Goal: Contribute content: Contribute content

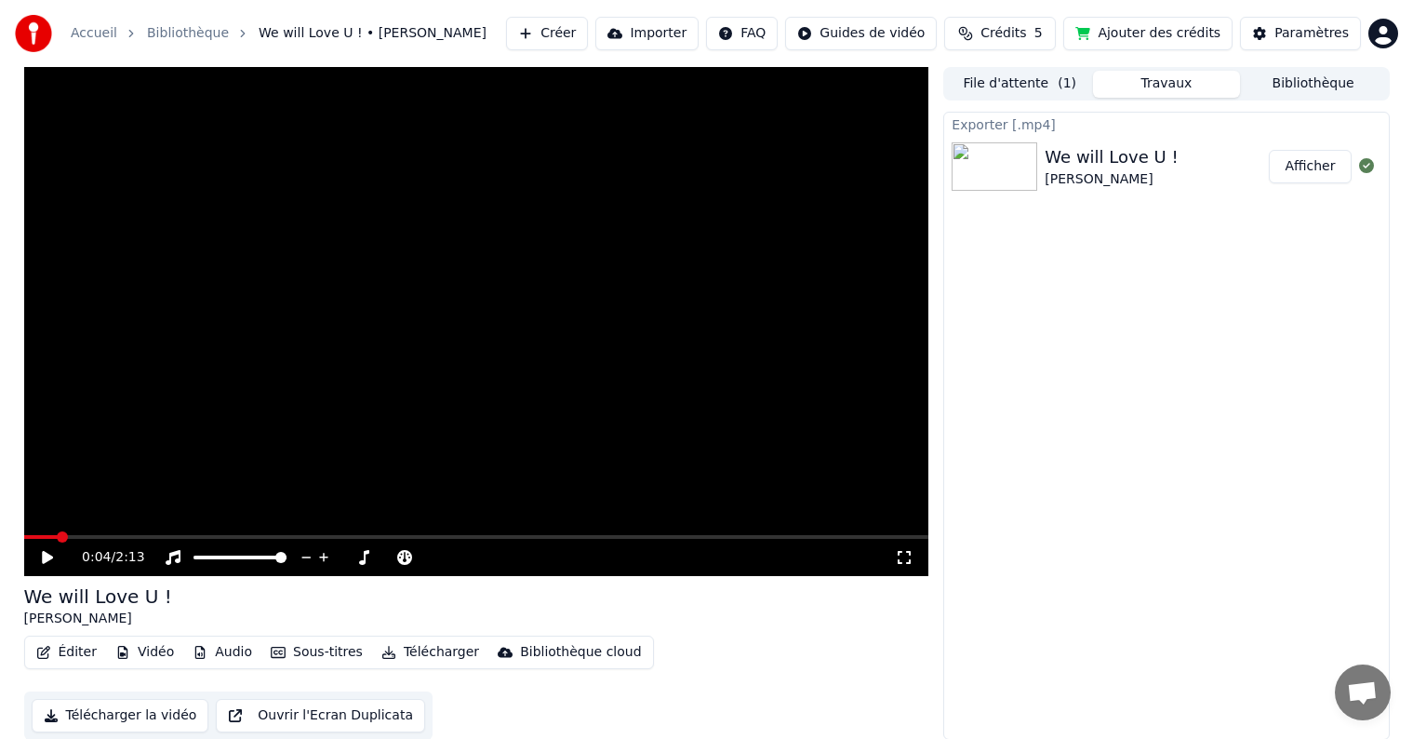
scroll to position [1, 0]
click at [144, 648] on button "Vidéo" at bounding box center [144, 651] width 73 height 26
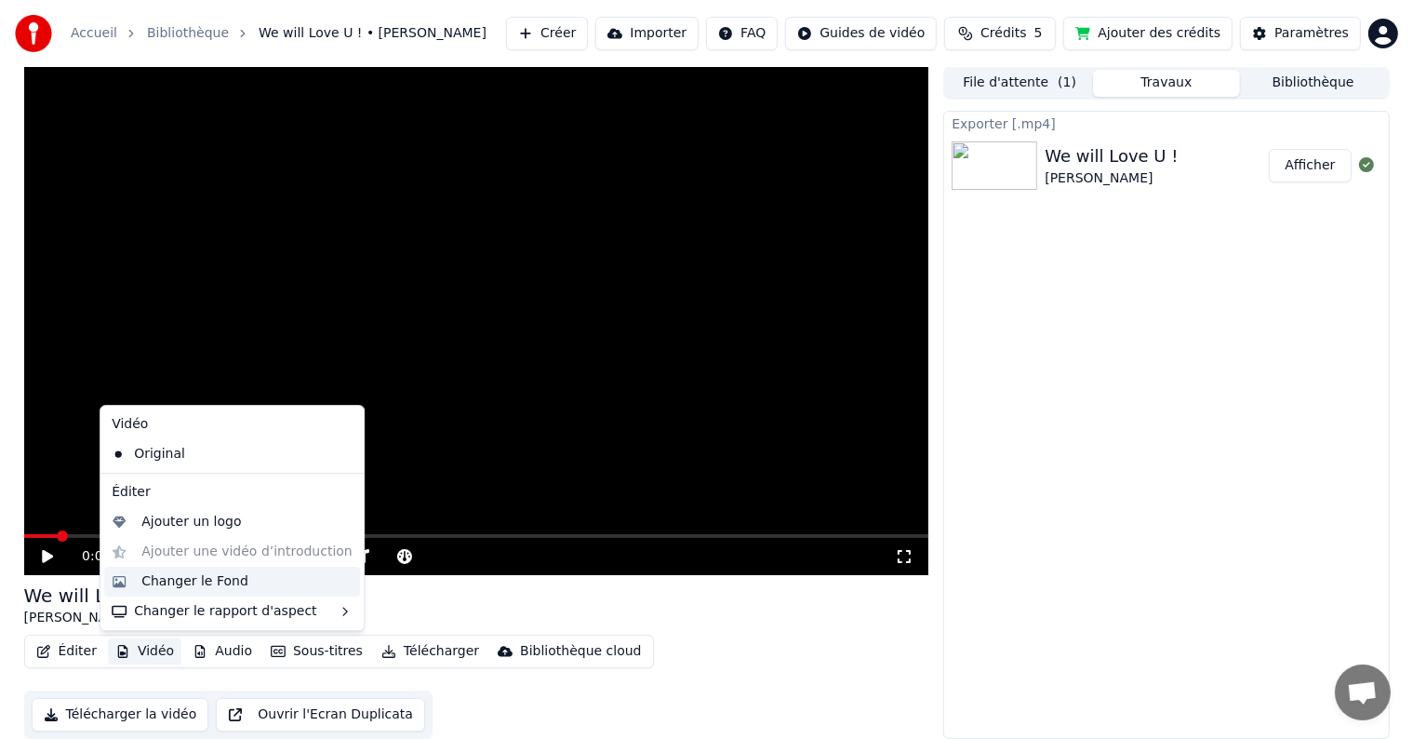
click at [171, 586] on div "Changer le Fond" at bounding box center [194, 581] width 107 height 19
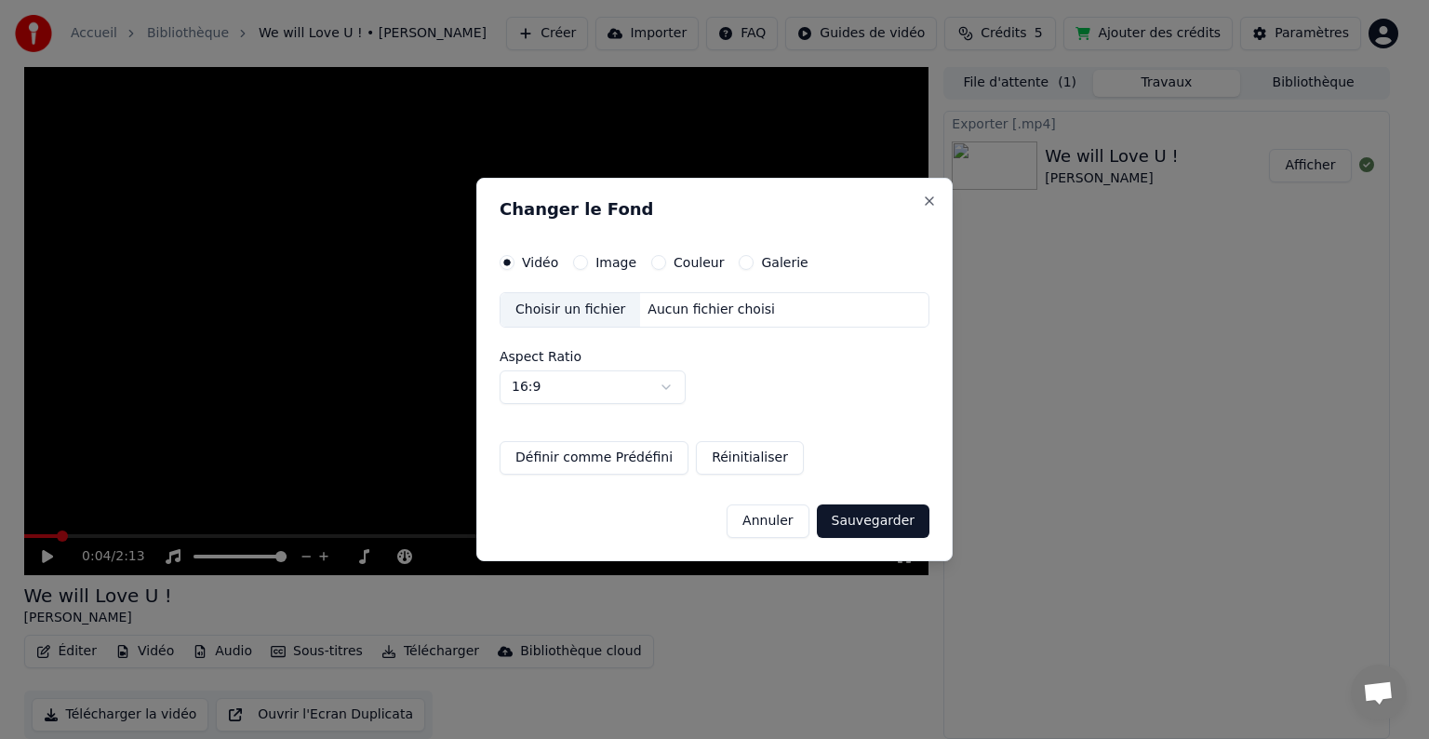
click at [578, 267] on button "Image" at bounding box center [580, 262] width 15 height 15
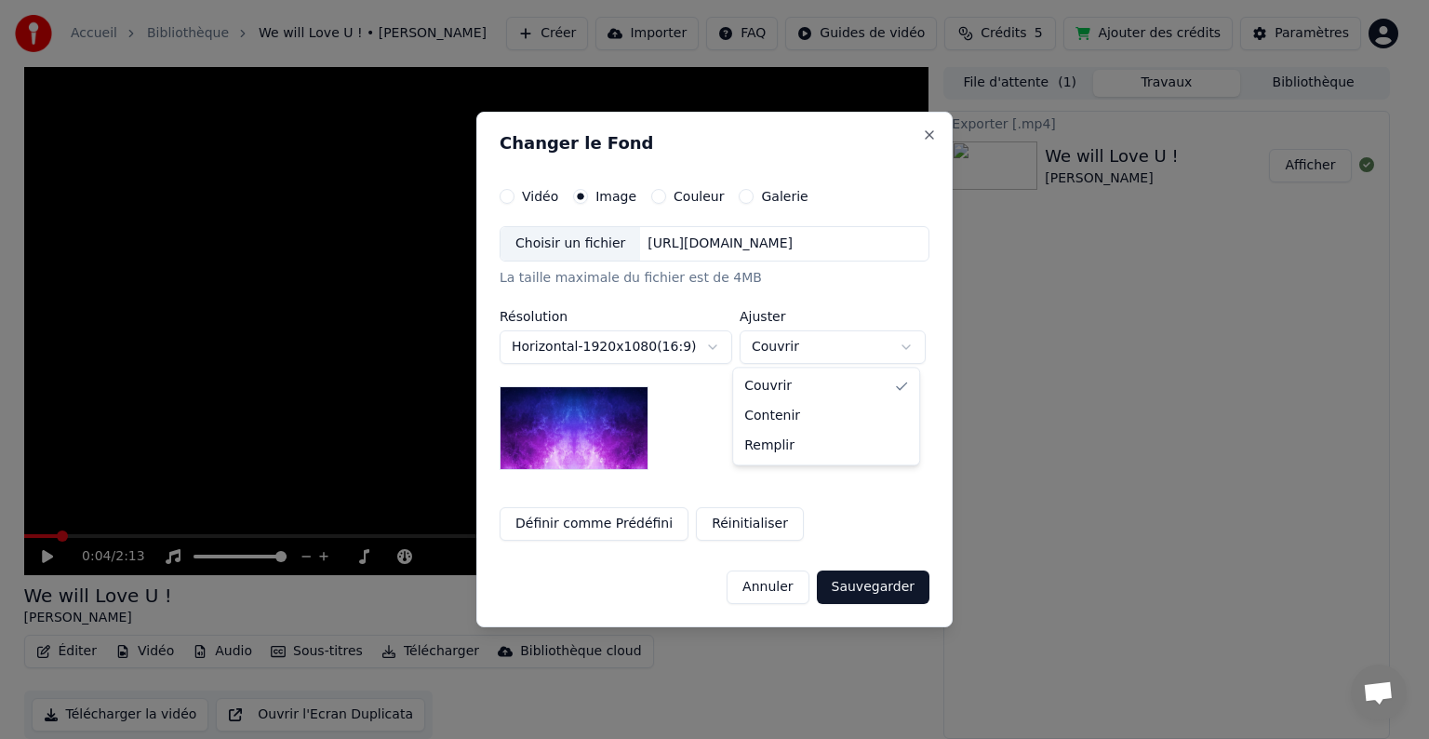
click at [762, 354] on body "**********" at bounding box center [706, 368] width 1413 height 739
select select "****"
click at [591, 243] on div "Choisir un fichier" at bounding box center [570, 243] width 140 height 33
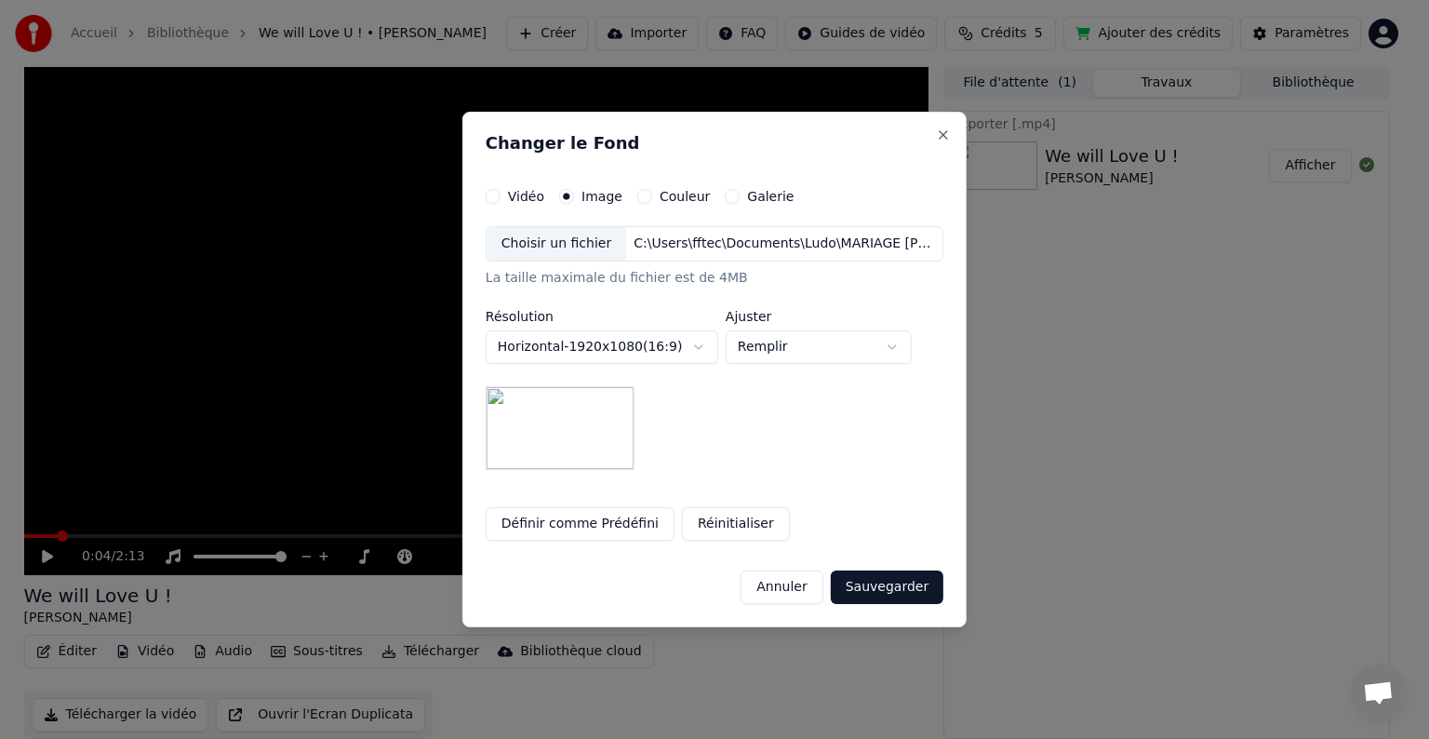
click at [851, 593] on button "Sauvegarder" at bounding box center [887, 586] width 113 height 33
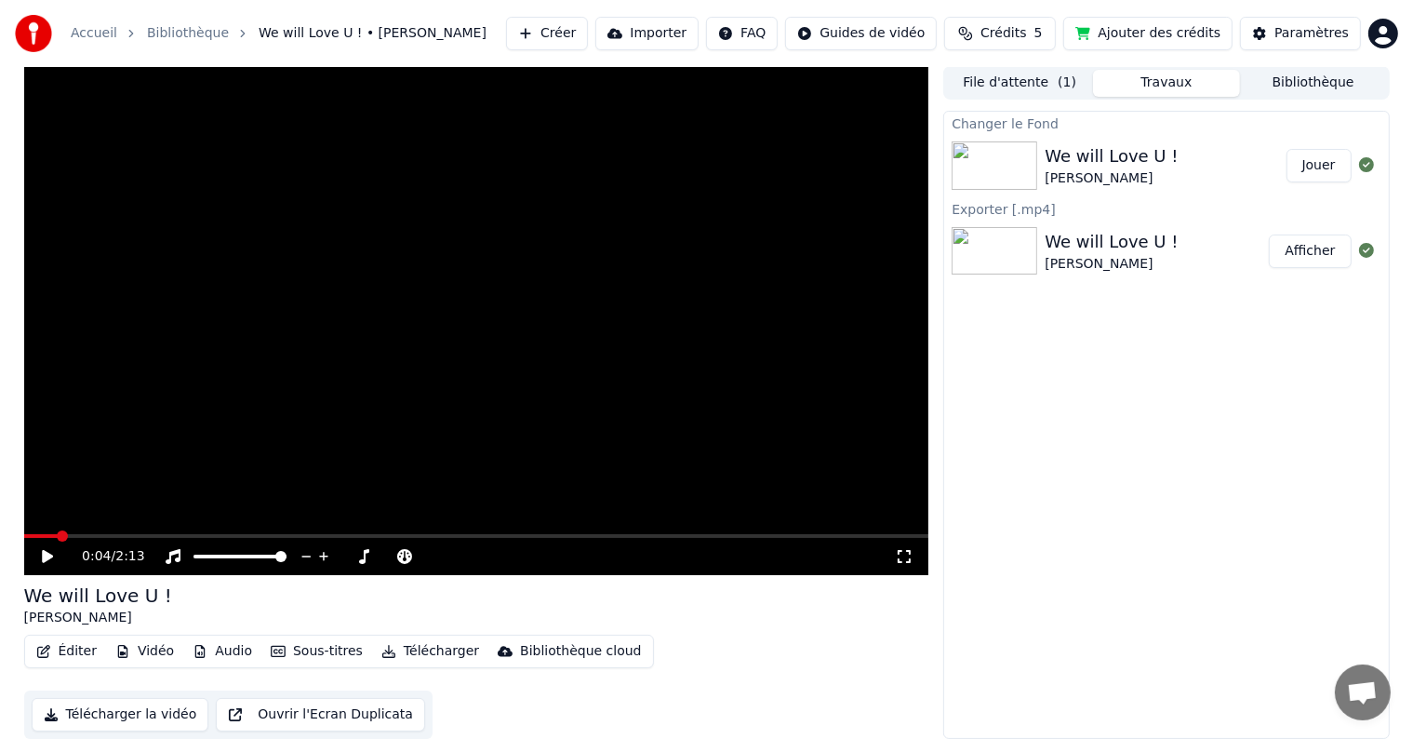
click at [1323, 167] on button "Jouer" at bounding box center [1319, 165] width 65 height 33
click at [1175, 354] on div "Changer le Fond We will Love U ! Aurélie Jouer Exporter [.mp4] We will Love U !…" at bounding box center [1166, 425] width 446 height 628
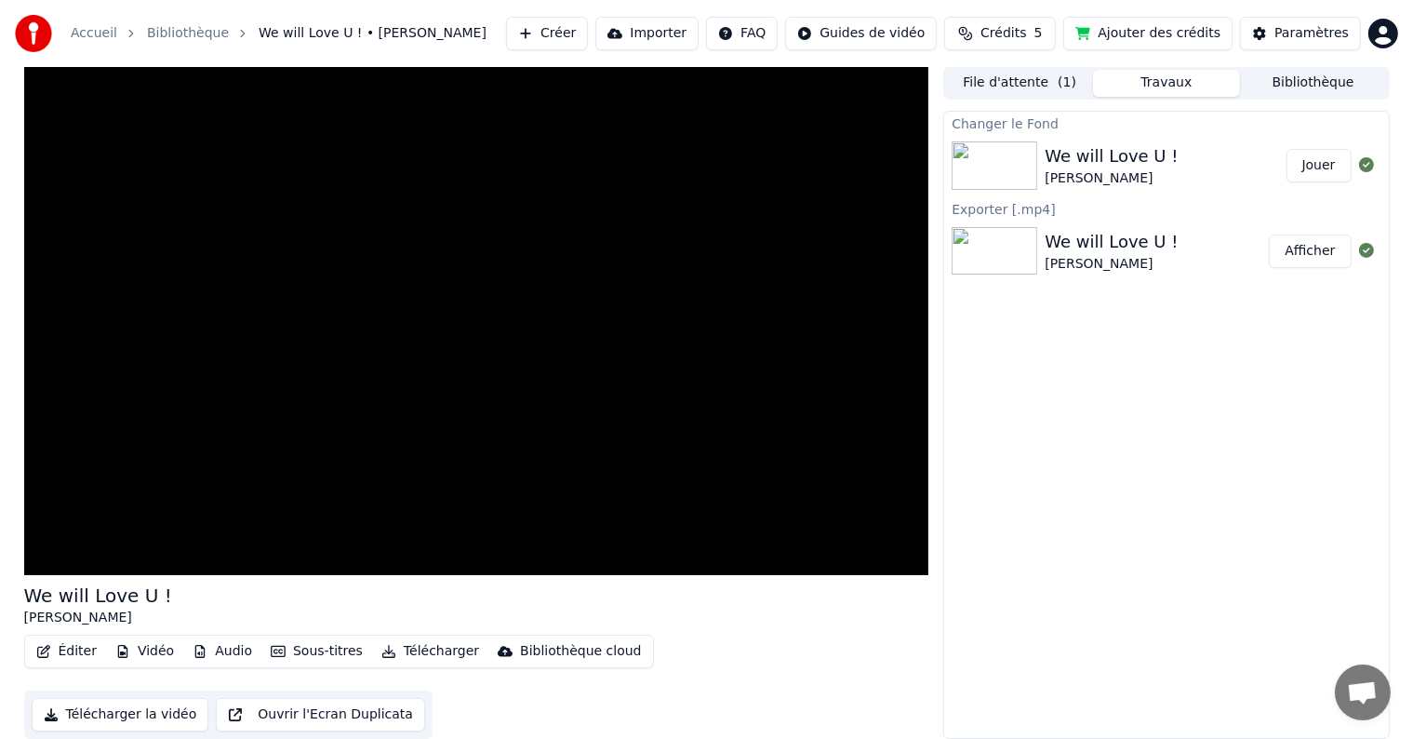
click at [1003, 163] on img at bounding box center [995, 165] width 86 height 48
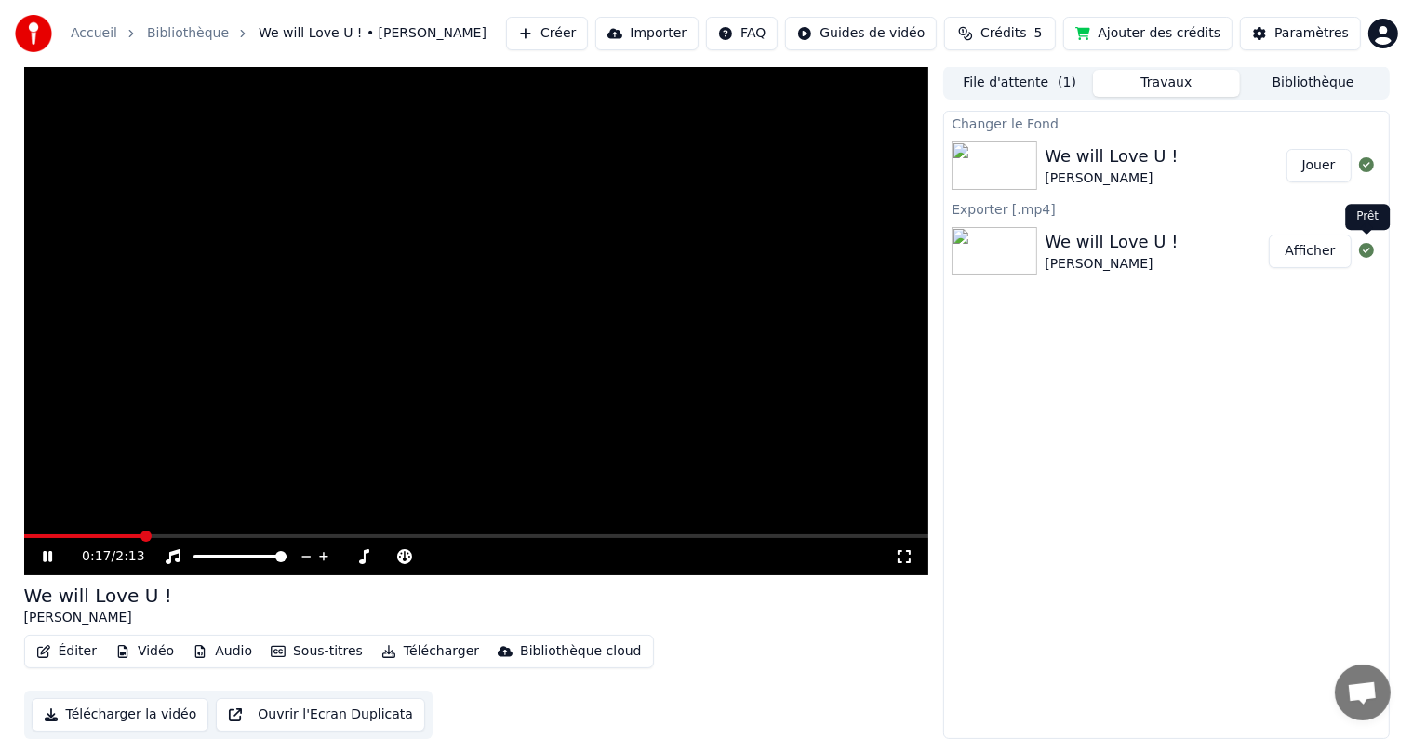
click at [1363, 250] on icon at bounding box center [1366, 250] width 15 height 15
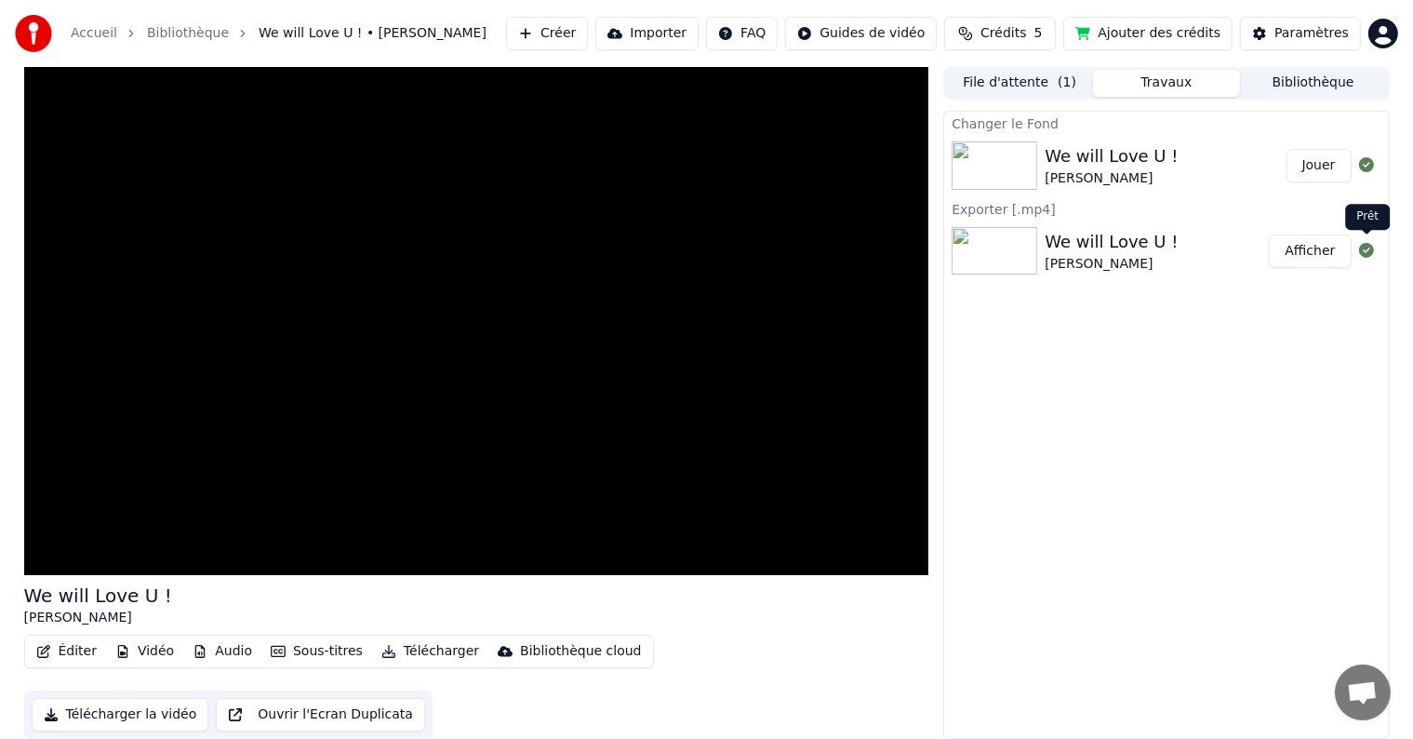
click at [1367, 250] on icon at bounding box center [1366, 250] width 15 height 15
click at [1115, 156] on div "We will Love U !" at bounding box center [1111, 156] width 133 height 26
click at [420, 649] on button "Télécharger" at bounding box center [430, 651] width 113 height 26
click at [797, 650] on div "Éditer Vidéo Audio Sous-titres Télécharger Bibliothèque cloud Télécharger la vi…" at bounding box center [476, 686] width 905 height 104
click at [93, 714] on button "Télécharger la vidéo" at bounding box center [121, 714] width 178 height 33
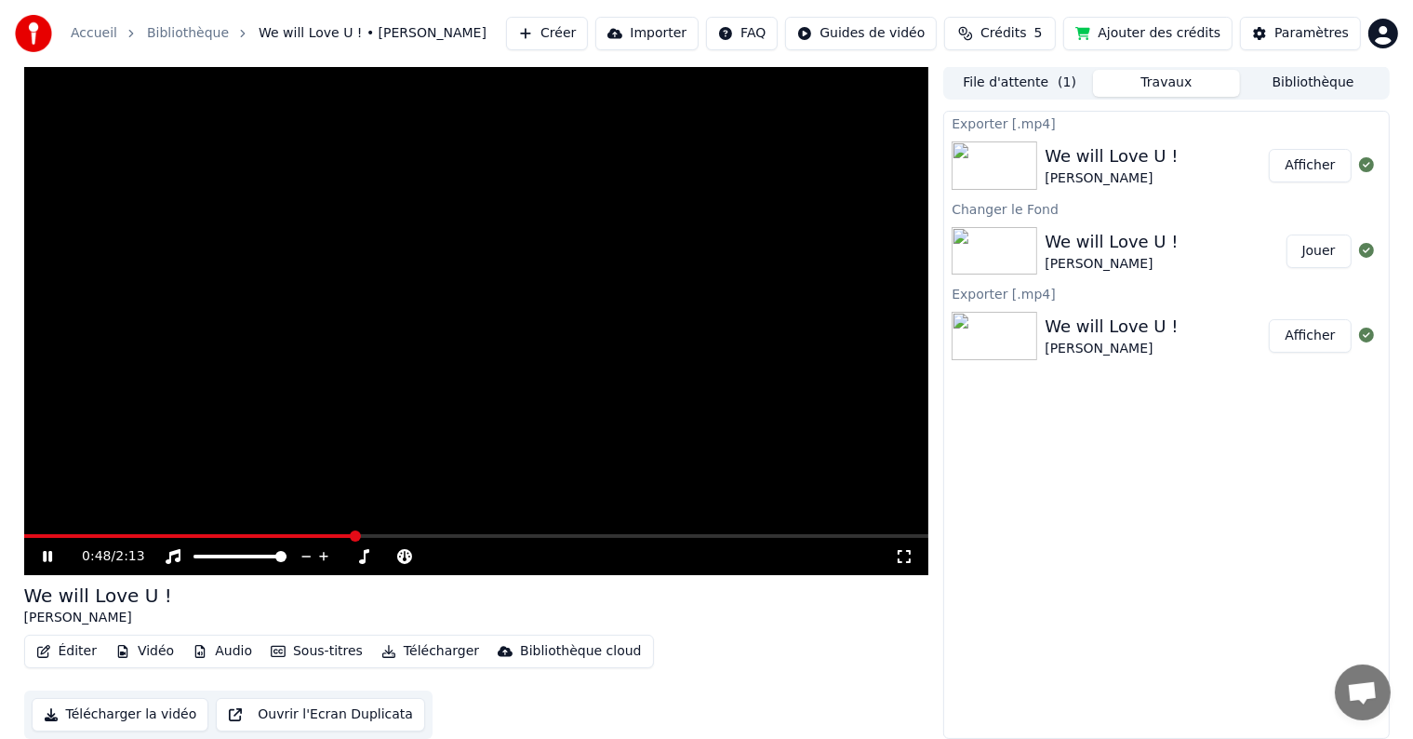
click at [1311, 168] on button "Afficher" at bounding box center [1310, 165] width 82 height 33
click at [45, 555] on icon at bounding box center [47, 556] width 9 height 11
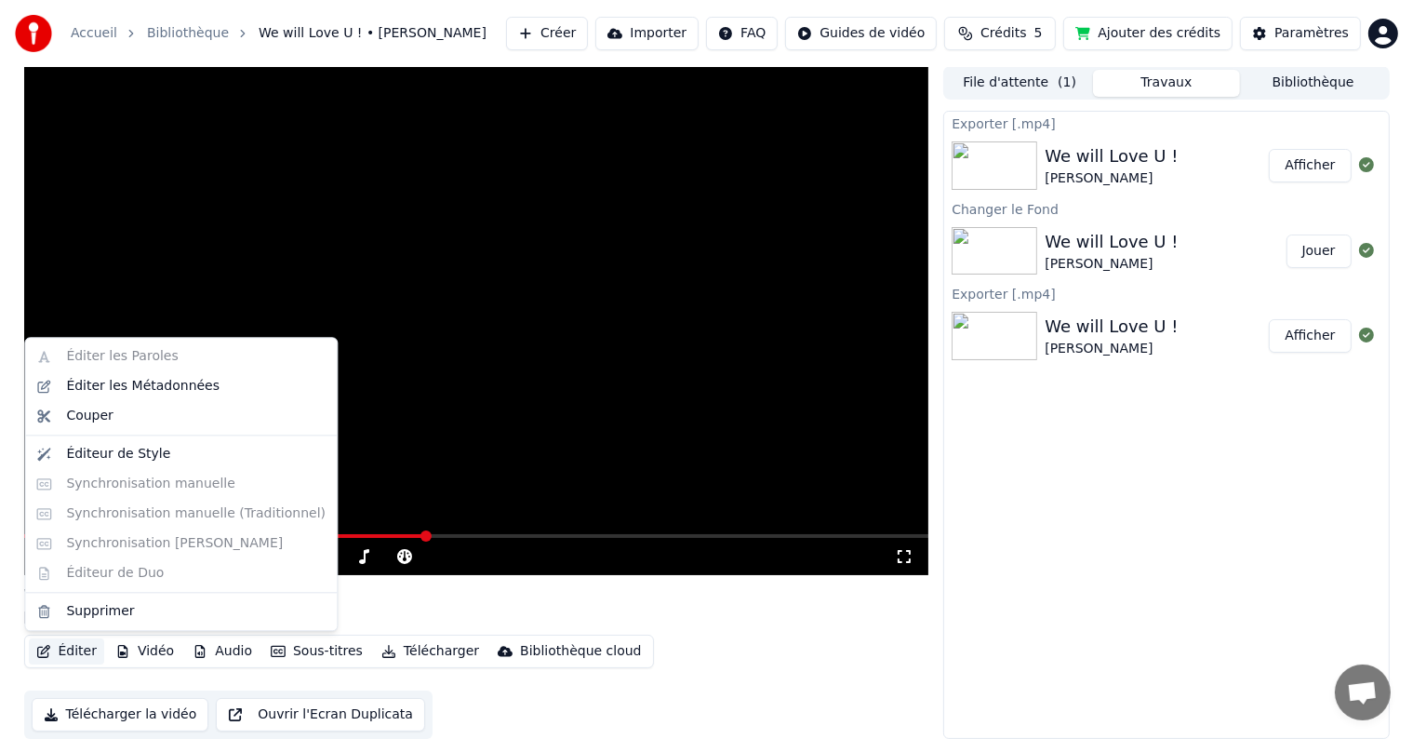
click at [74, 648] on button "Éditer" at bounding box center [66, 651] width 75 height 26
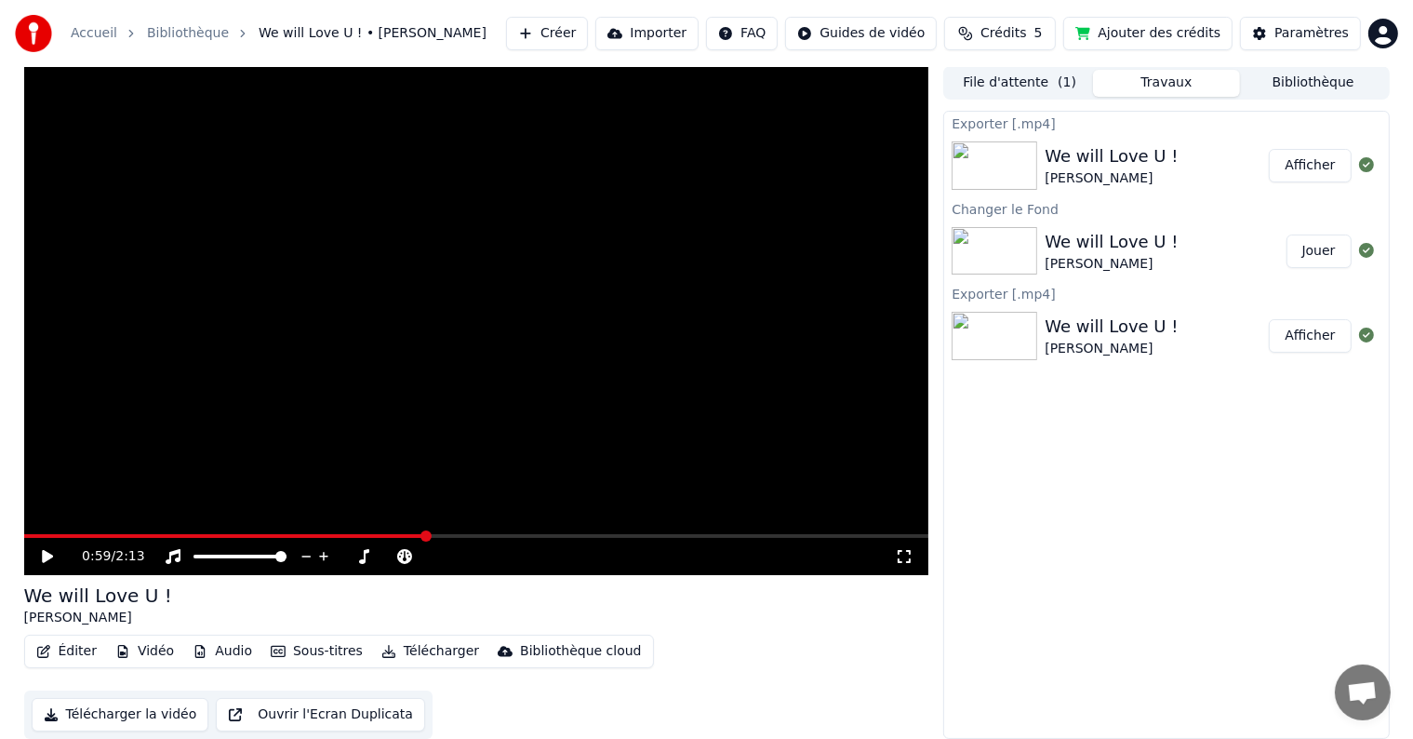
click at [1005, 342] on img at bounding box center [995, 336] width 86 height 48
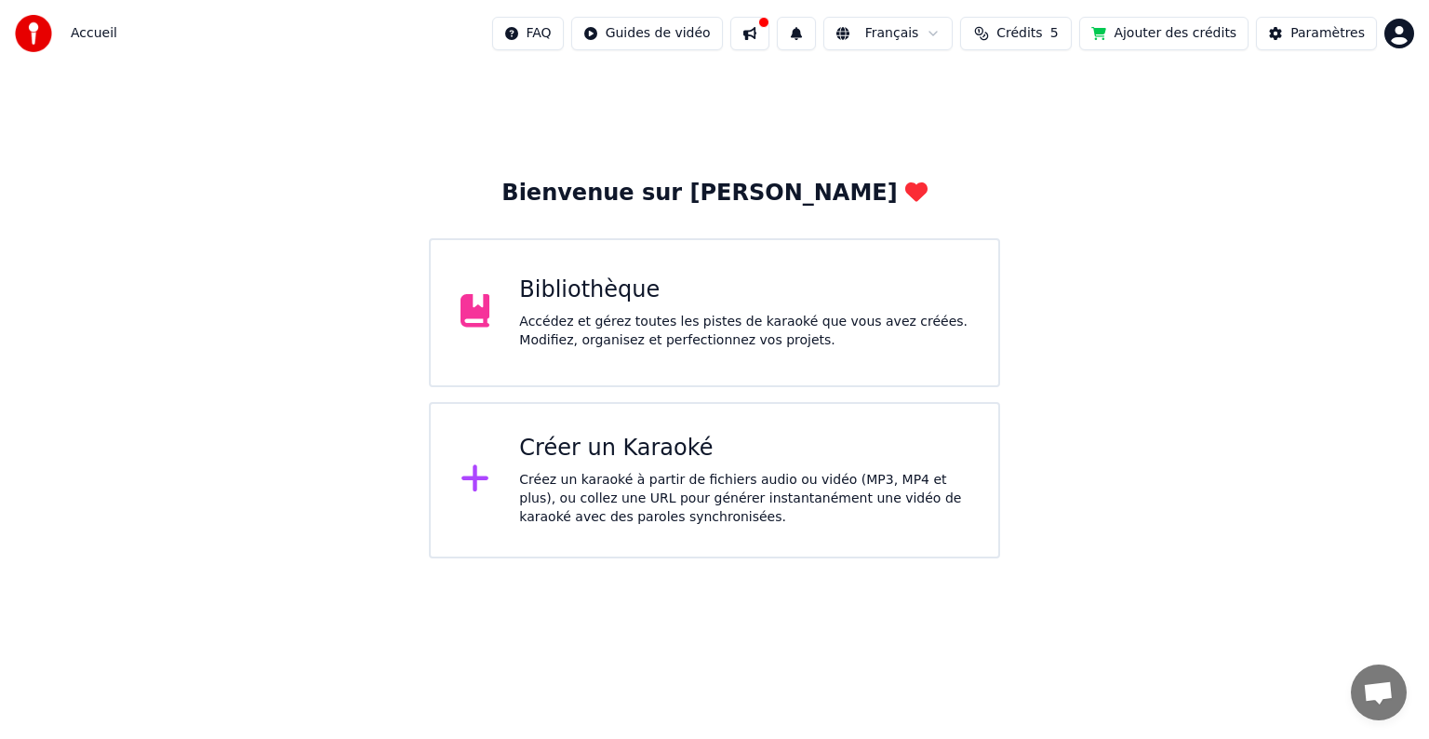
click at [582, 314] on div "Accédez et gérez toutes les pistes de karaoké que vous avez créées. Modifiez, o…" at bounding box center [743, 331] width 449 height 37
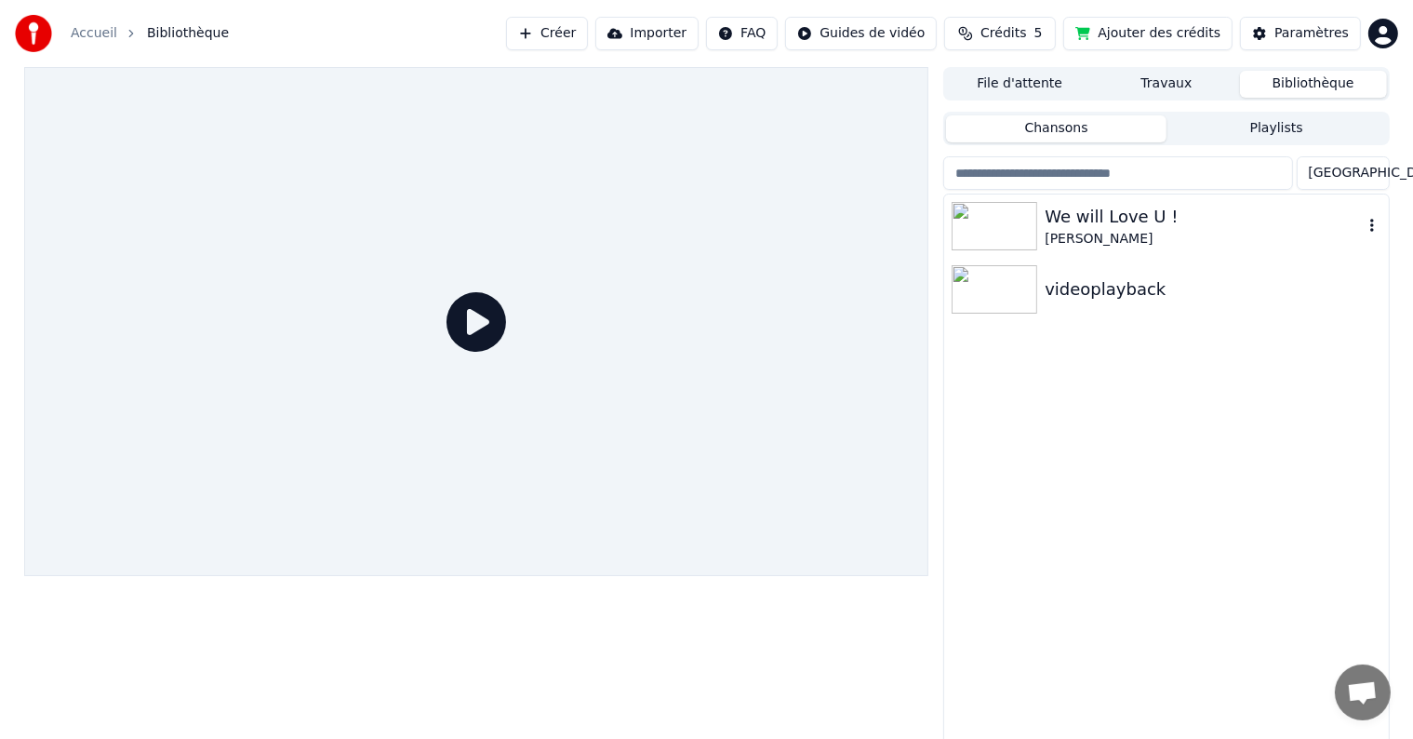
click at [1002, 221] on img at bounding box center [995, 226] width 86 height 48
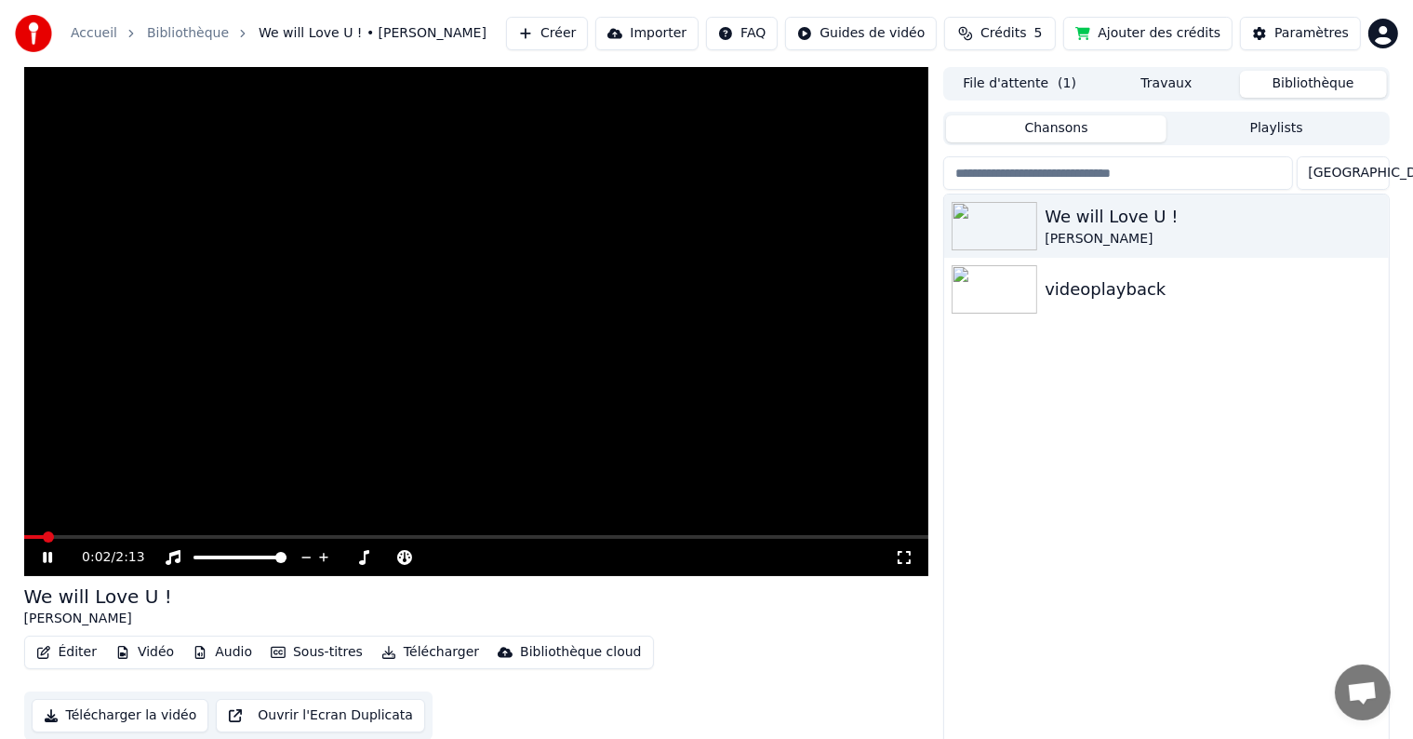
click at [45, 553] on icon at bounding box center [47, 557] width 9 height 11
click at [74, 646] on button "Éditer" at bounding box center [66, 652] width 75 height 26
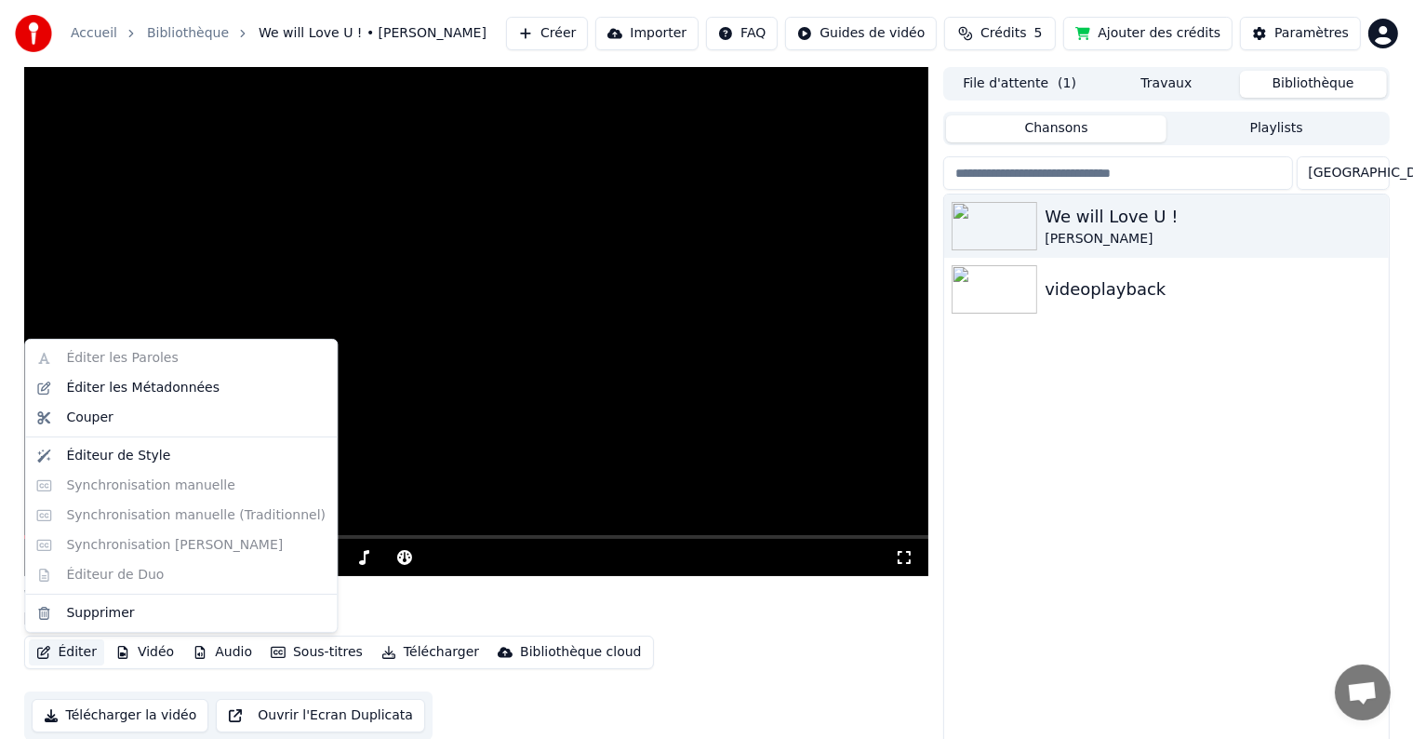
click at [111, 485] on div "Éditer les Paroles Éditer les Métadonnées Couper Éditeur de Style Synchronisati…" at bounding box center [181, 486] width 314 height 294
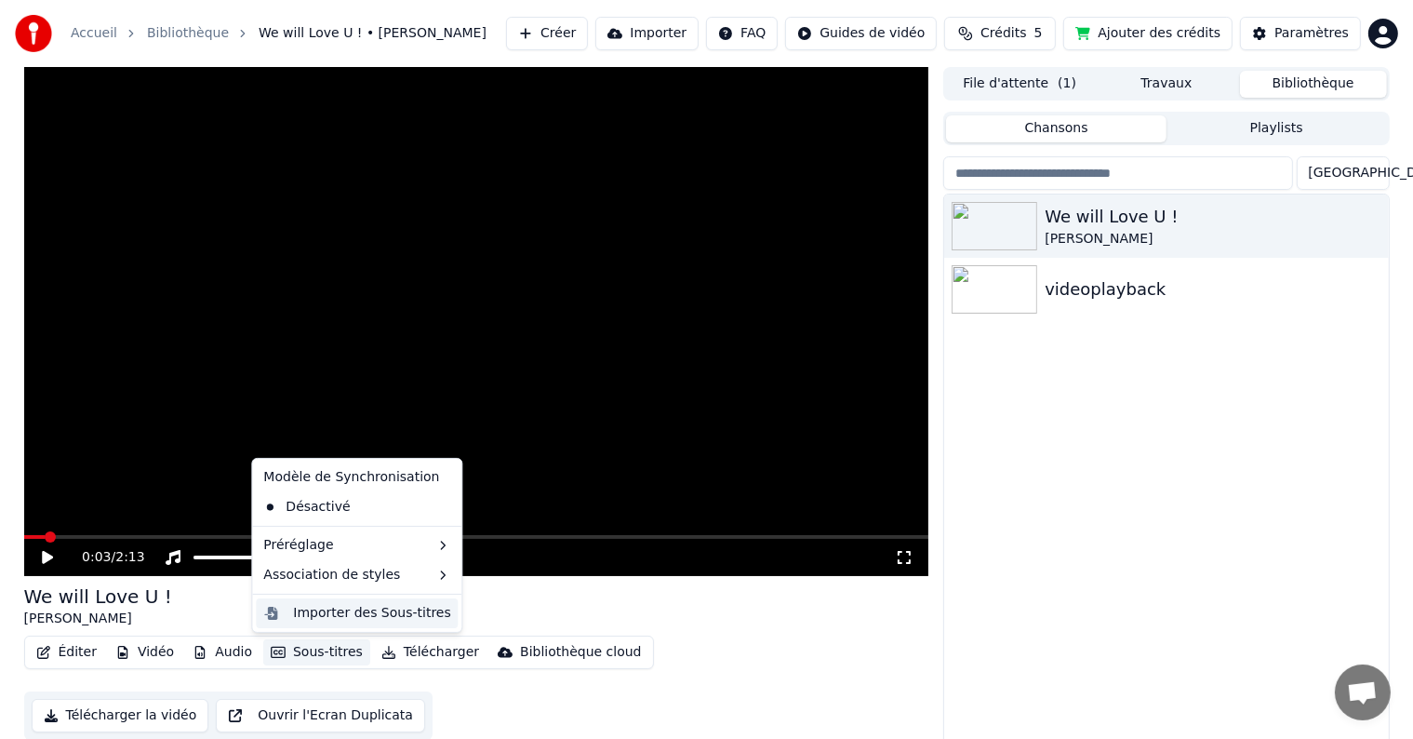
click at [310, 620] on div "Importer des Sous-titres" at bounding box center [371, 613] width 157 height 19
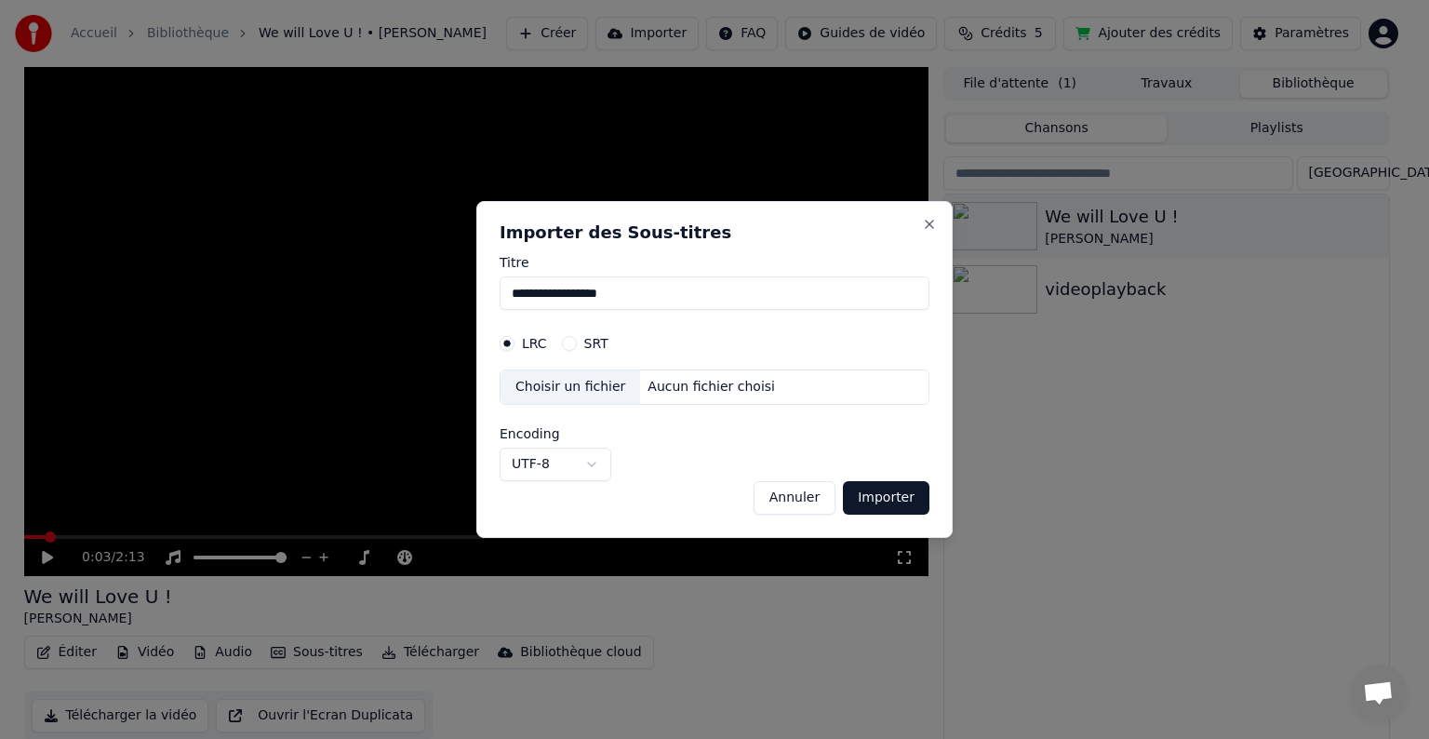
click at [563, 341] on button "SRT" at bounding box center [569, 343] width 15 height 15
click at [510, 341] on button "LRC" at bounding box center [507, 343] width 15 height 15
click at [806, 496] on button "Annuler" at bounding box center [795, 497] width 82 height 33
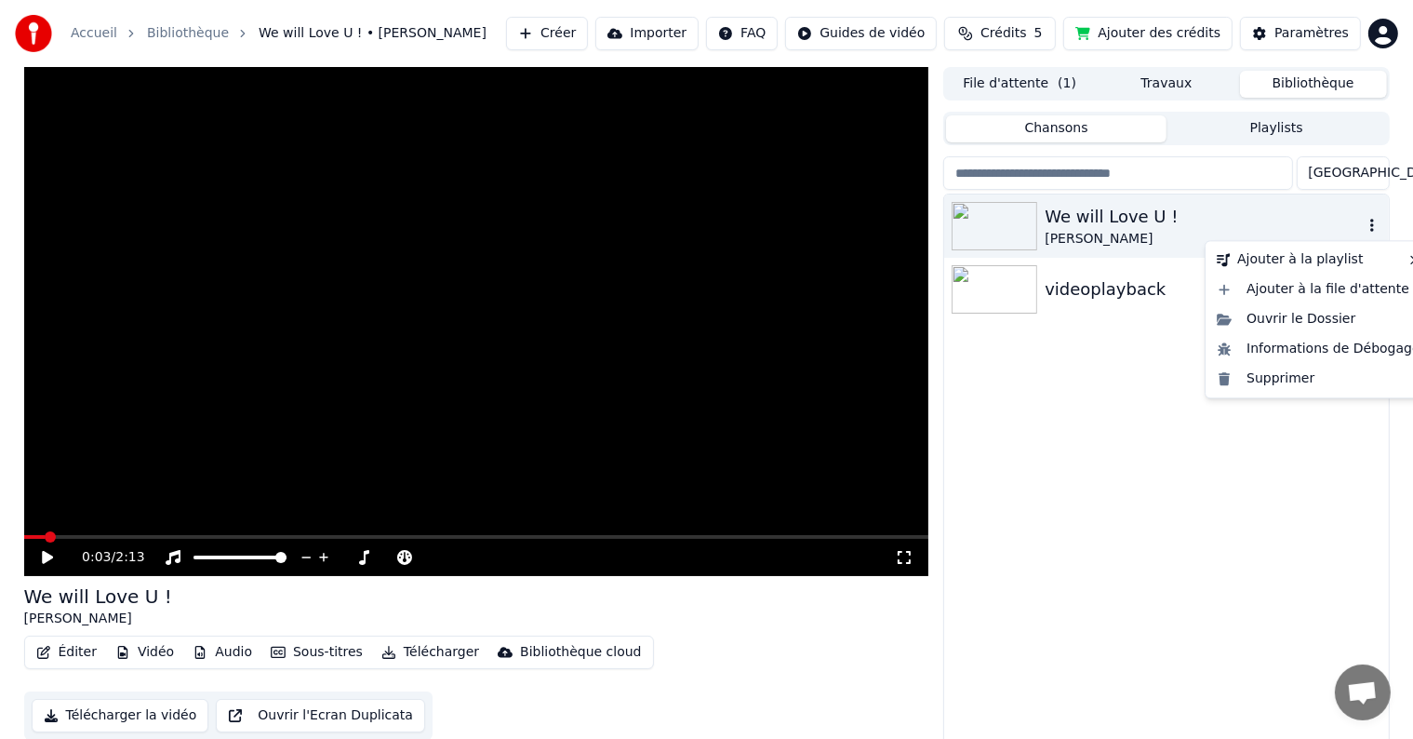
click at [1369, 227] on icon "button" at bounding box center [1372, 225] width 19 height 15
click at [1288, 353] on div "Informations de Débogage" at bounding box center [1318, 349] width 219 height 30
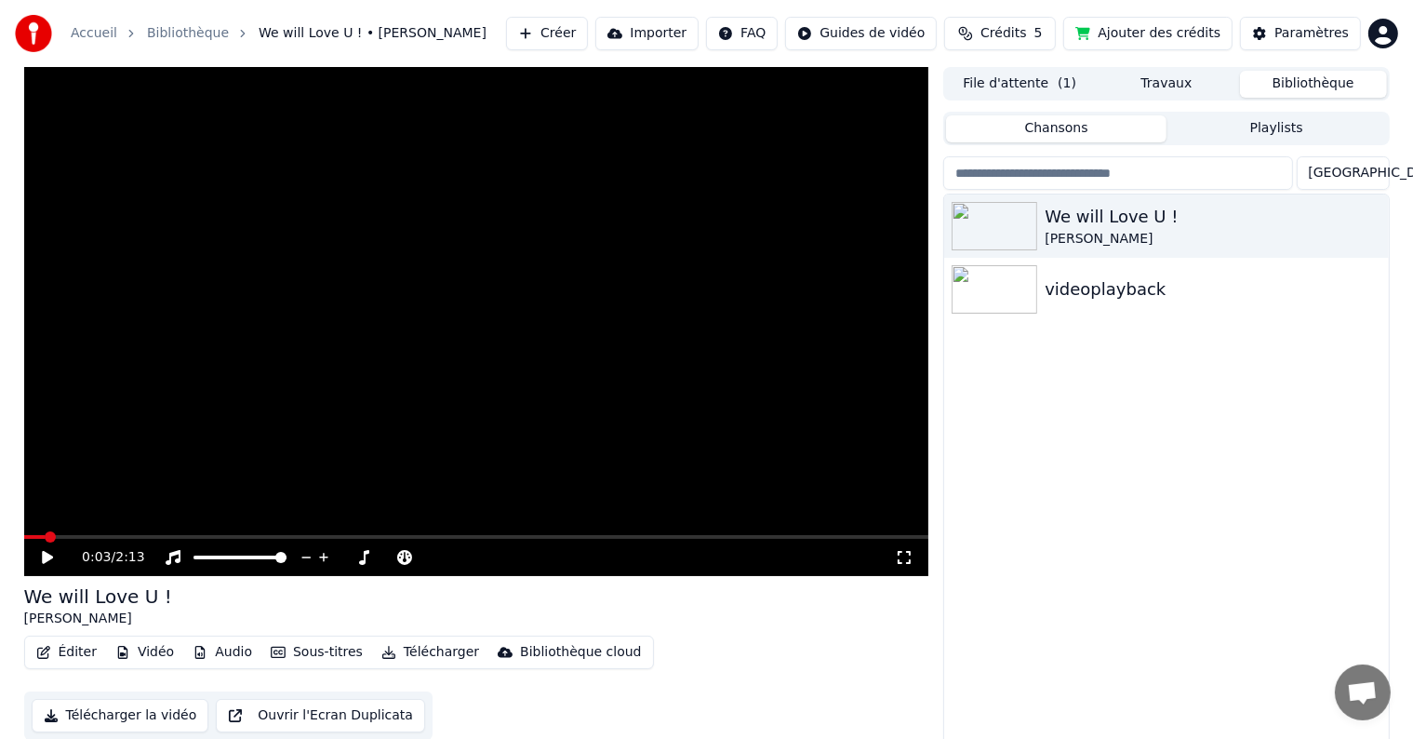
click at [67, 656] on button "Éditer" at bounding box center [66, 652] width 75 height 26
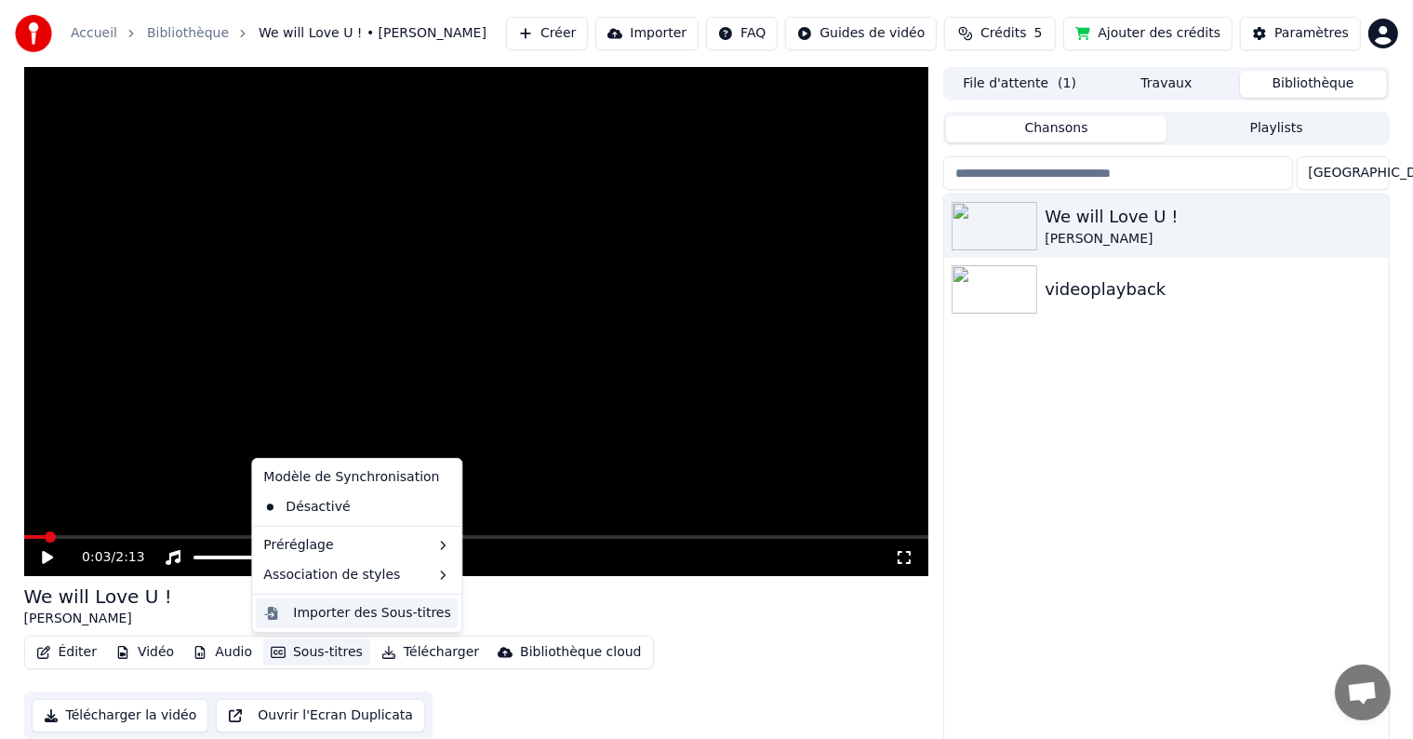
click at [328, 620] on div "Importer des Sous-titres" at bounding box center [371, 613] width 157 height 19
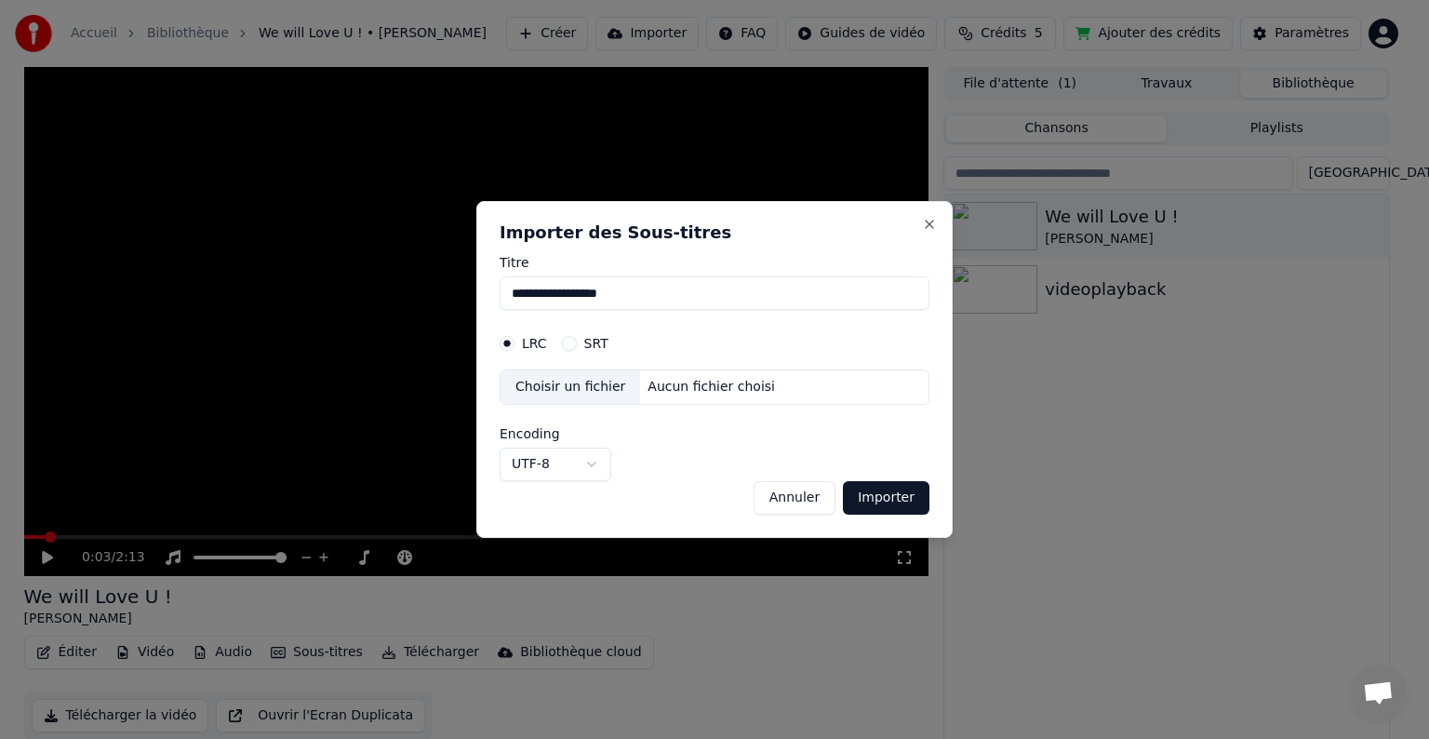
click at [594, 465] on body "**********" at bounding box center [706, 369] width 1413 height 739
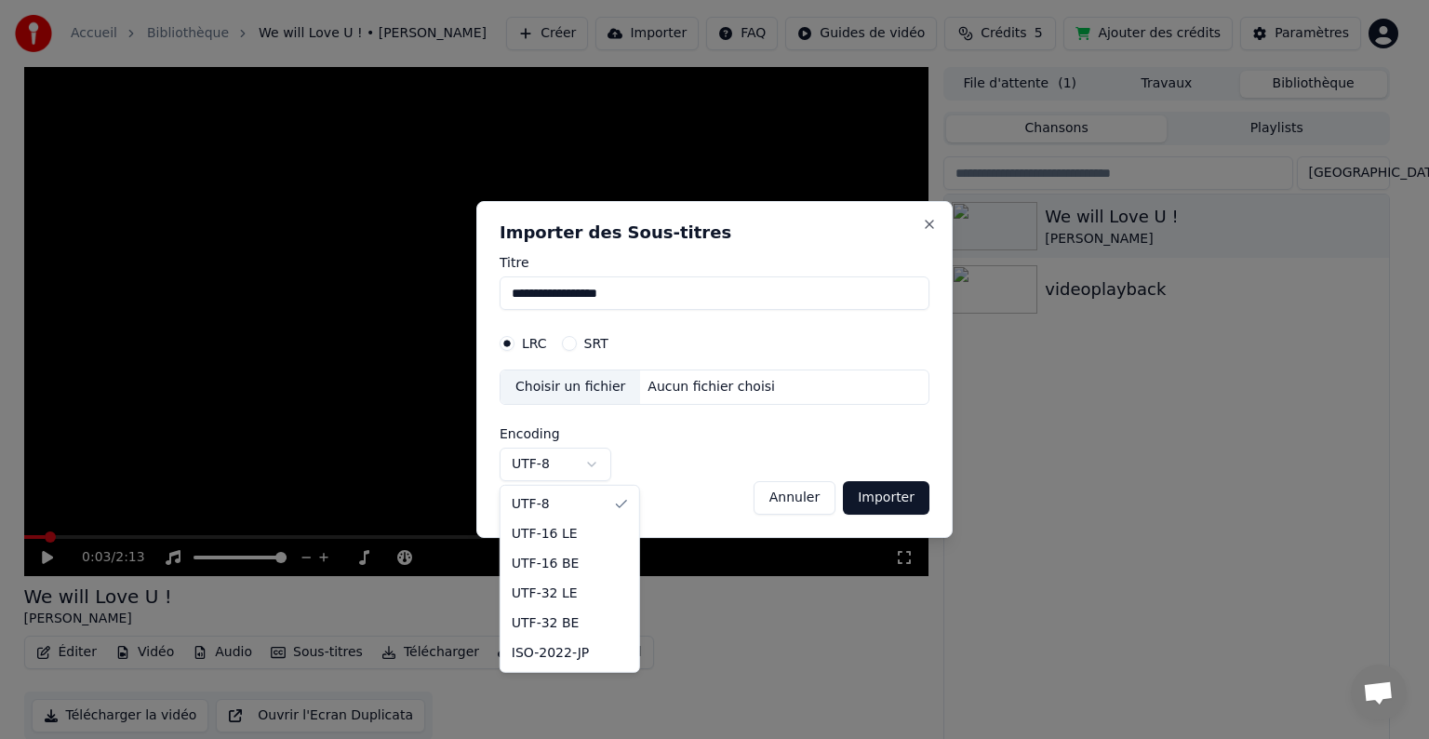
click at [594, 465] on body "**********" at bounding box center [706, 369] width 1413 height 739
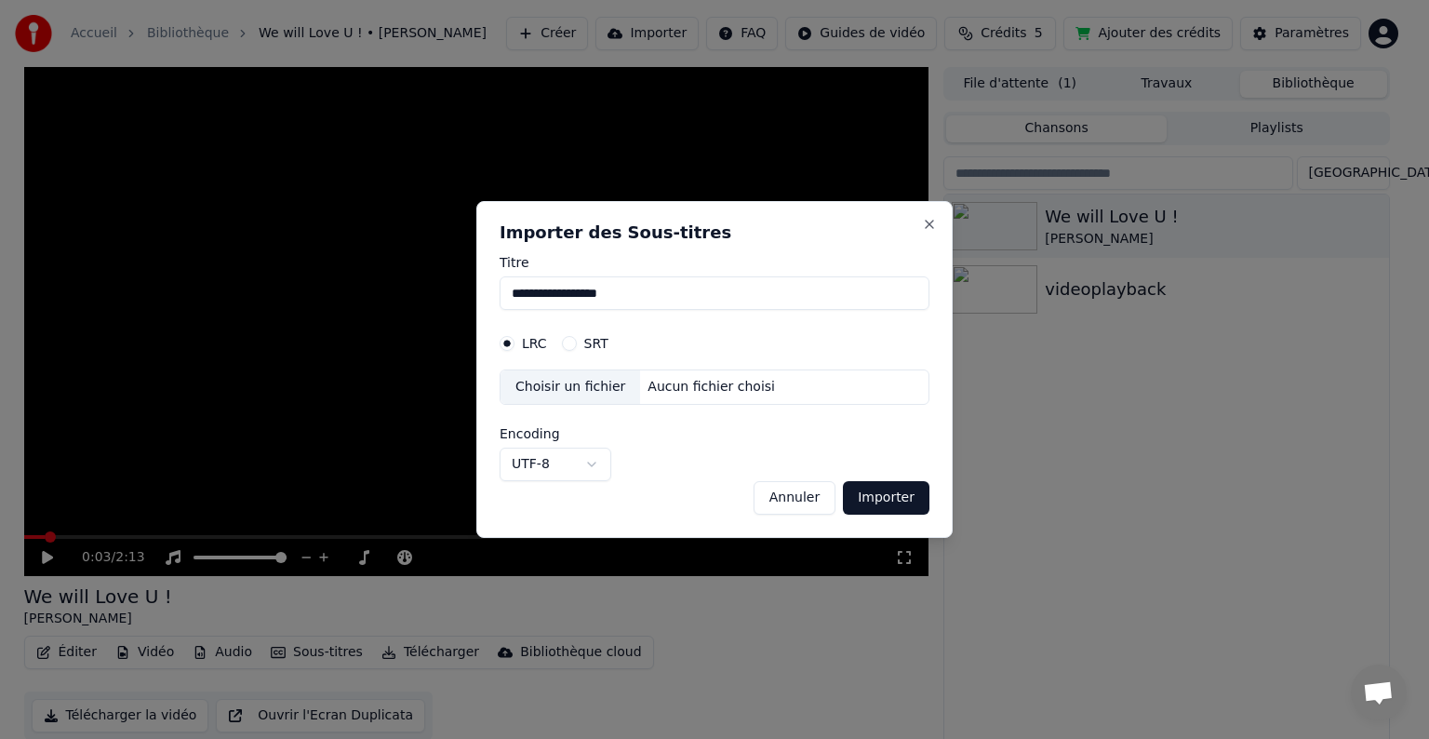
click at [805, 493] on button "Annuler" at bounding box center [795, 497] width 82 height 33
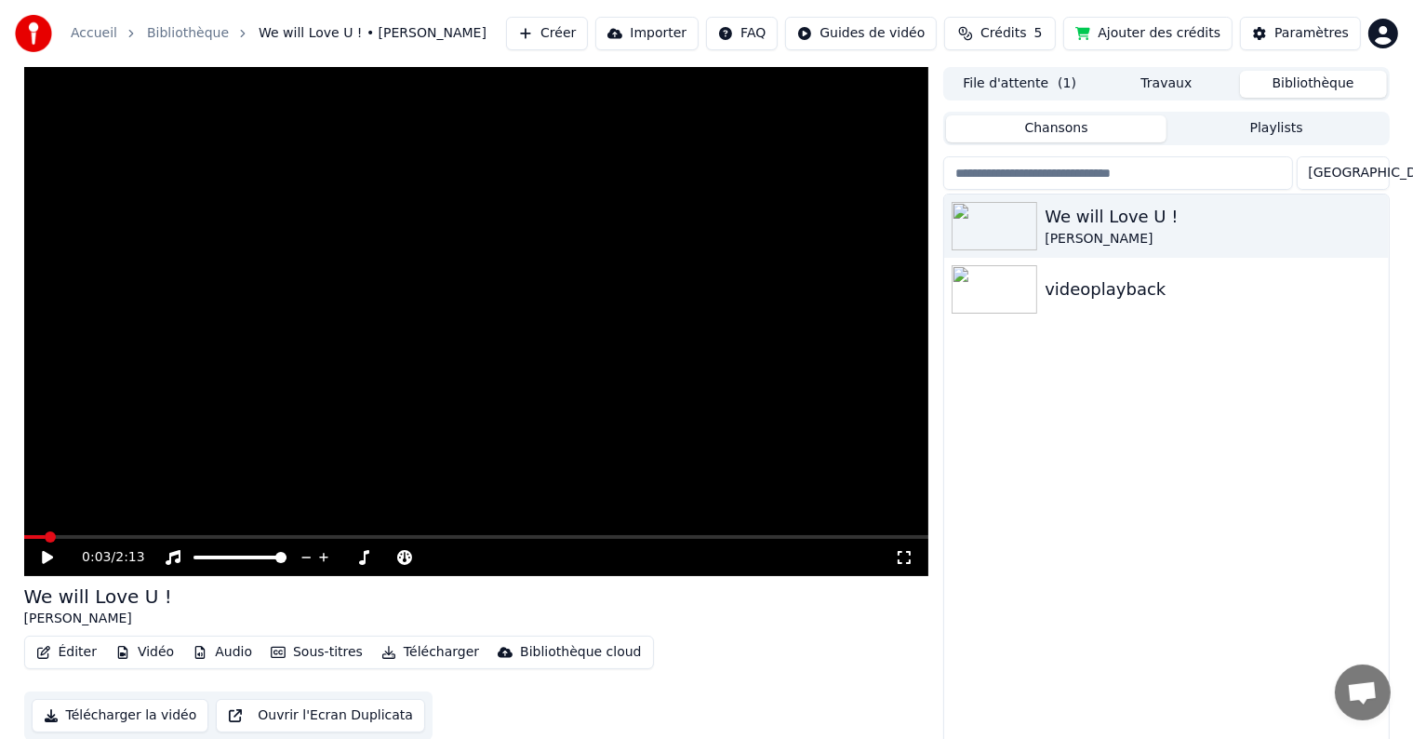
click at [902, 554] on icon at bounding box center [904, 557] width 19 height 15
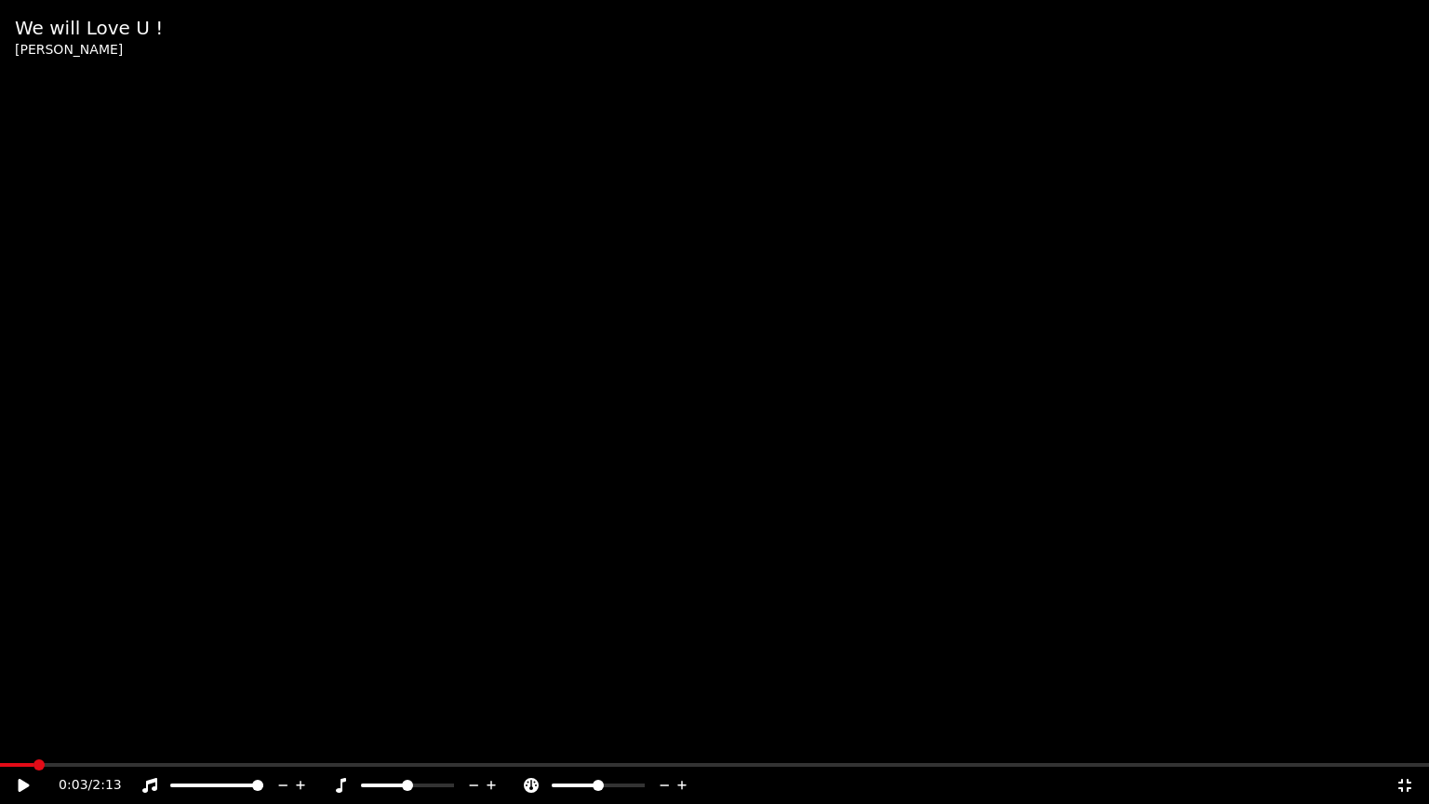
click at [662, 738] on icon at bounding box center [665, 785] width 18 height 19
click at [679, 738] on icon at bounding box center [683, 785] width 18 height 19
click at [1403, 738] on icon at bounding box center [1404, 785] width 19 height 15
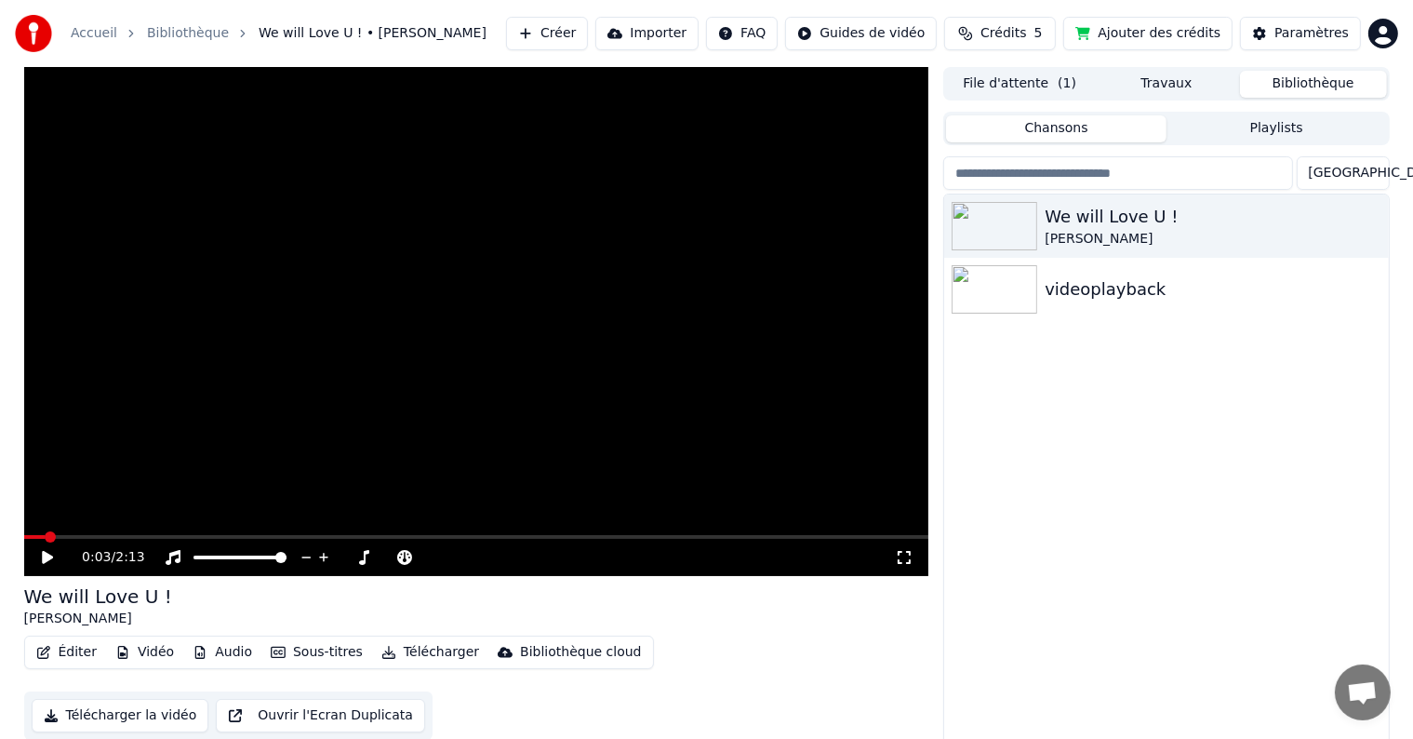
click at [1288, 128] on button "Playlists" at bounding box center [1277, 128] width 220 height 27
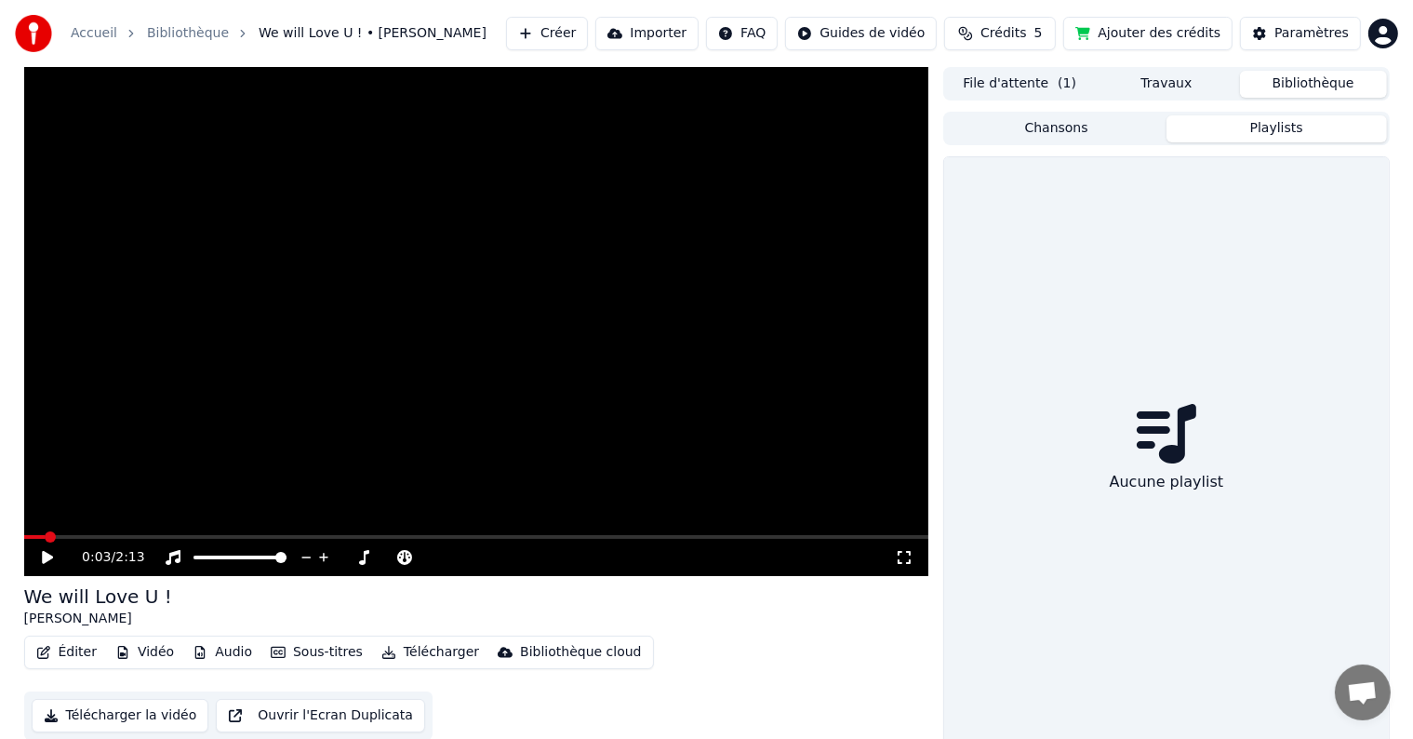
click at [1098, 135] on button "Chansons" at bounding box center [1056, 128] width 220 height 27
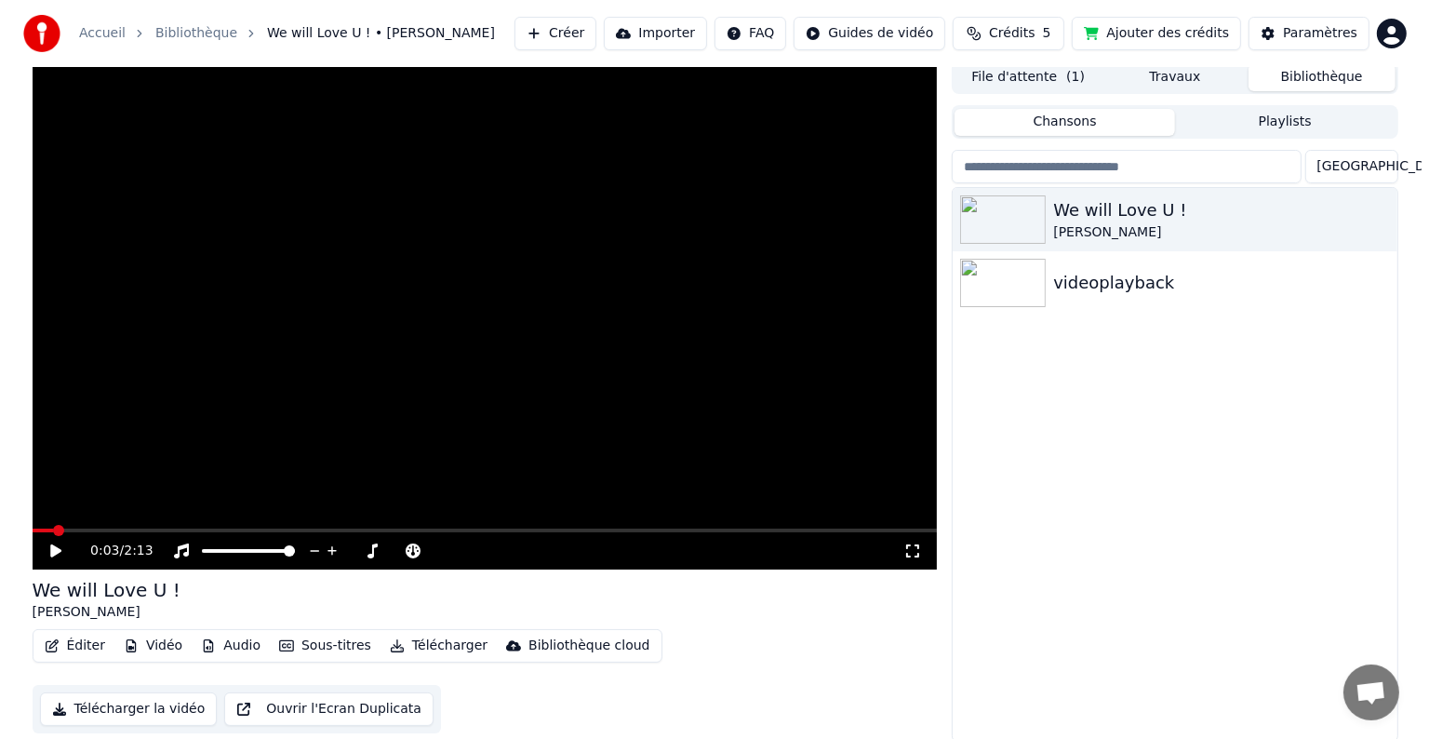
scroll to position [8, 0]
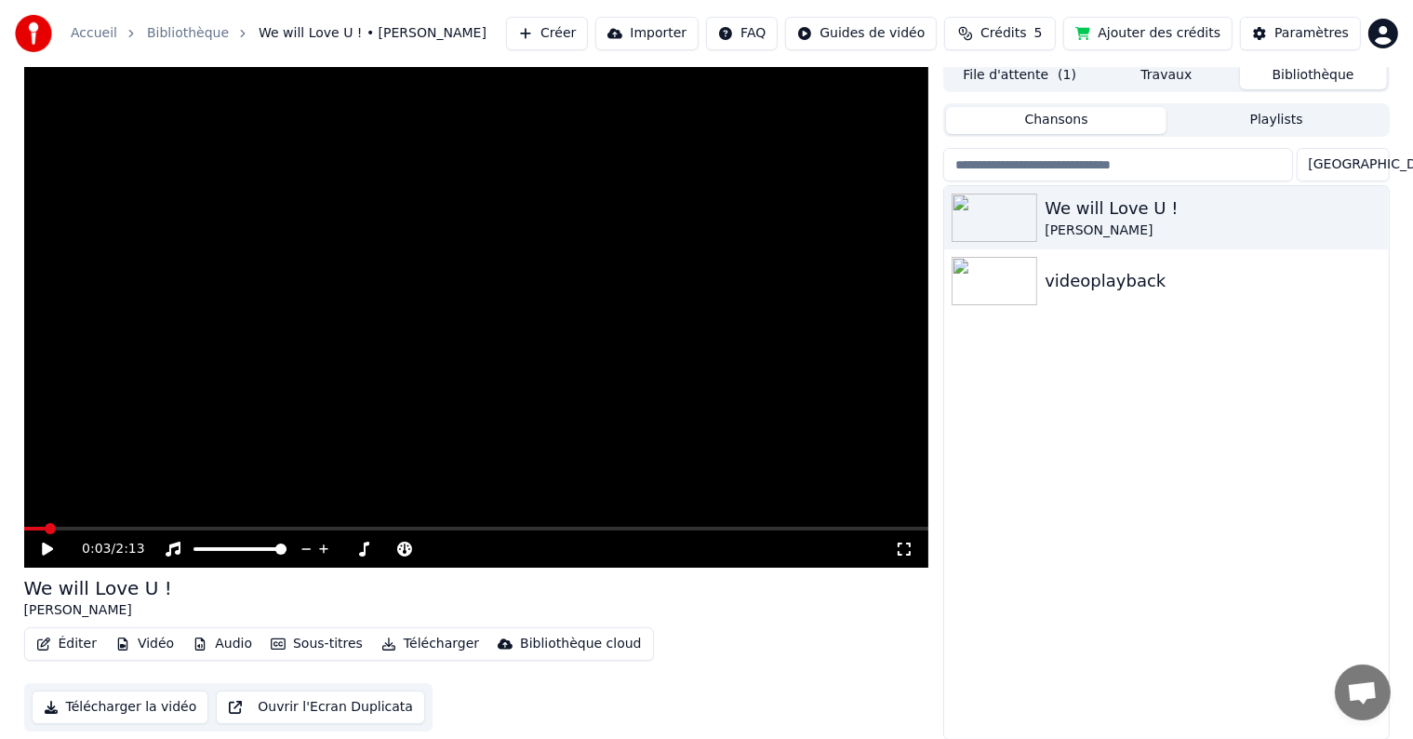
click at [139, 645] on button "Vidéo" at bounding box center [144, 644] width 73 height 26
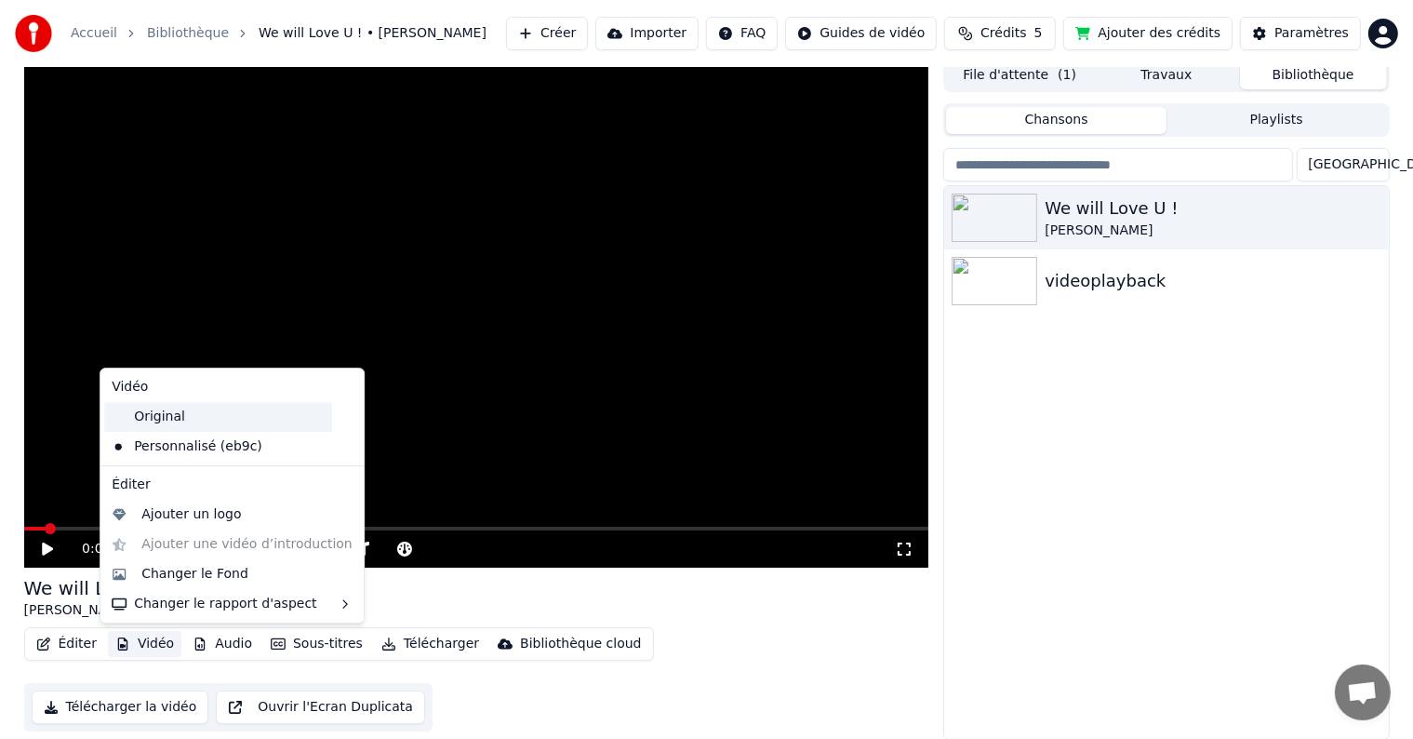
click at [178, 420] on div "Original" at bounding box center [218, 417] width 228 height 30
click at [133, 648] on button "Vidéo" at bounding box center [144, 644] width 73 height 26
click at [177, 447] on div "Personnalisé (eb9c)" at bounding box center [218, 447] width 228 height 30
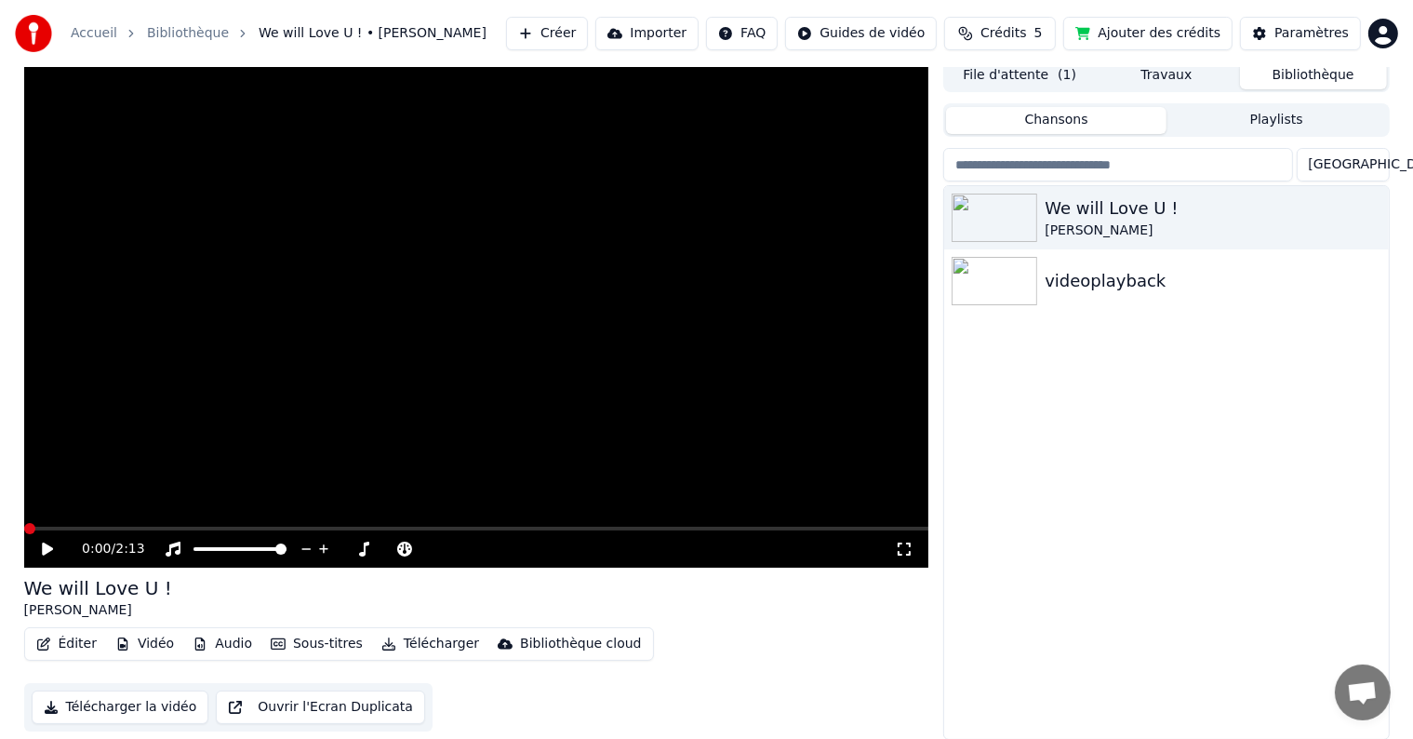
click at [209, 641] on button "Audio" at bounding box center [222, 644] width 74 height 26
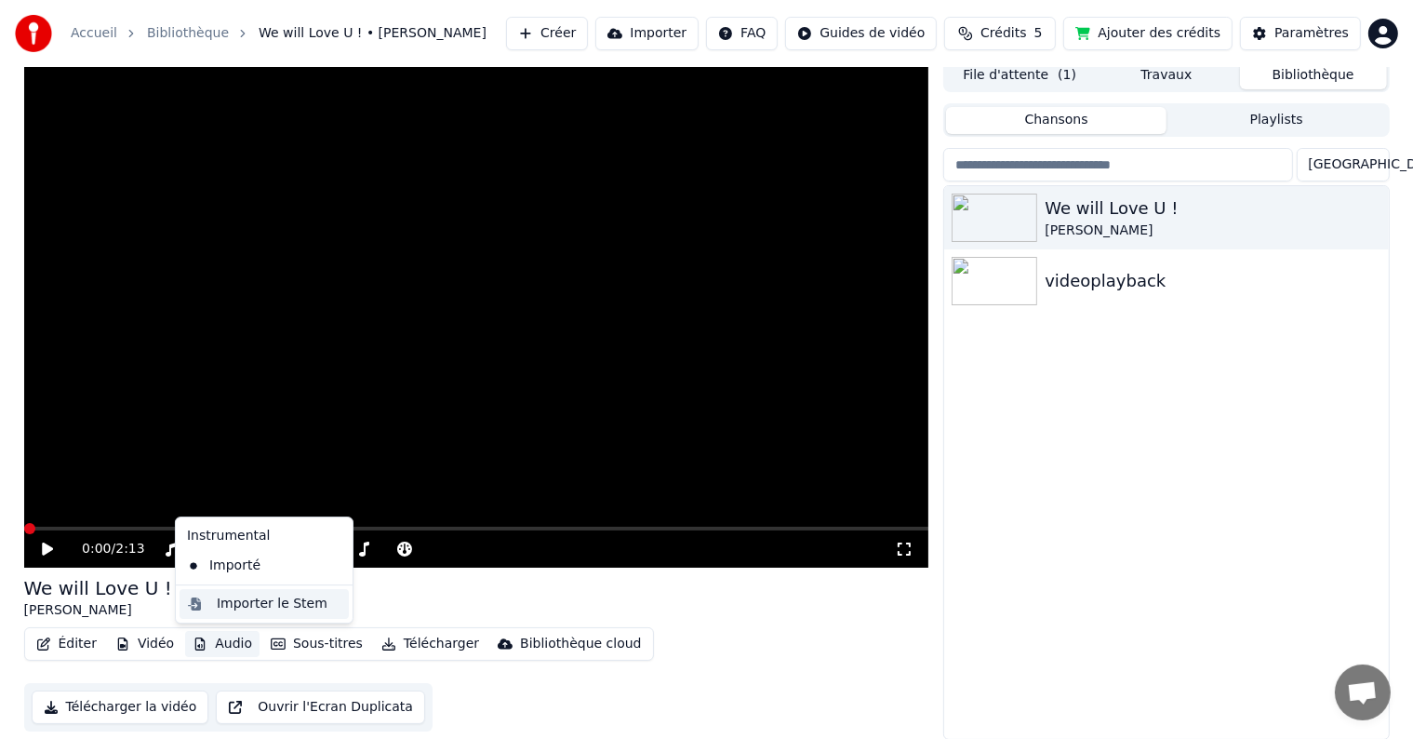
click at [217, 607] on div "Importer le Stem" at bounding box center [272, 603] width 111 height 19
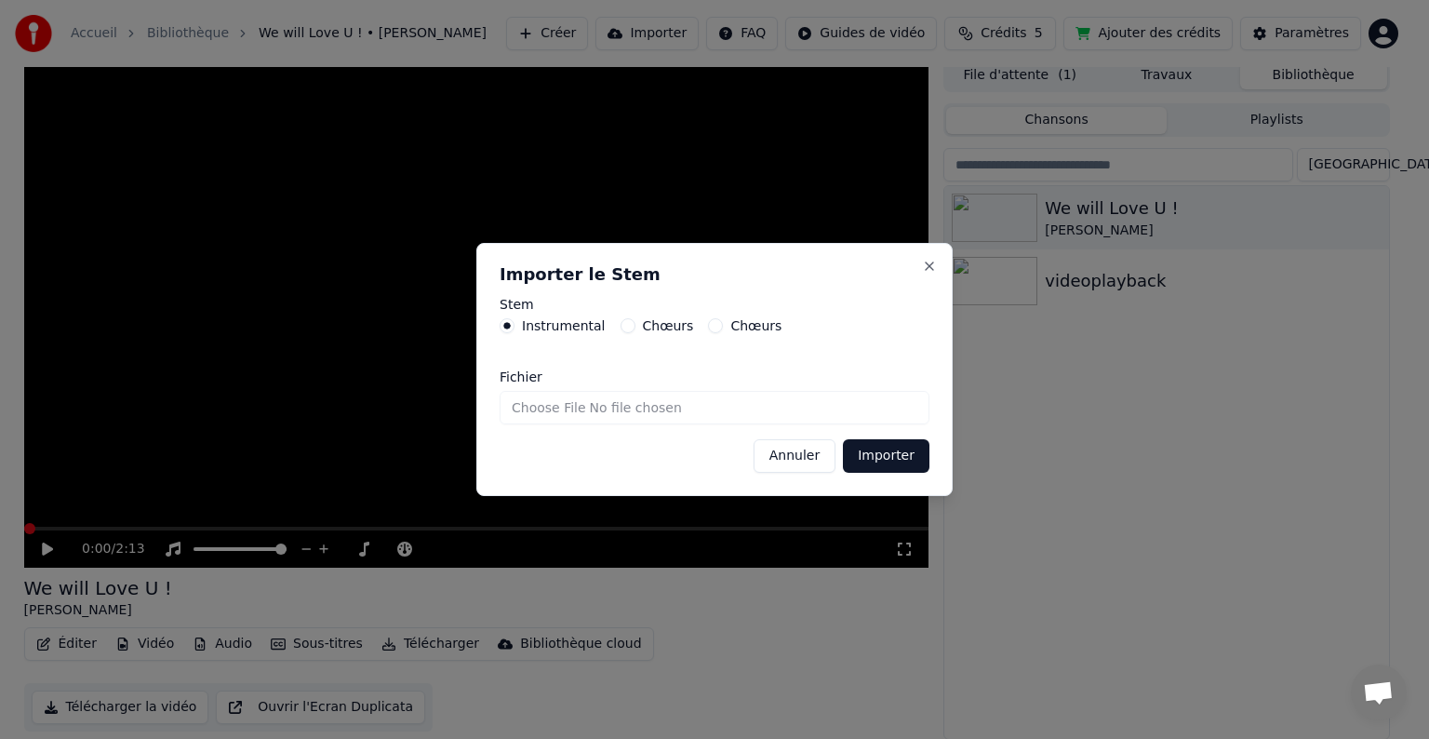
click at [806, 458] on button "Annuler" at bounding box center [795, 455] width 82 height 33
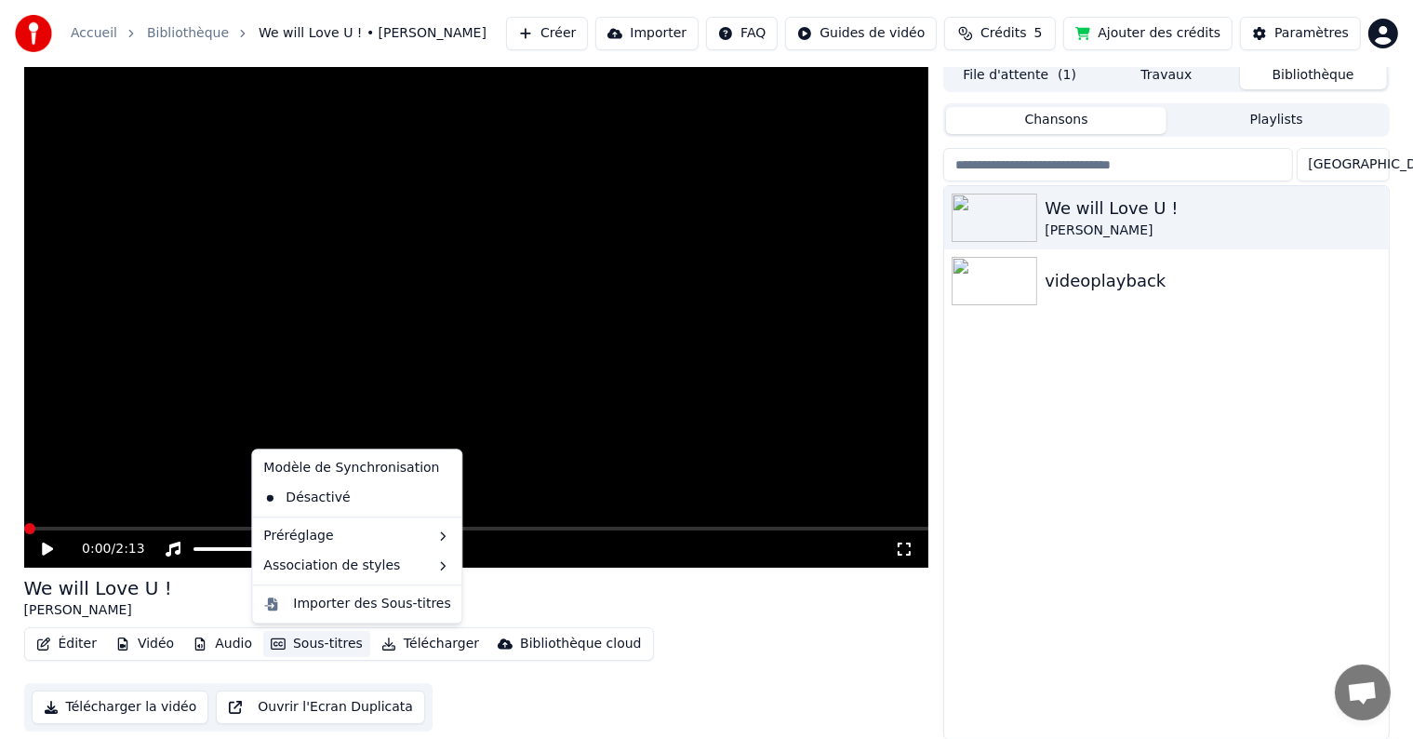
click at [292, 638] on button "Sous-titres" at bounding box center [316, 644] width 107 height 26
click at [316, 502] on div "Désactivé" at bounding box center [357, 498] width 202 height 30
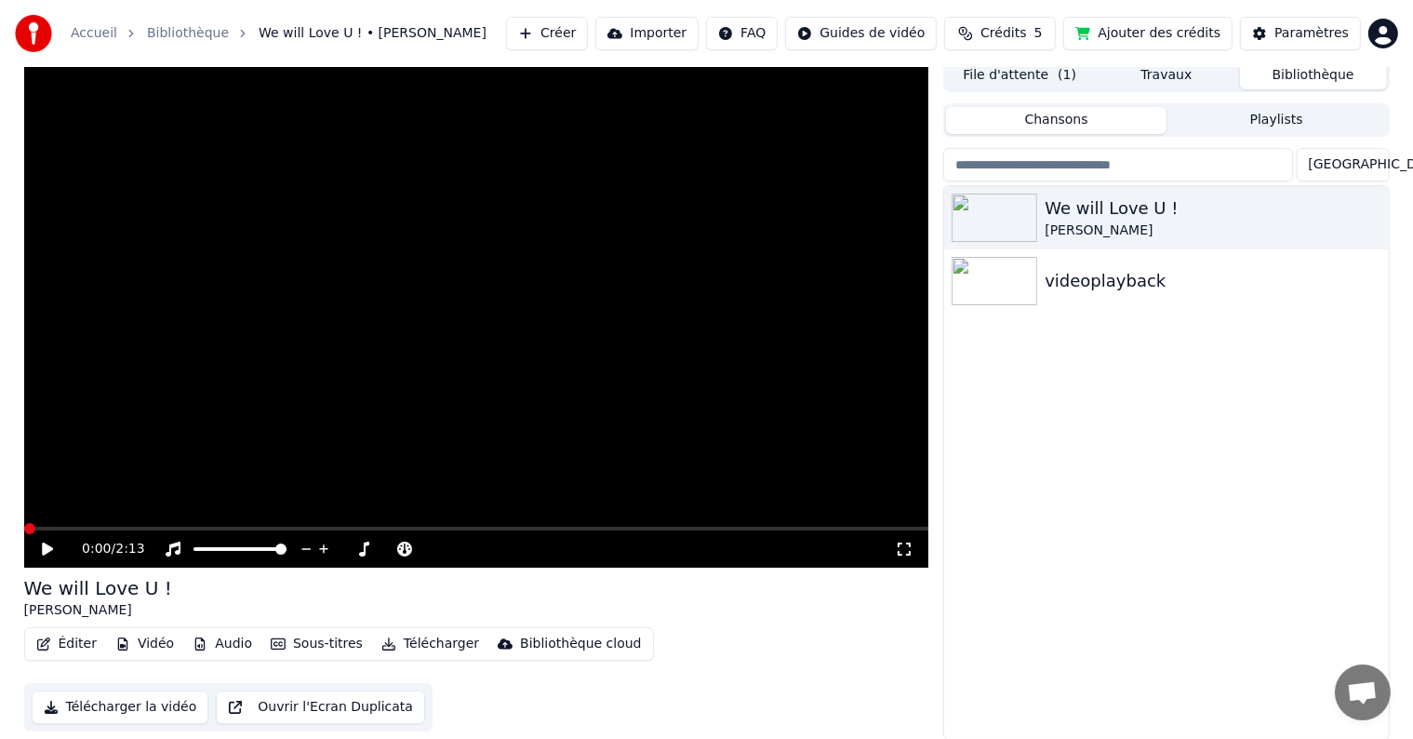
click at [307, 643] on button "Sous-titres" at bounding box center [316, 644] width 107 height 26
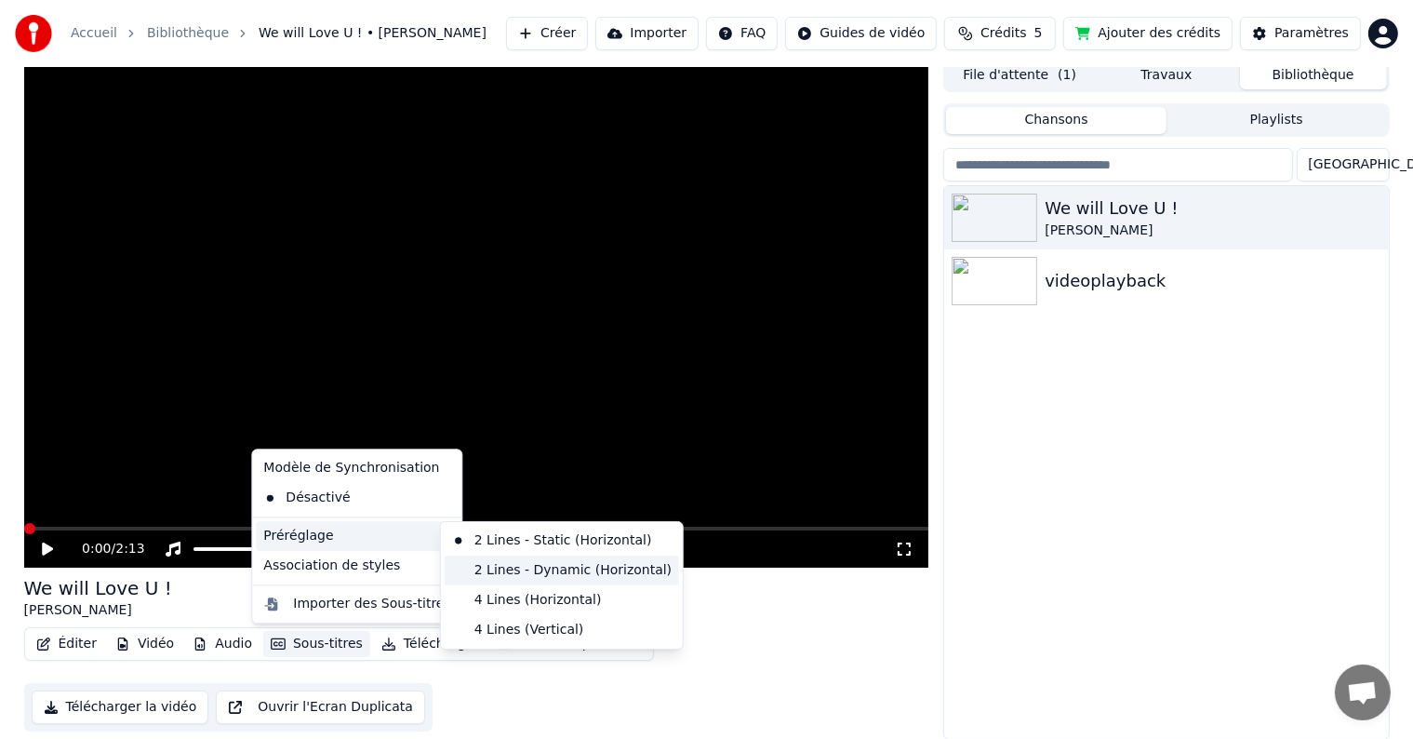
click at [499, 572] on div "2 Lines - Dynamic (Horizontal)" at bounding box center [562, 570] width 234 height 30
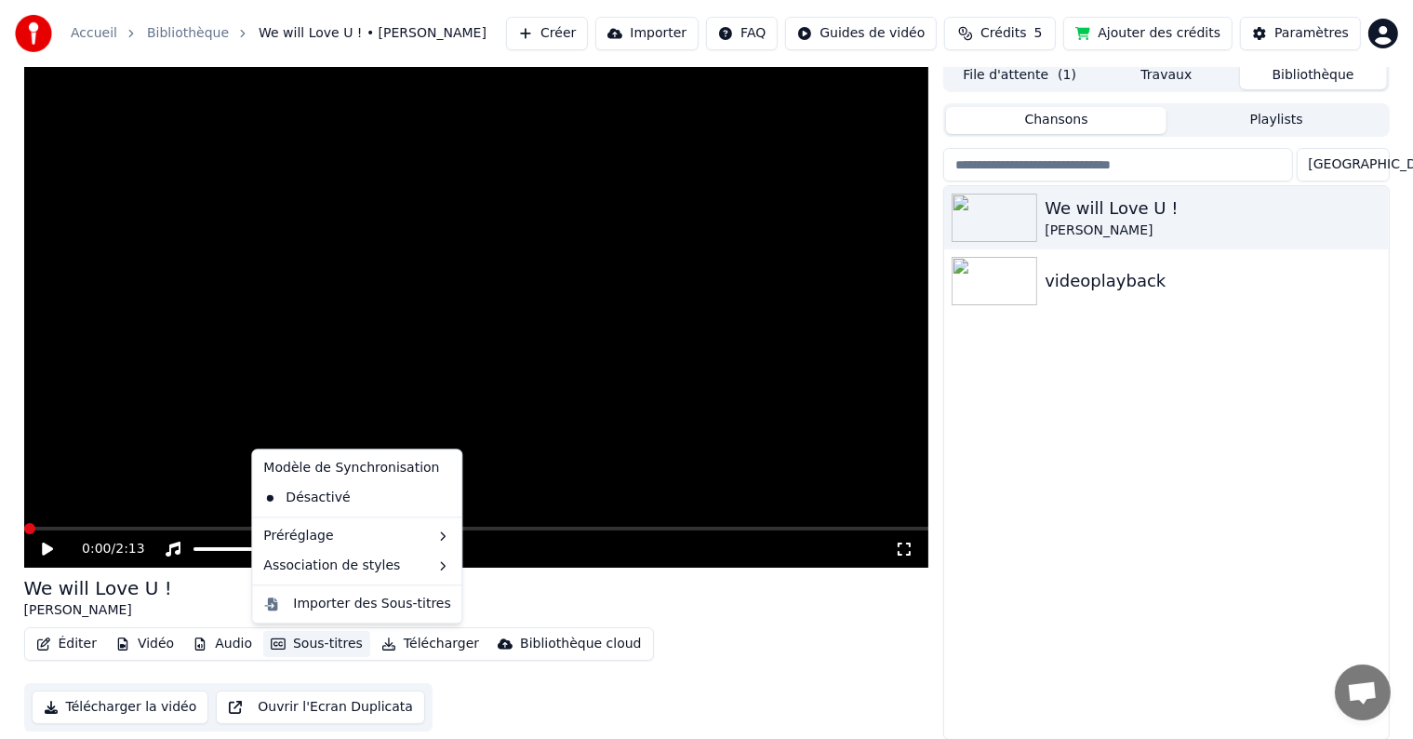
click at [325, 647] on button "Sous-titres" at bounding box center [316, 644] width 107 height 26
click at [329, 607] on div "Importer des Sous-titres" at bounding box center [371, 603] width 157 height 19
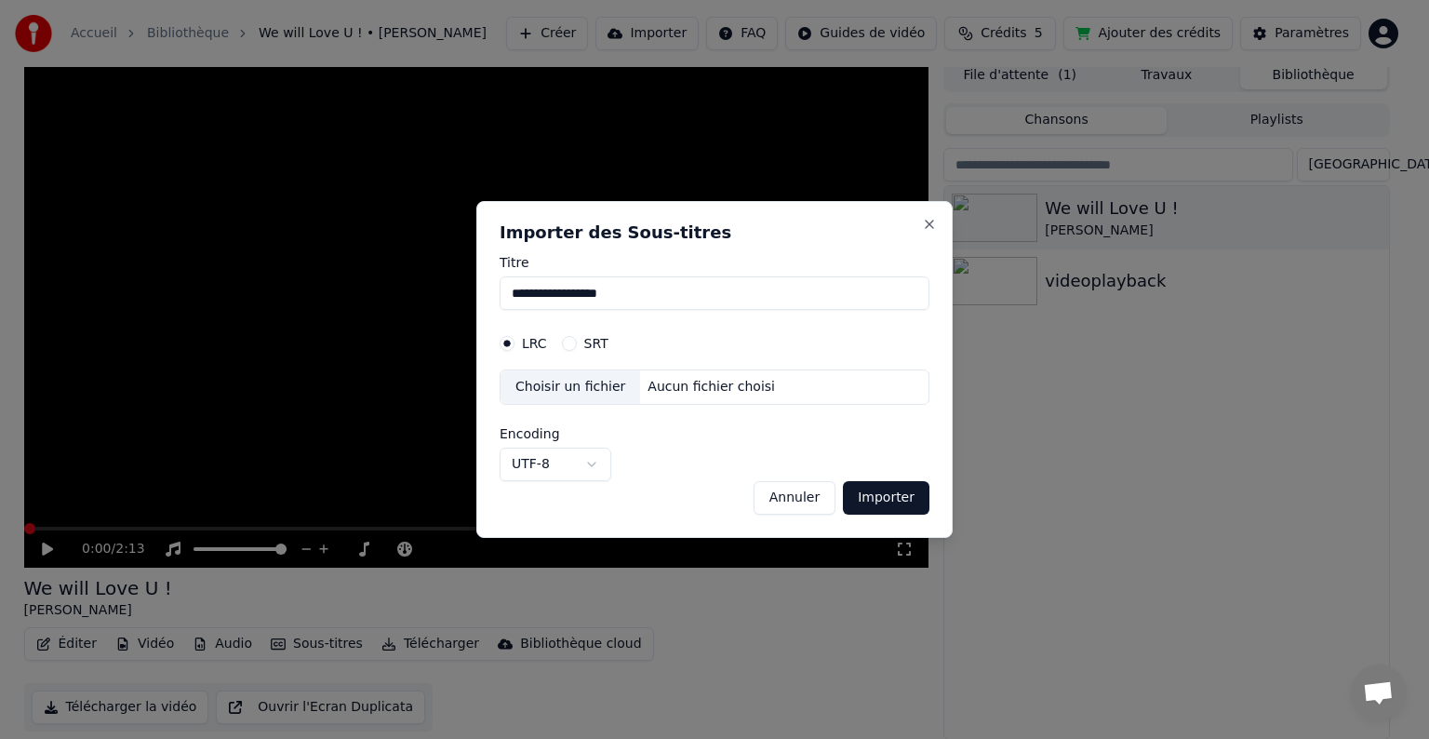
click at [533, 391] on div "Choisir un fichier" at bounding box center [570, 386] width 140 height 33
click at [786, 499] on button "Annuler" at bounding box center [795, 497] width 82 height 33
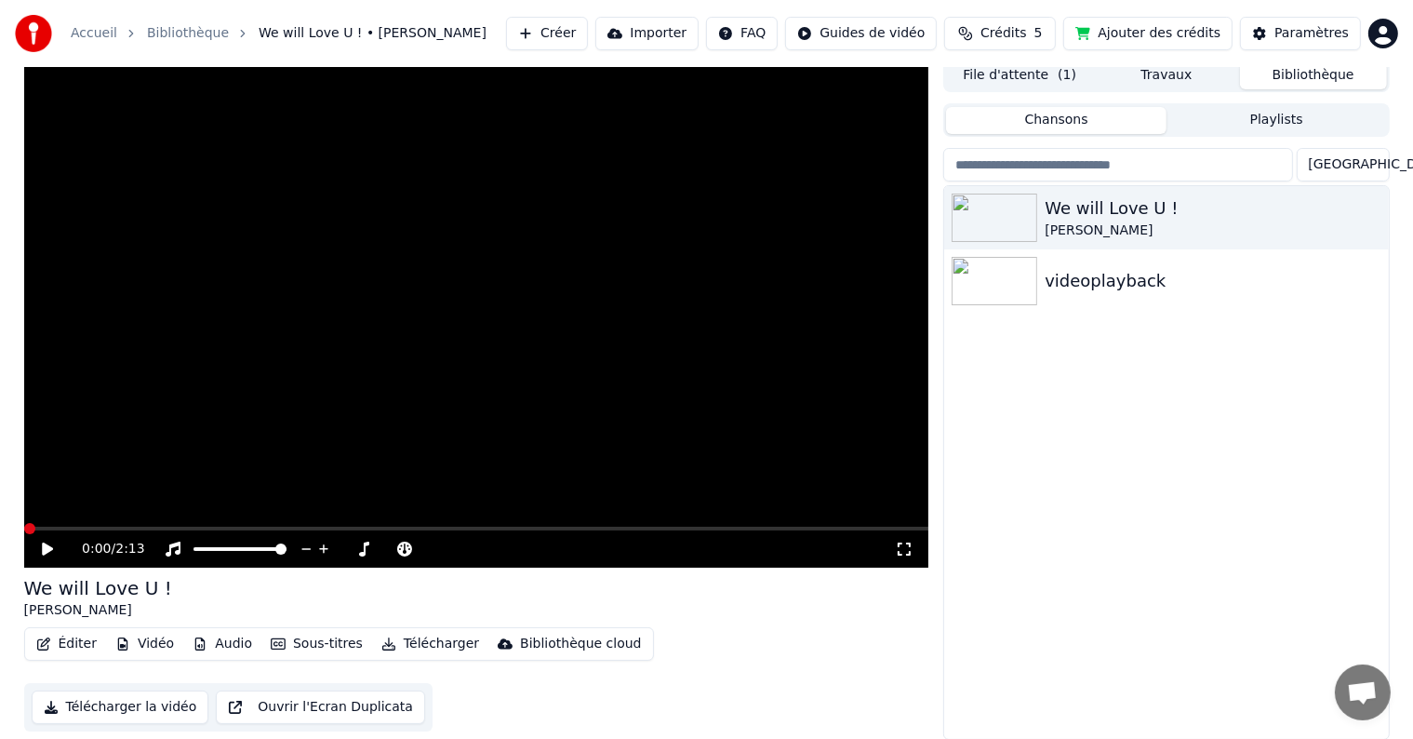
click at [341, 647] on button "Sous-titres" at bounding box center [316, 644] width 107 height 26
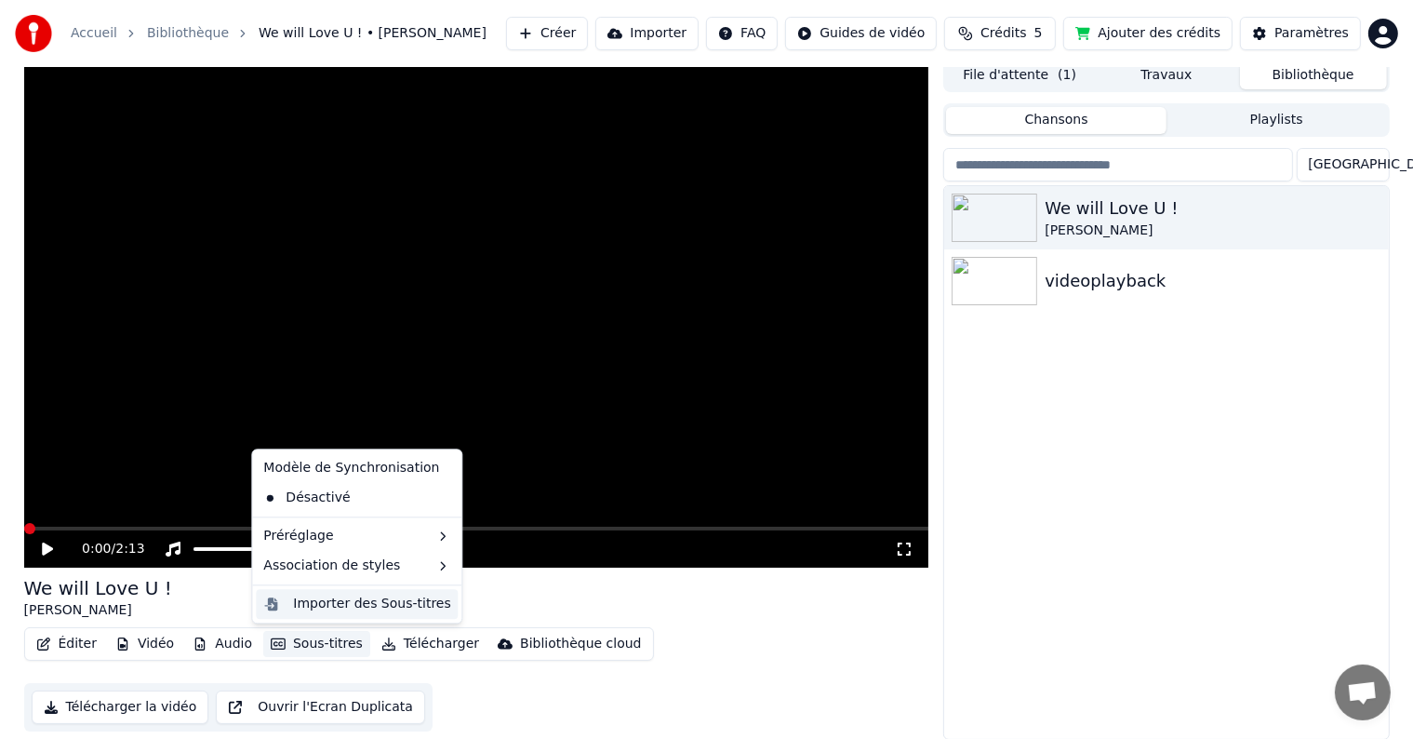
click at [340, 611] on div "Importer des Sous-titres" at bounding box center [371, 603] width 157 height 19
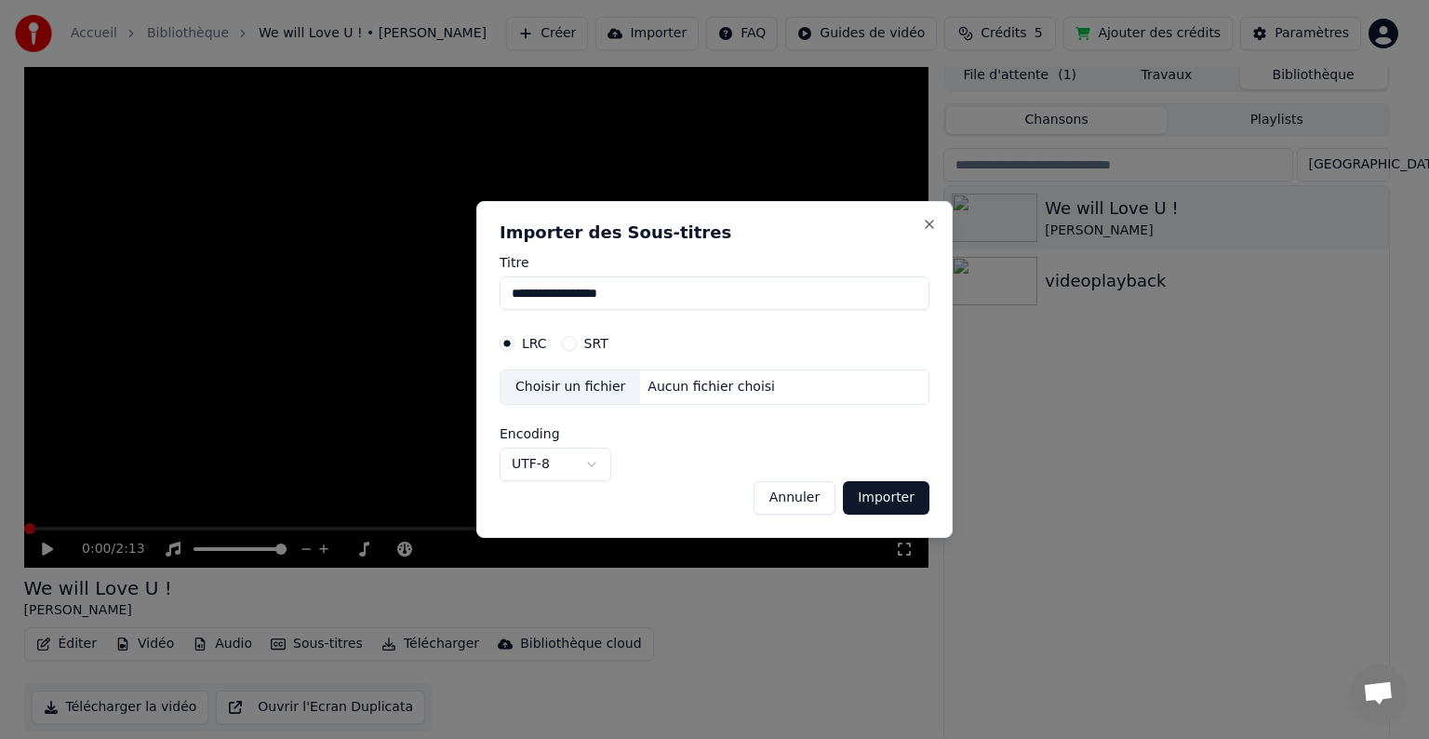
click at [582, 391] on div "Choisir un fichier" at bounding box center [570, 386] width 140 height 33
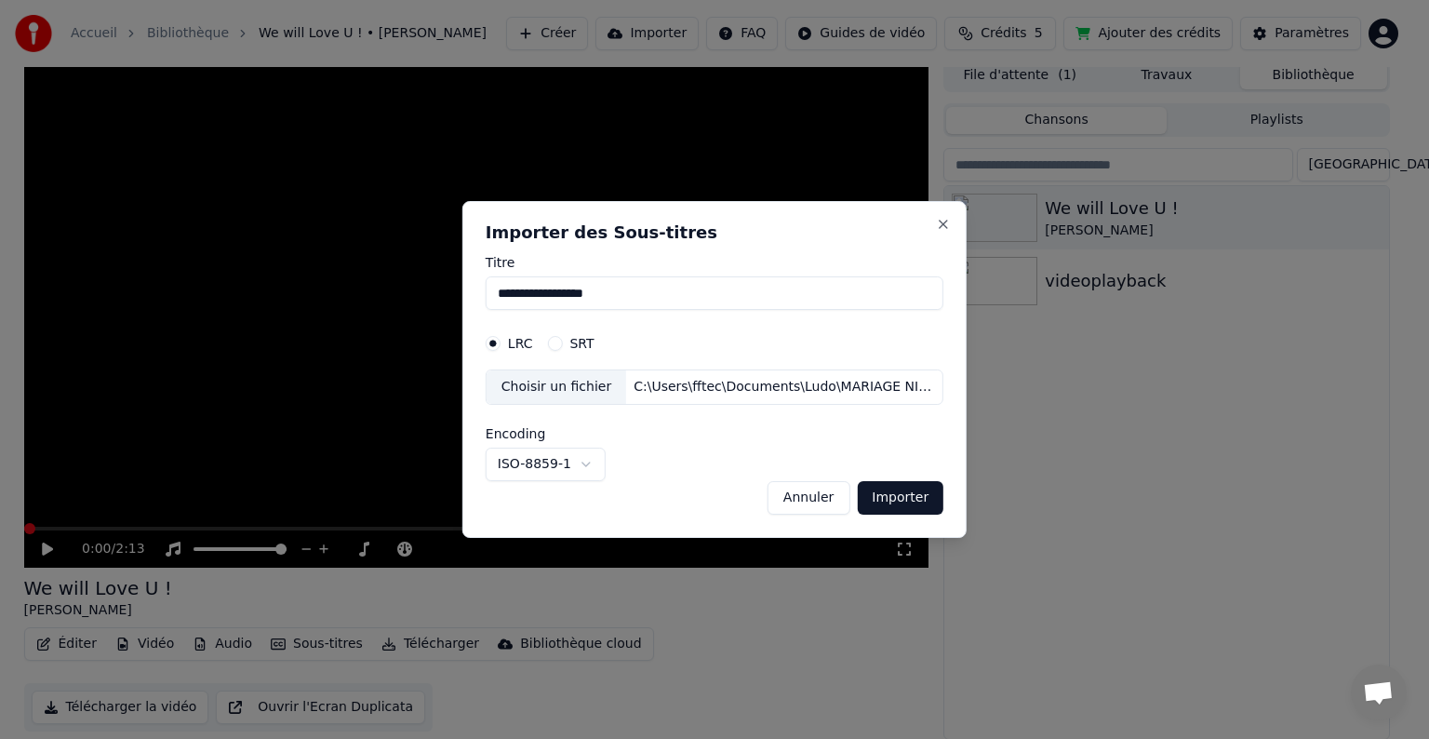
click at [882, 499] on button "Importer" at bounding box center [900, 497] width 87 height 33
select select "*****"
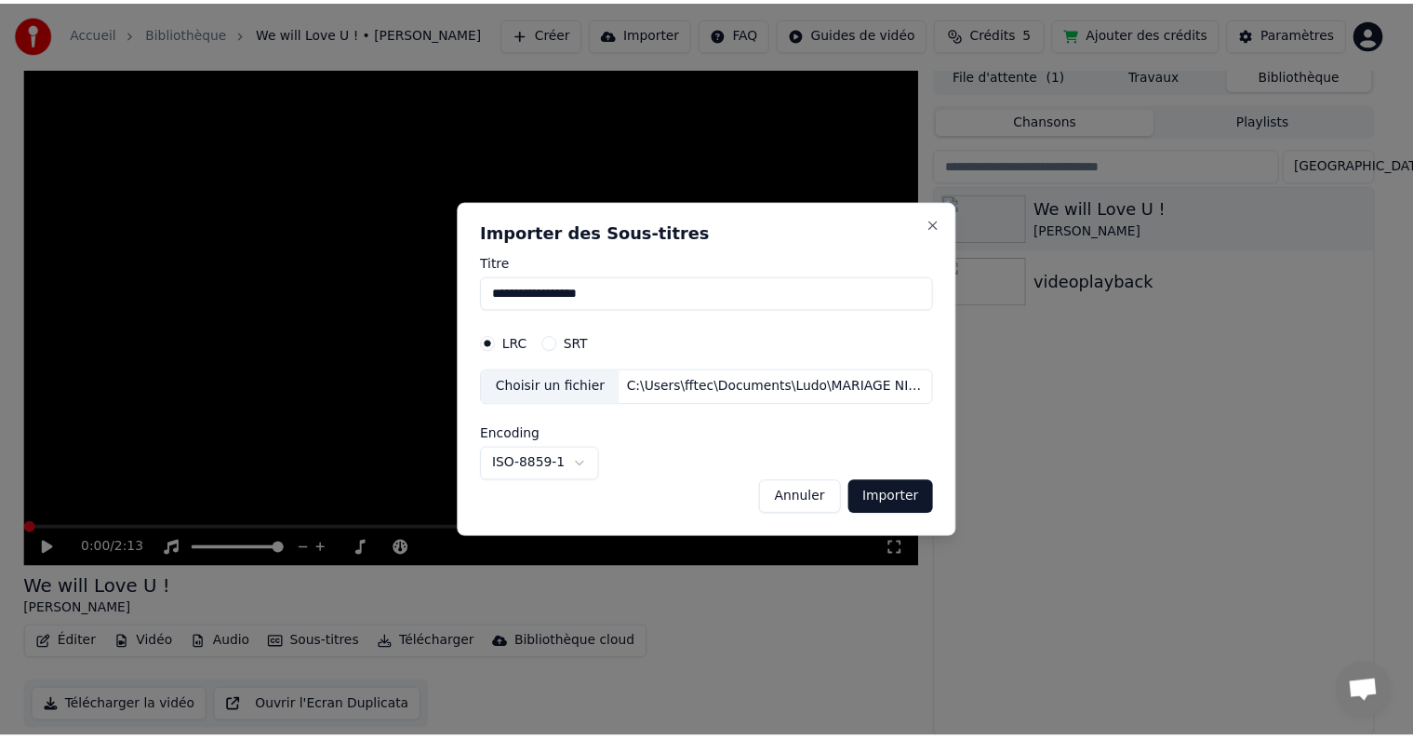
scroll to position [1, 0]
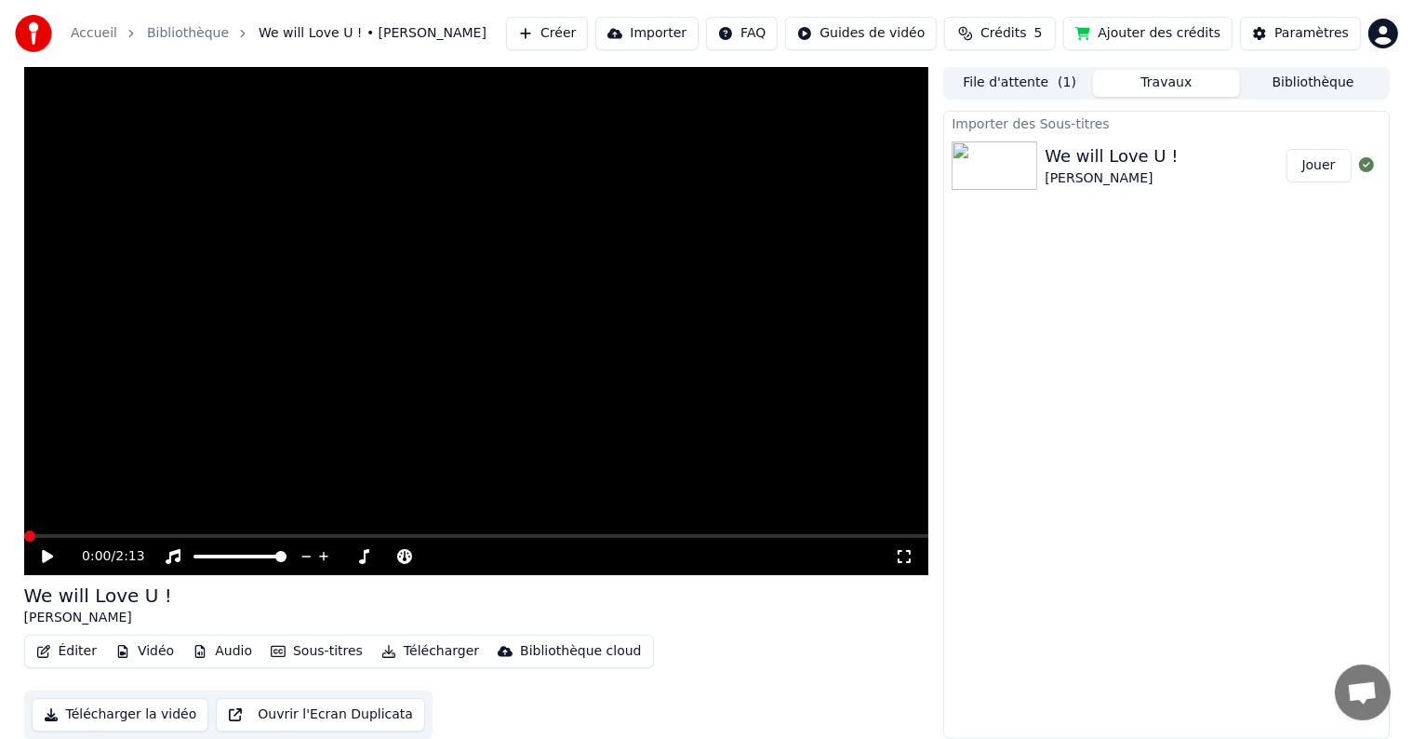
click at [65, 652] on button "Éditer" at bounding box center [66, 651] width 75 height 26
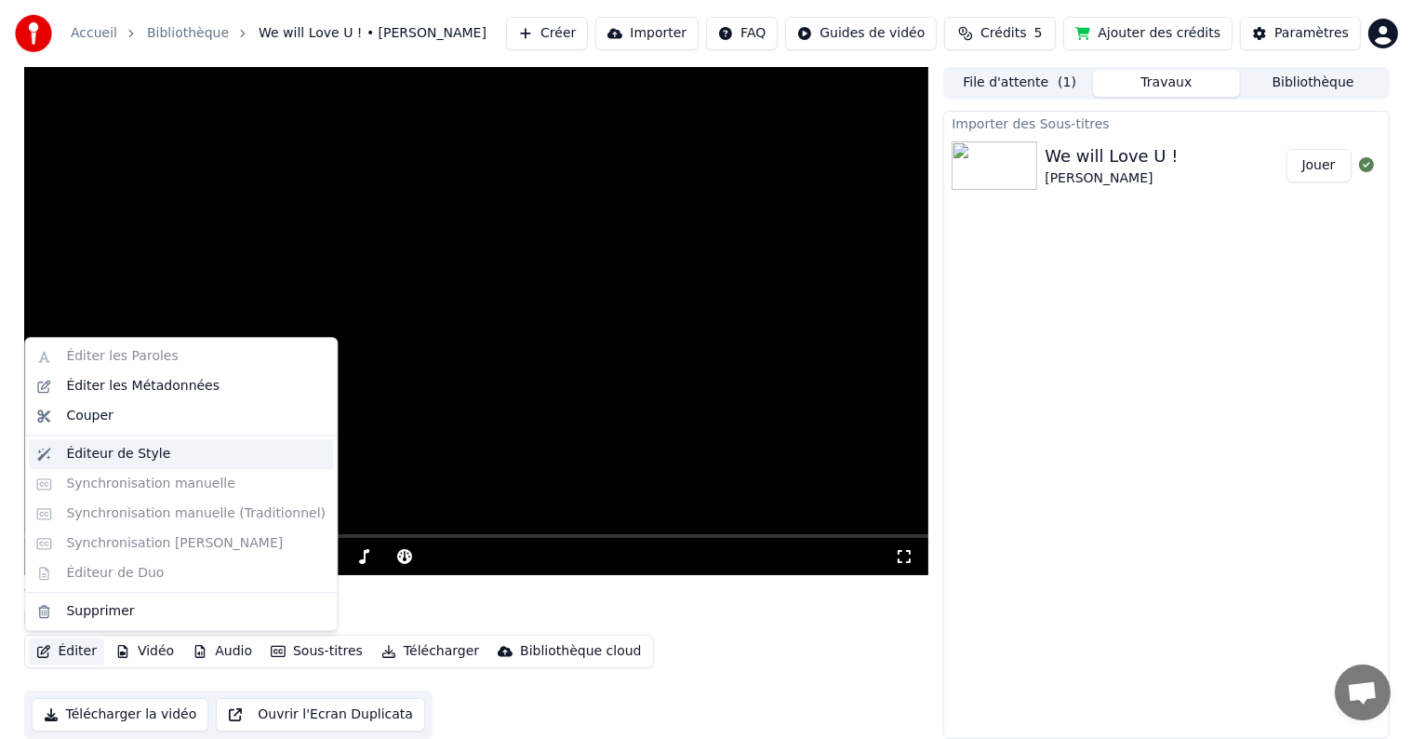
click at [108, 458] on div "Éditeur de Style" at bounding box center [118, 454] width 104 height 19
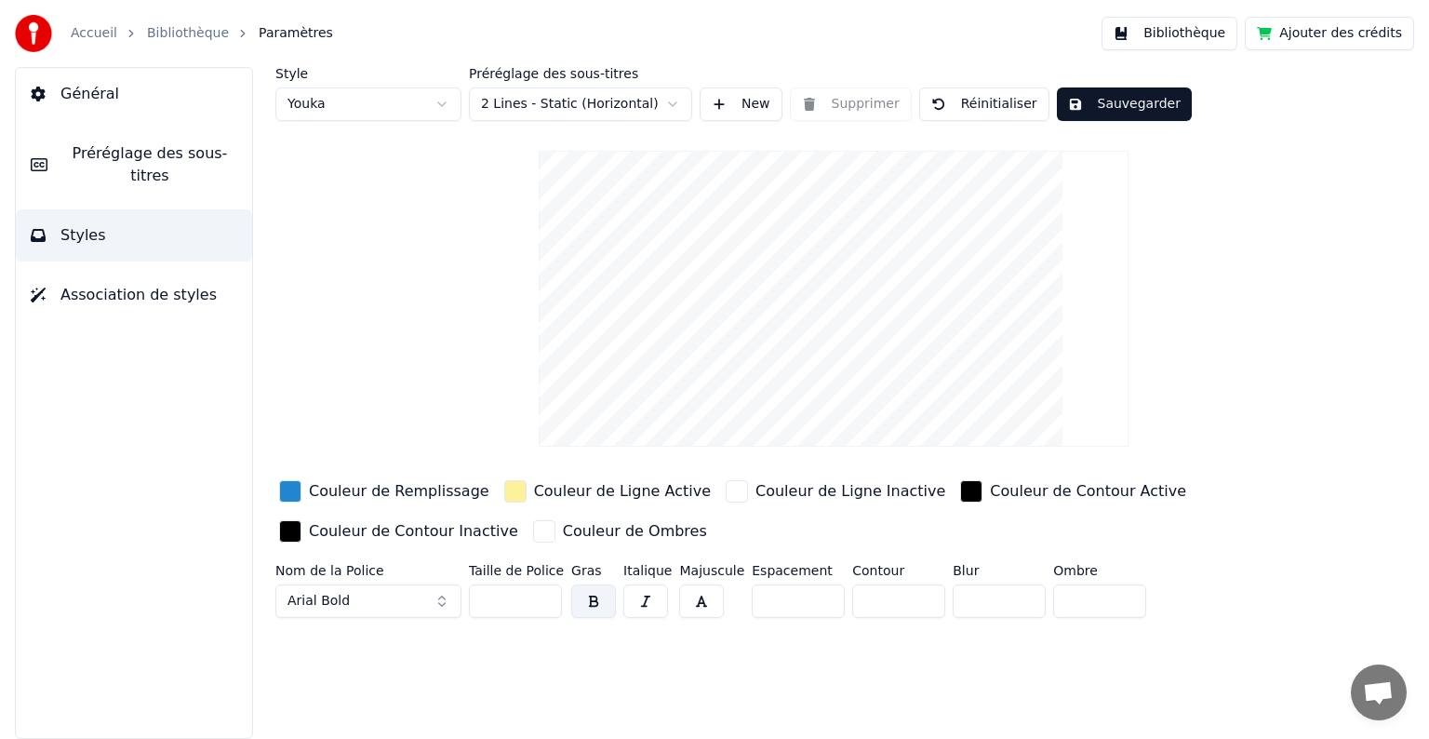
click at [145, 151] on span "Préréglage des sous-titres" at bounding box center [149, 164] width 175 height 45
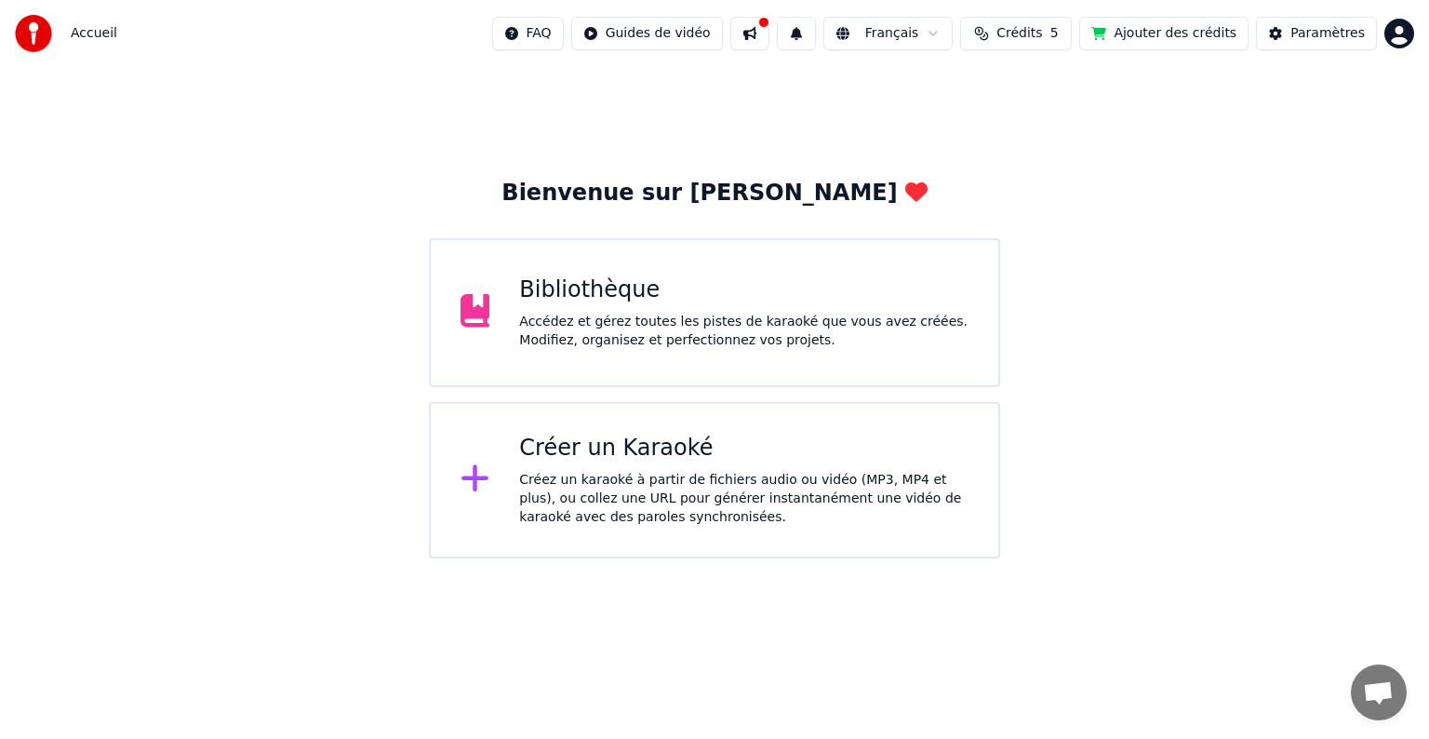
click at [610, 327] on div "Accédez et gérez toutes les pistes de karaoké que vous avez créées. Modifiez, o…" at bounding box center [743, 331] width 449 height 37
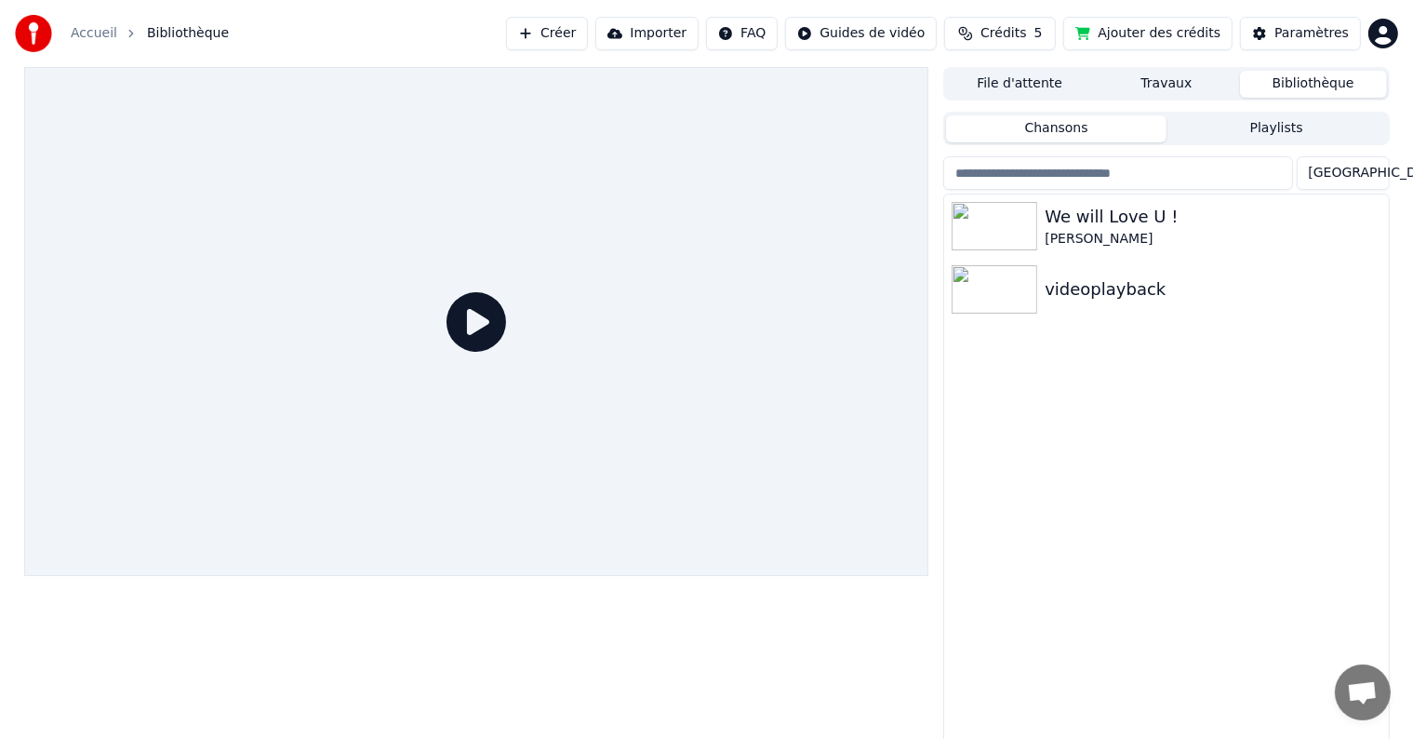
click at [692, 33] on button "Importer" at bounding box center [646, 33] width 103 height 33
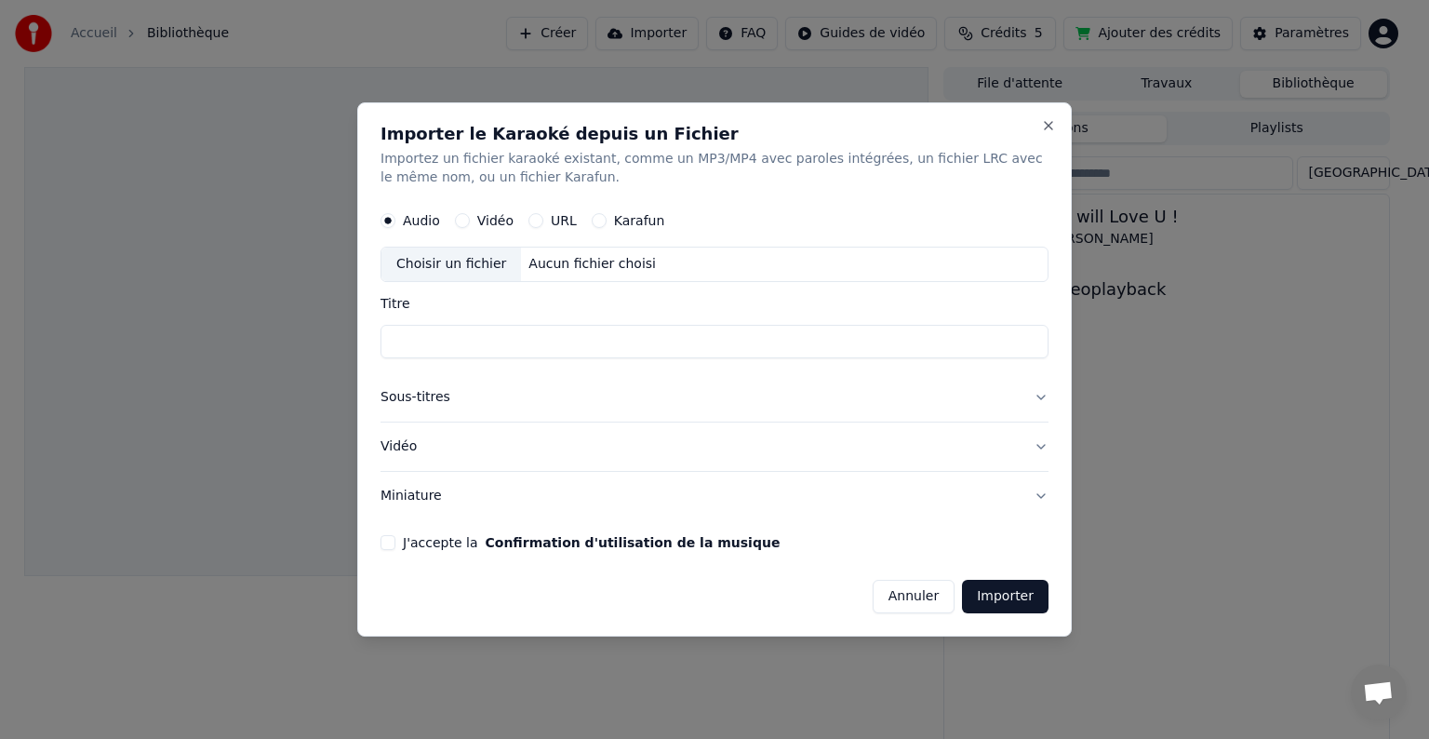
click at [465, 222] on button "Vidéo" at bounding box center [462, 220] width 15 height 15
click at [592, 223] on button "Karafun" at bounding box center [599, 220] width 15 height 15
click at [471, 263] on div "Choisir un fichier" at bounding box center [451, 263] width 140 height 33
click at [534, 219] on button "URL" at bounding box center [535, 220] width 15 height 15
click at [488, 268] on input "text" at bounding box center [714, 264] width 668 height 37
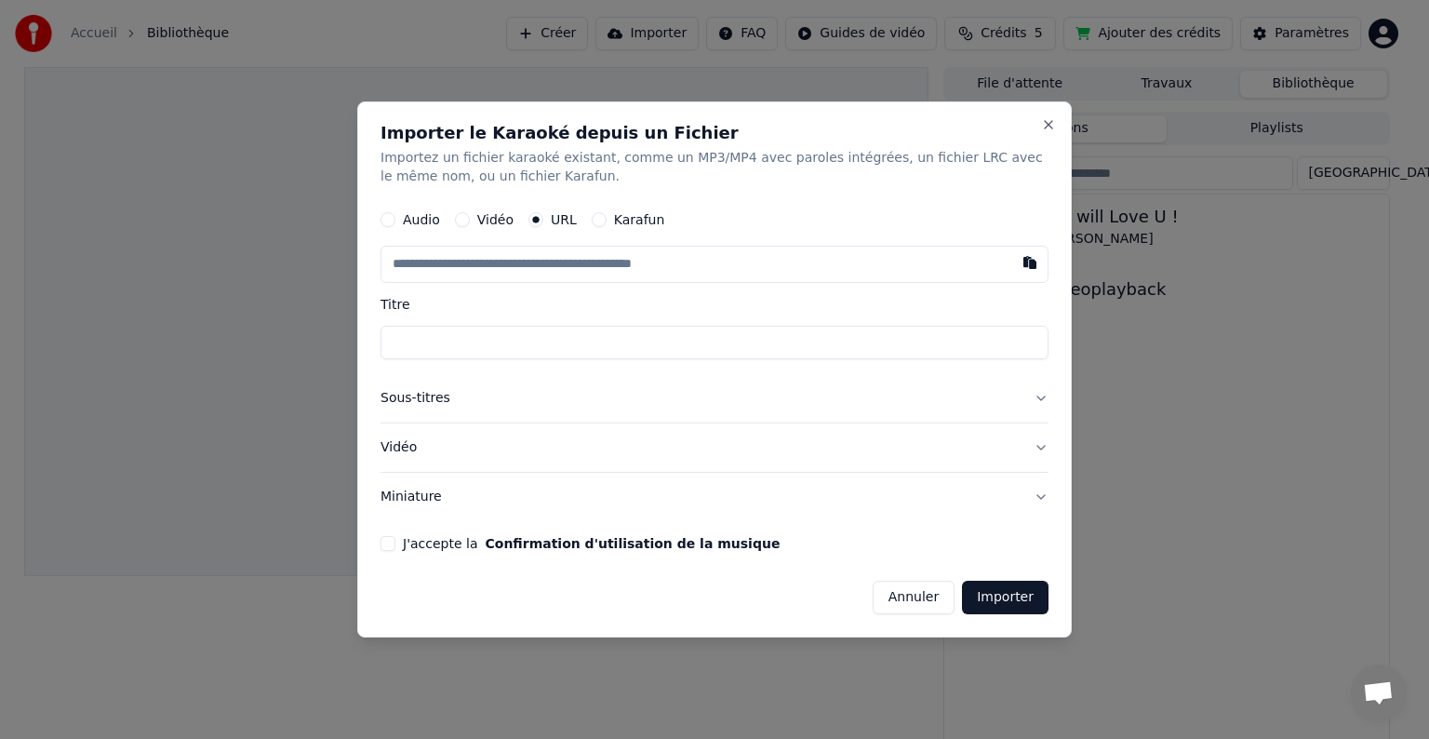
click at [487, 216] on label "Vidéo" at bounding box center [495, 219] width 36 height 13
click at [470, 216] on button "Vidéo" at bounding box center [462, 219] width 15 height 15
click at [484, 267] on div "Choisir un fichier" at bounding box center [451, 263] width 140 height 33
type input "**********"
click at [392, 548] on button "J'accepte la Confirmation d'utilisation de la musique" at bounding box center [387, 542] width 15 height 15
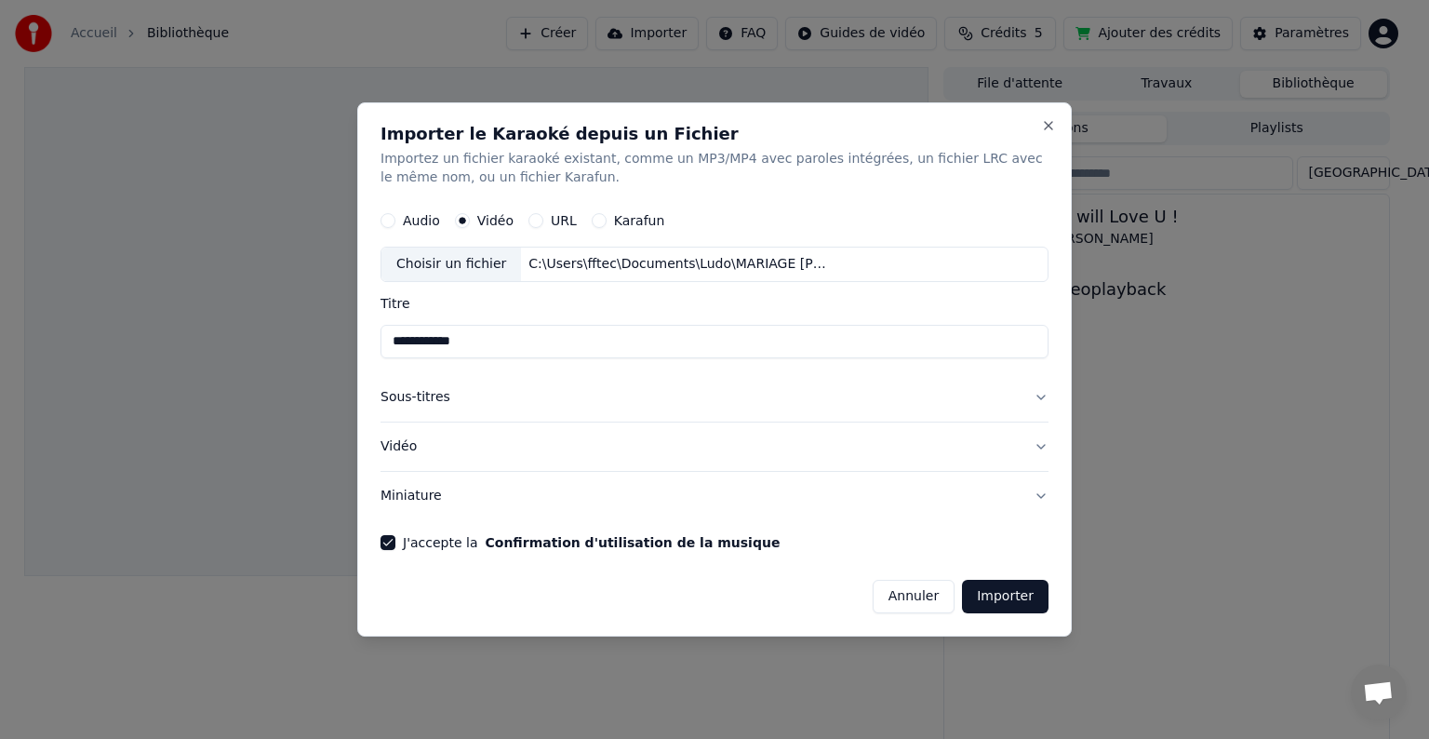
click at [1038, 498] on button "Miniature" at bounding box center [714, 496] width 668 height 48
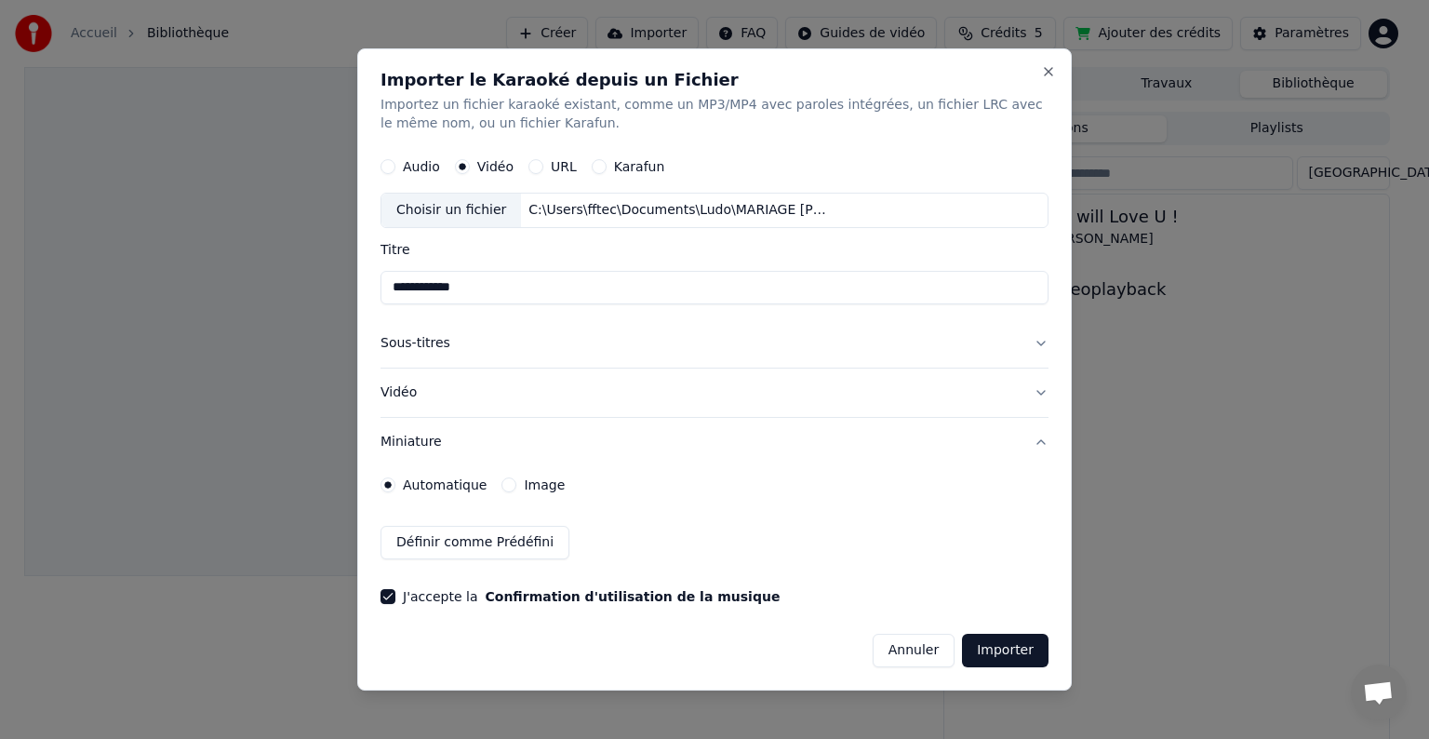
click at [503, 484] on button "Image" at bounding box center [508, 484] width 15 height 15
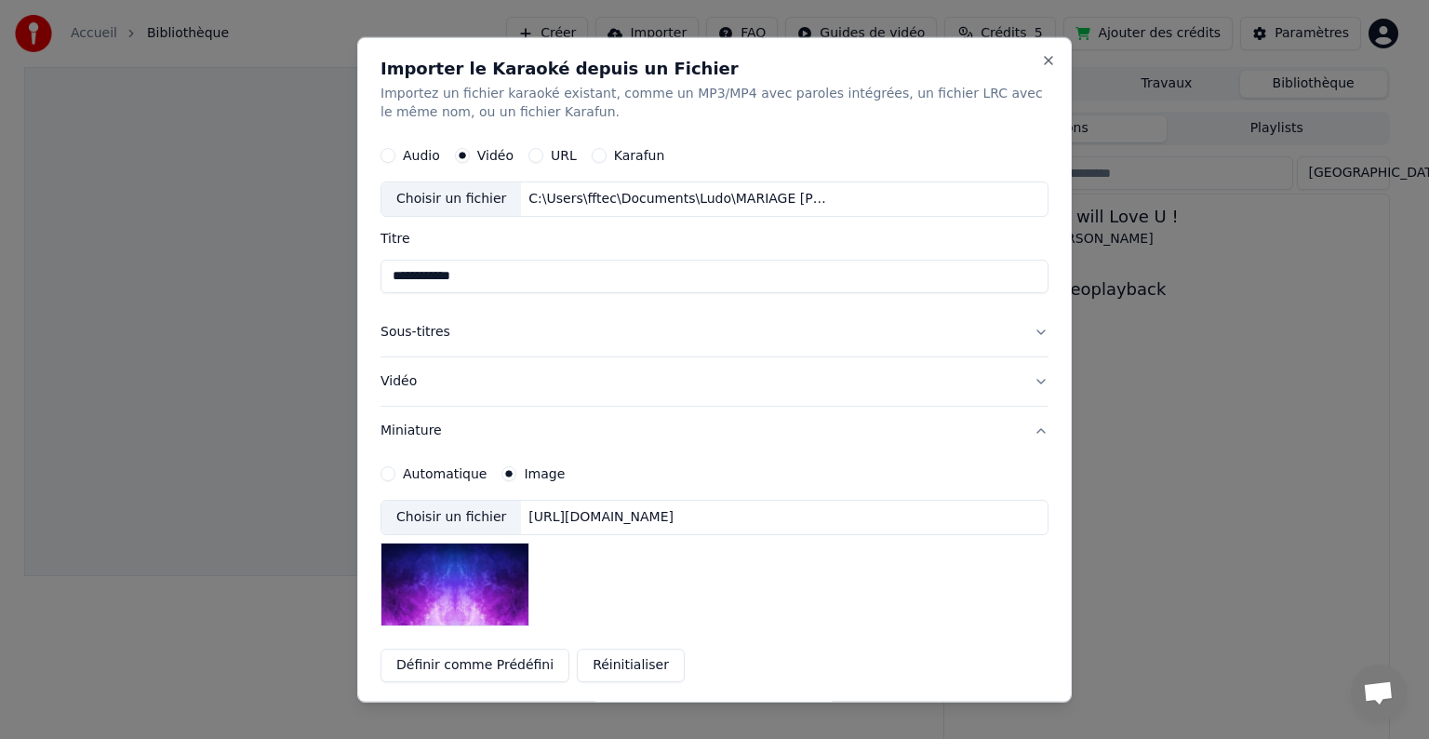
click at [578, 514] on div "https://imagedelivery.net/jkI57_JBx8hWPzcSI-uF5w/c7639807-3f76-4ea5-9112-66e75e…" at bounding box center [601, 517] width 160 height 19
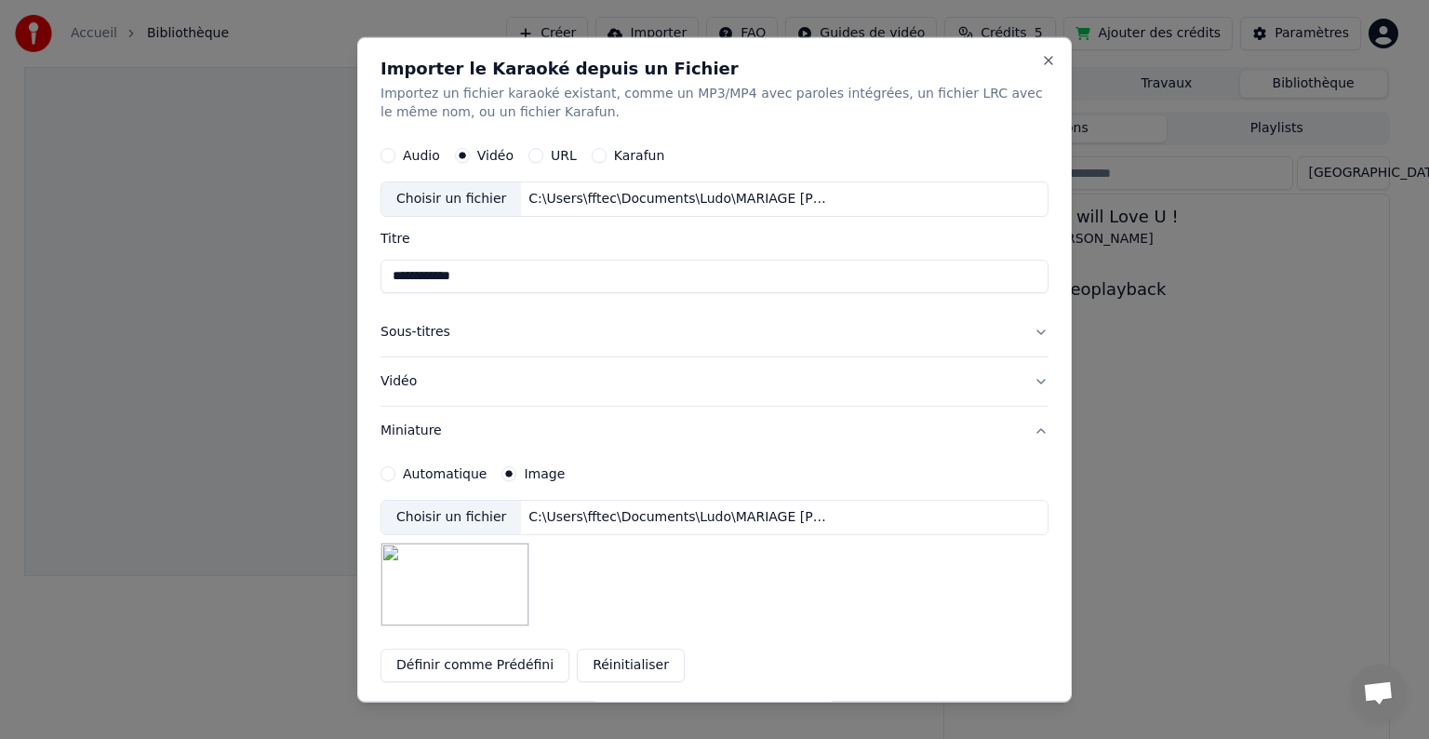
click at [534, 670] on button "Définir comme Prédéfini" at bounding box center [474, 664] width 189 height 33
click at [1023, 379] on button "Vidéo" at bounding box center [714, 381] width 668 height 48
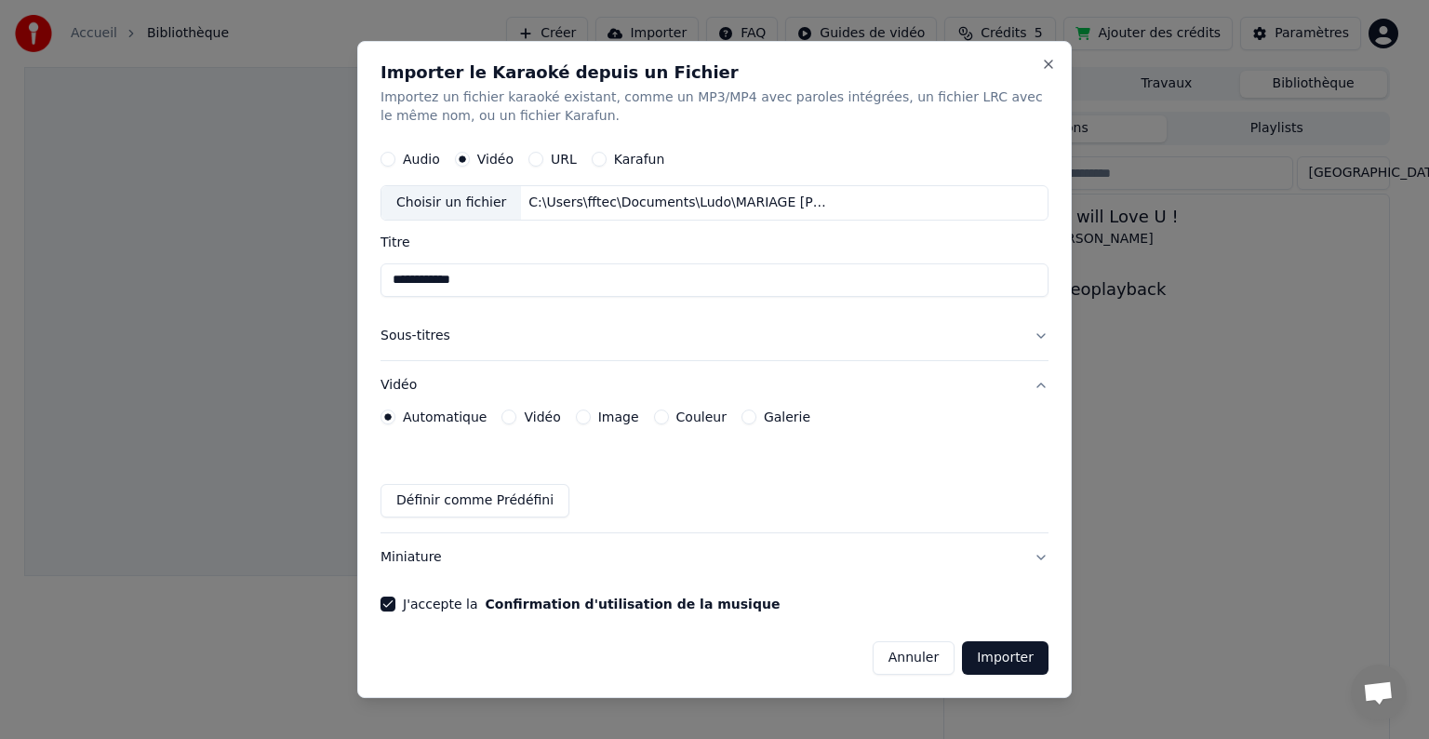
click at [506, 419] on button "Vidéo" at bounding box center [508, 416] width 15 height 15
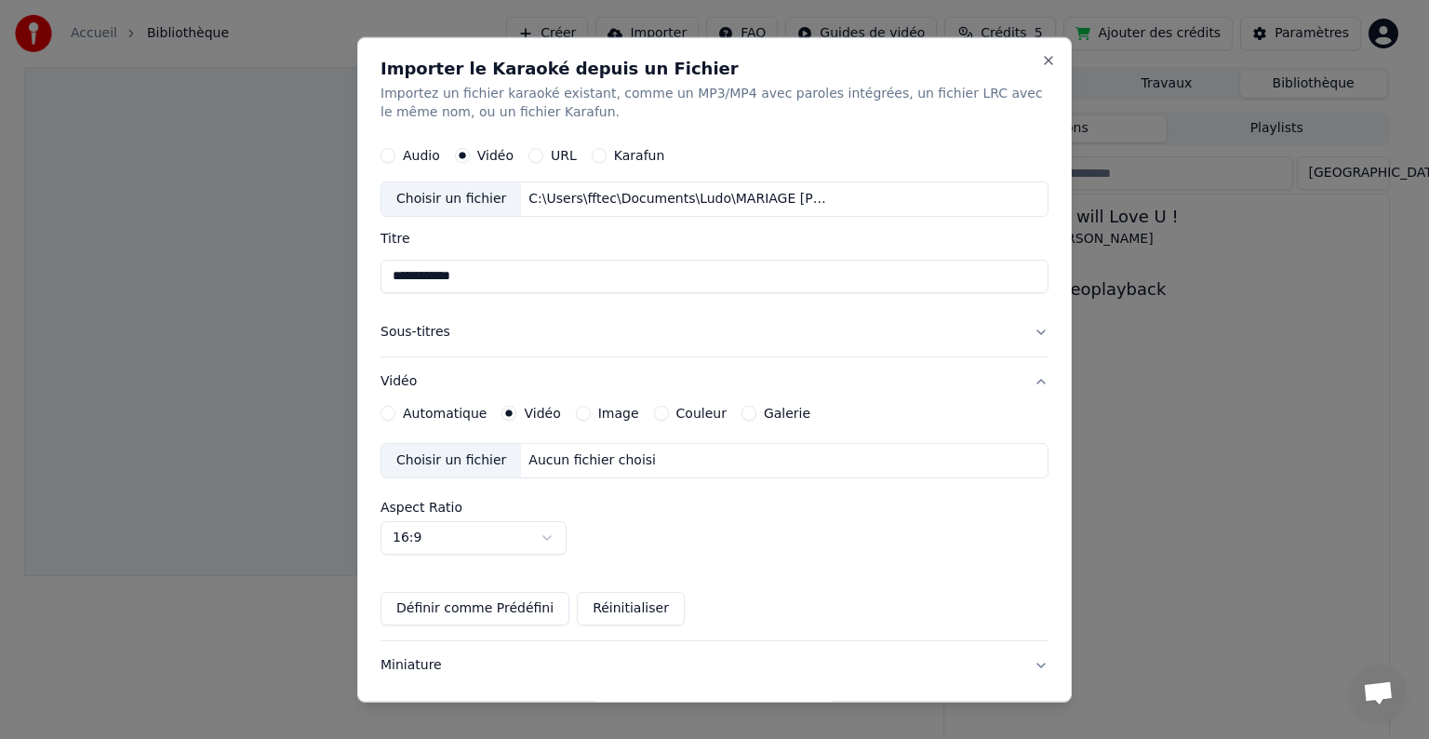
click at [577, 415] on button "Image" at bounding box center [583, 413] width 15 height 15
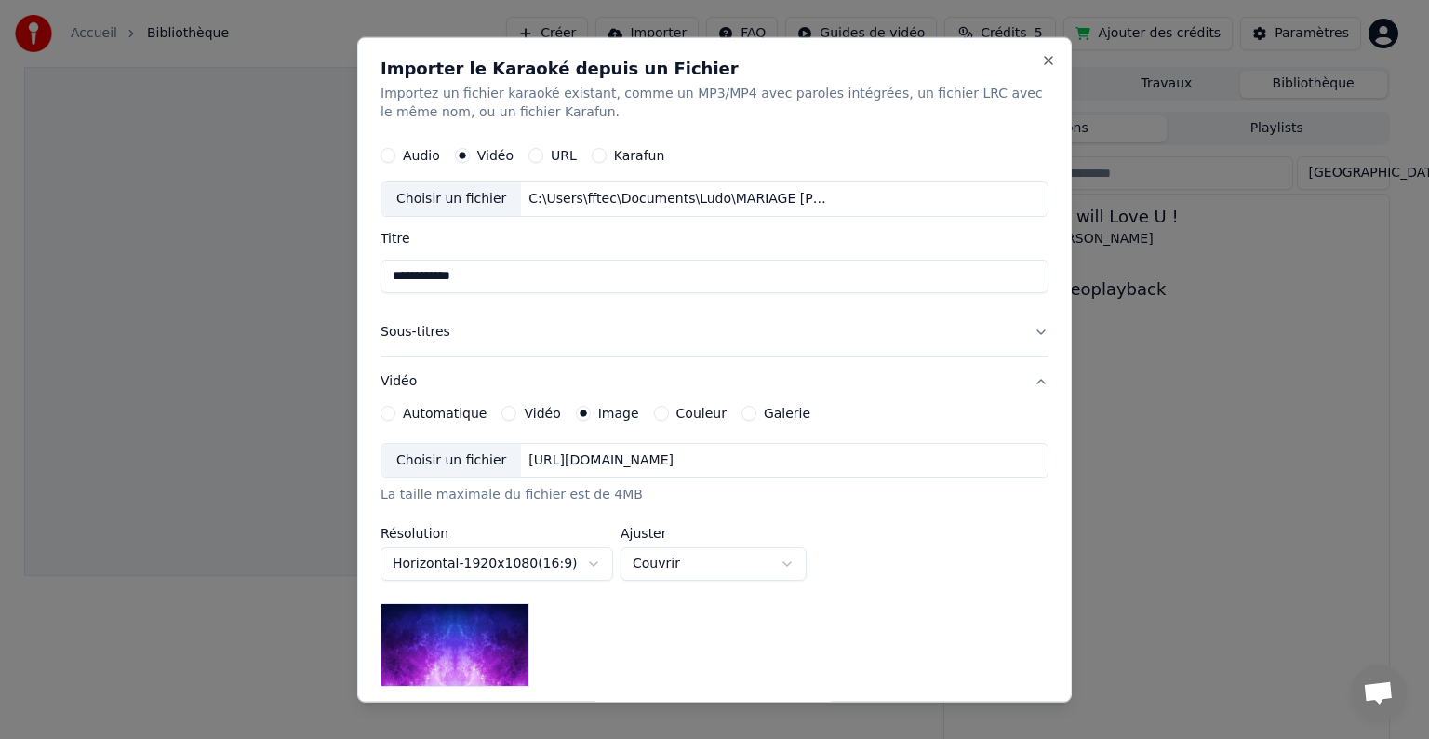
click at [450, 461] on div "Choisir un fichier" at bounding box center [451, 460] width 140 height 33
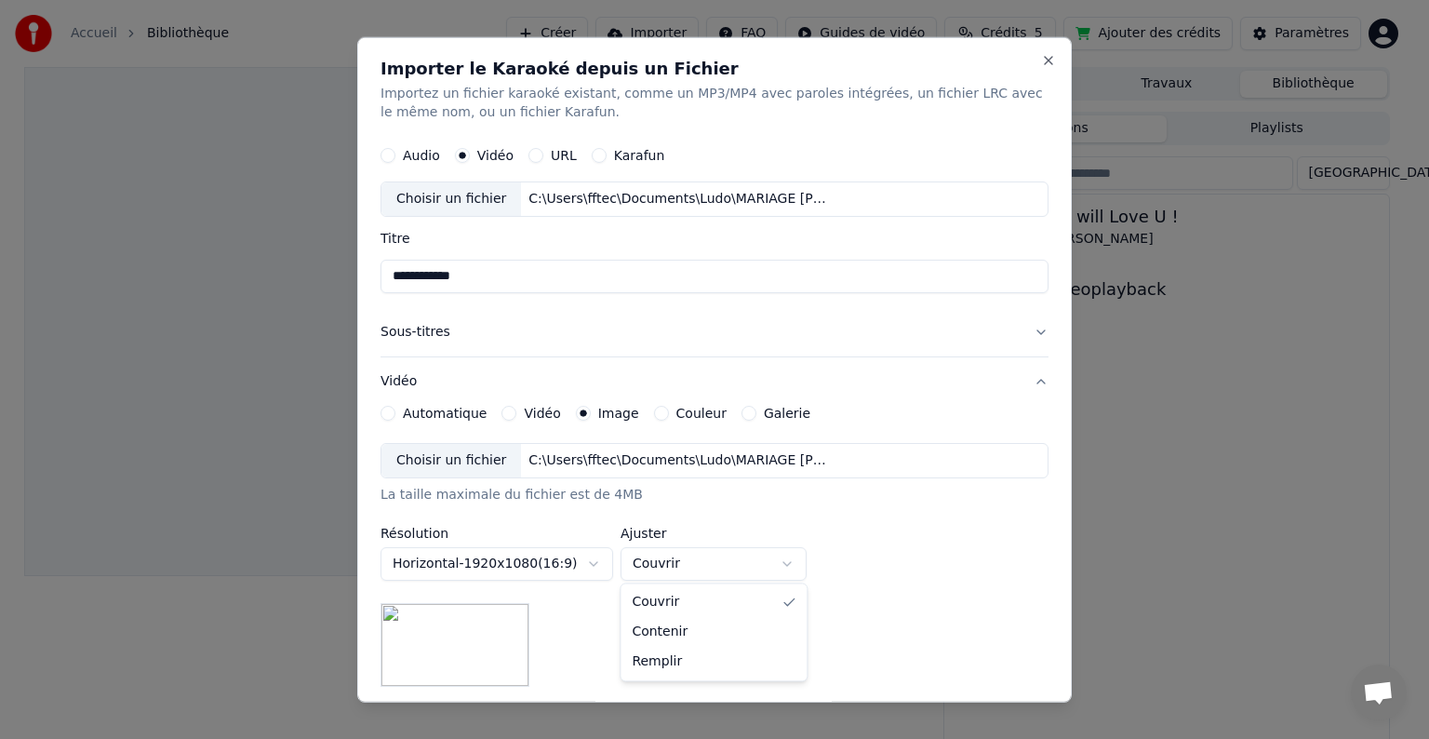
click at [692, 562] on body "**********" at bounding box center [706, 369] width 1413 height 739
click at [671, 561] on body "**********" at bounding box center [706, 369] width 1413 height 739
click at [668, 562] on body "**********" at bounding box center [706, 369] width 1413 height 739
select select "*****"
click at [1023, 328] on button "Sous-titres" at bounding box center [714, 332] width 668 height 48
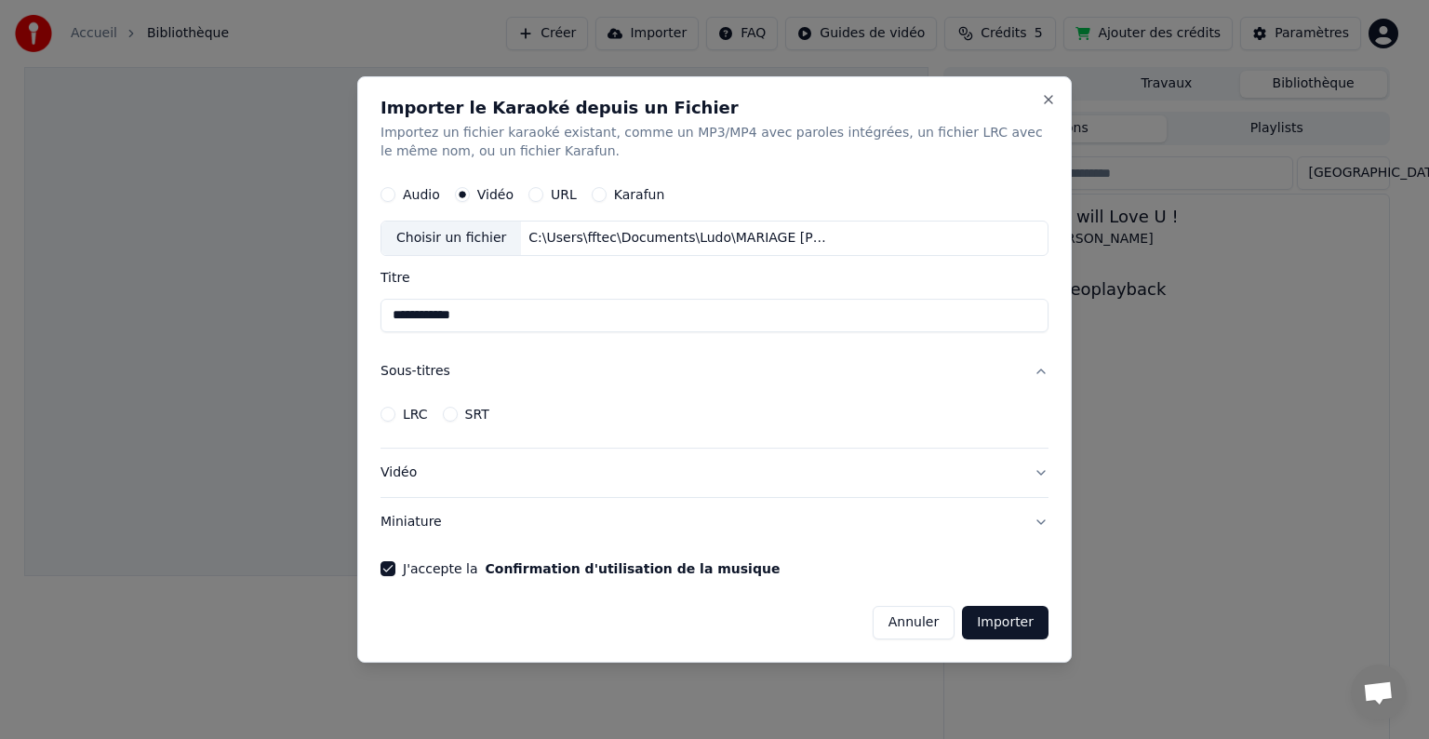
click at [390, 414] on button "LRC" at bounding box center [387, 414] width 15 height 15
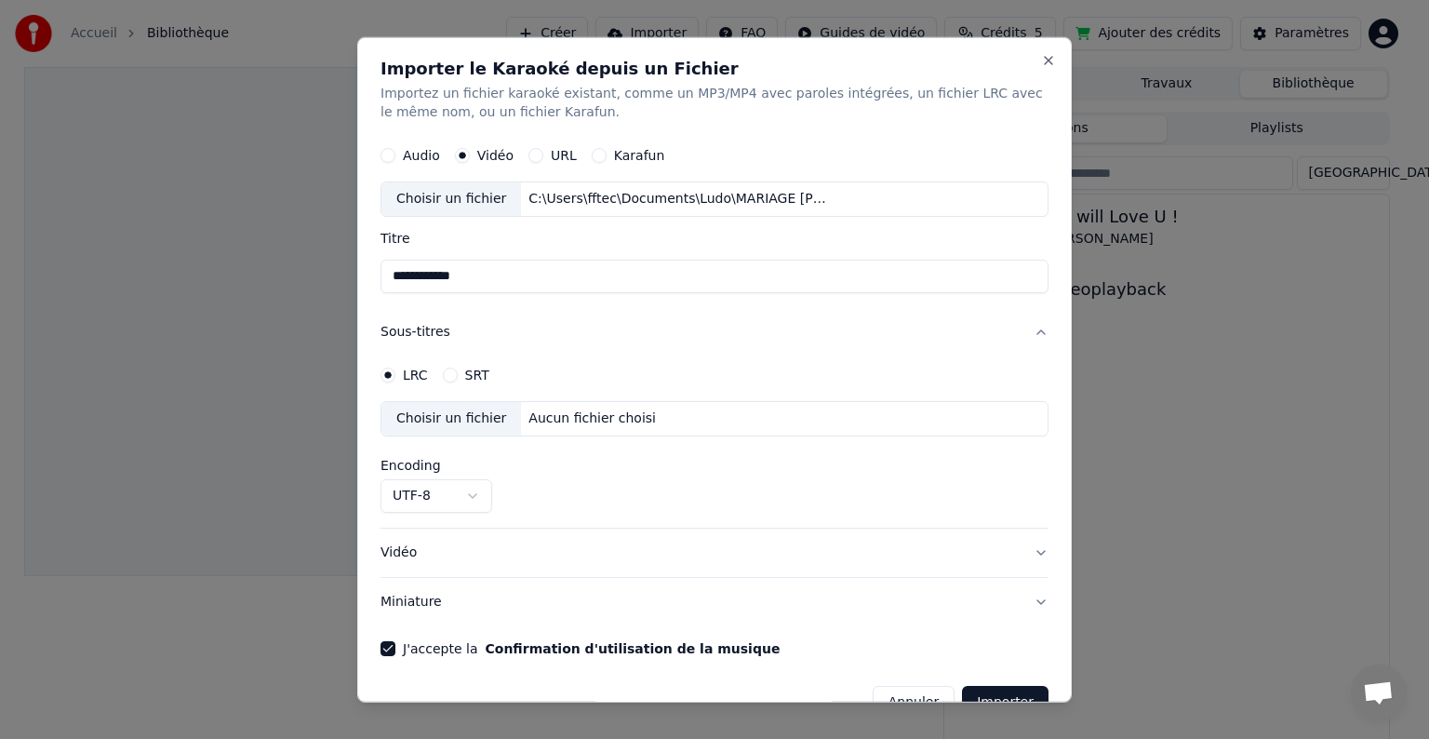
click at [466, 416] on div "Choisir un fichier" at bounding box center [451, 418] width 140 height 33
select select "**********"
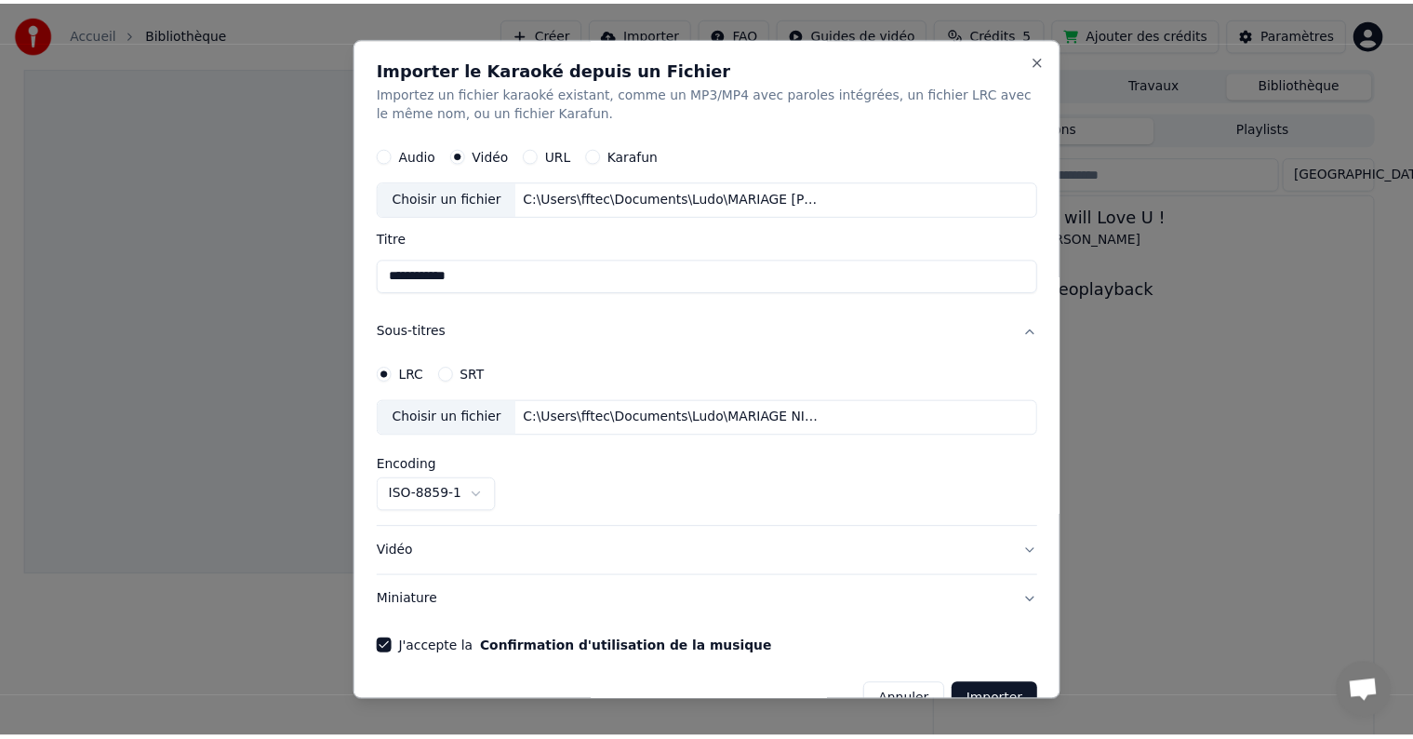
scroll to position [38, 0]
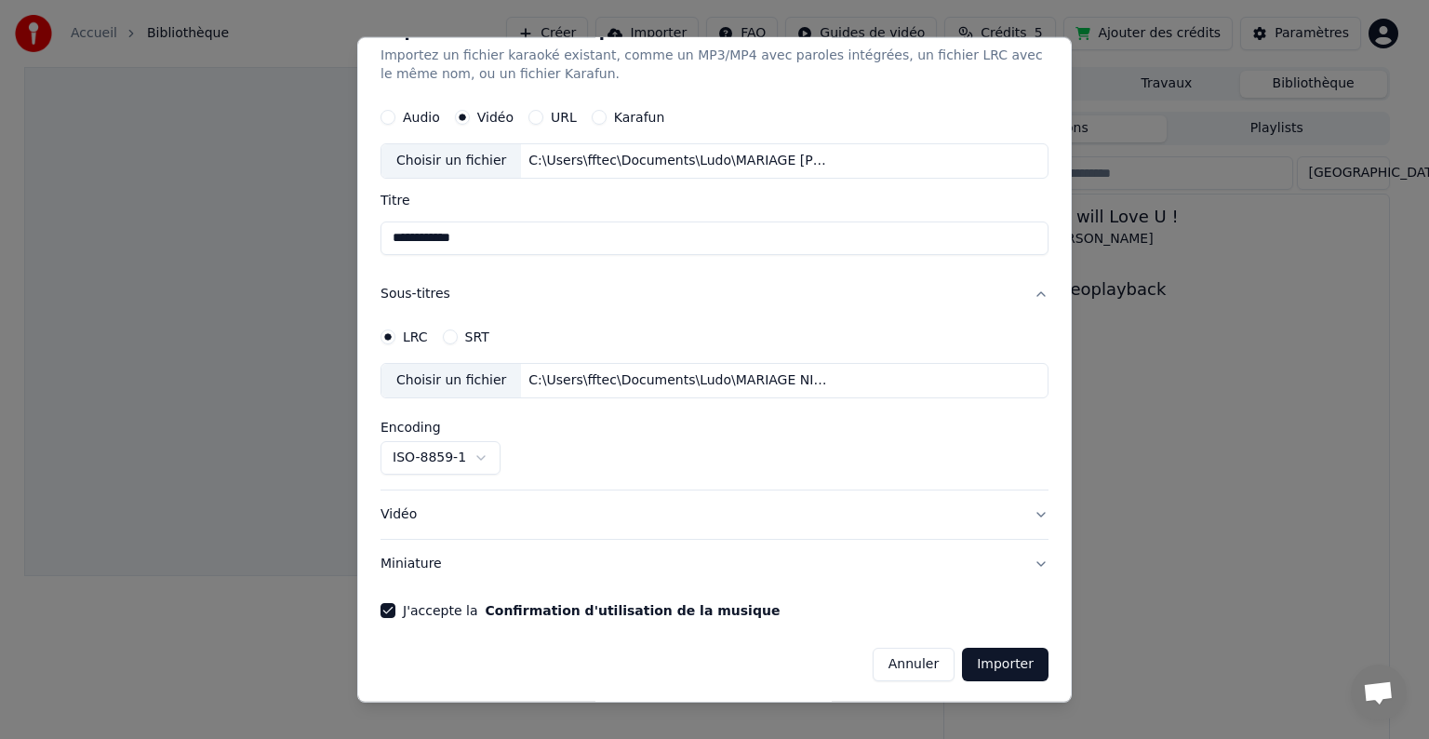
click at [982, 665] on button "Importer" at bounding box center [1005, 663] width 87 height 33
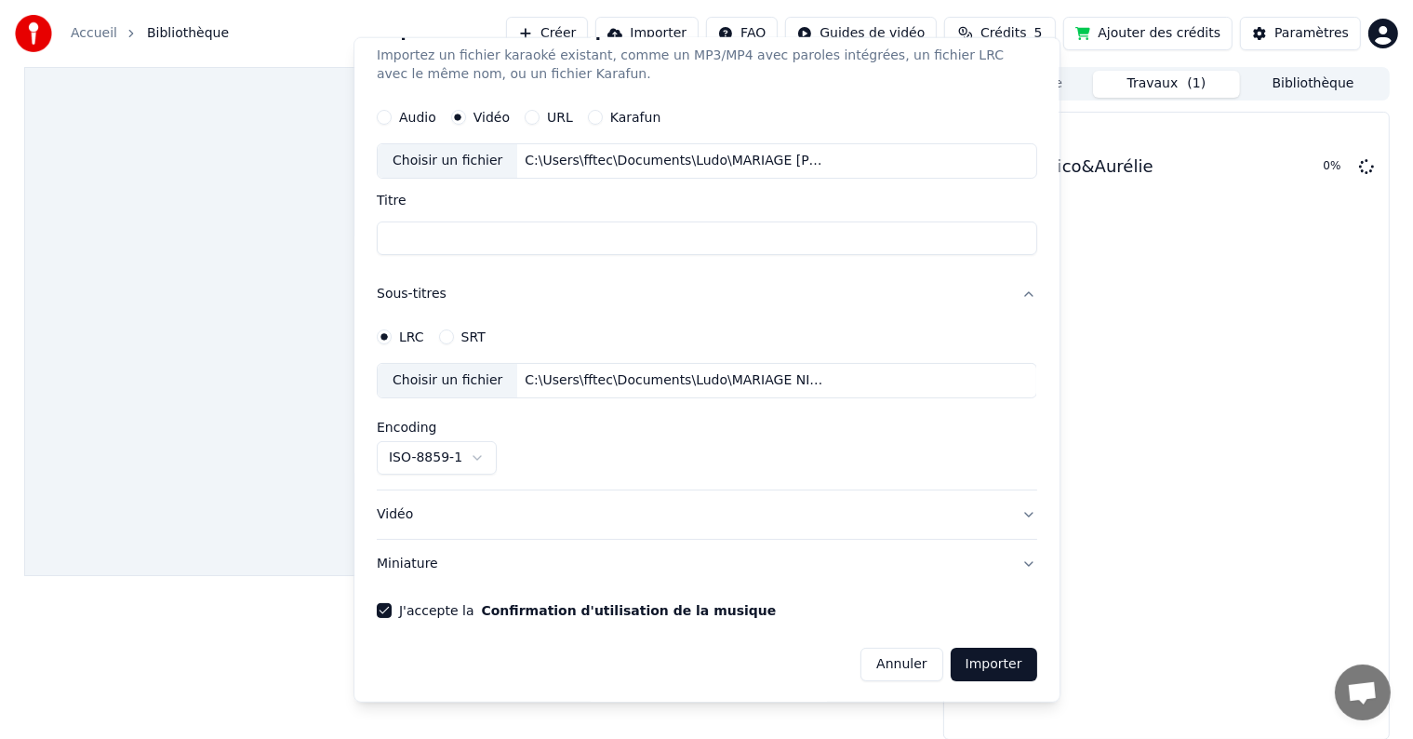
scroll to position [0, 0]
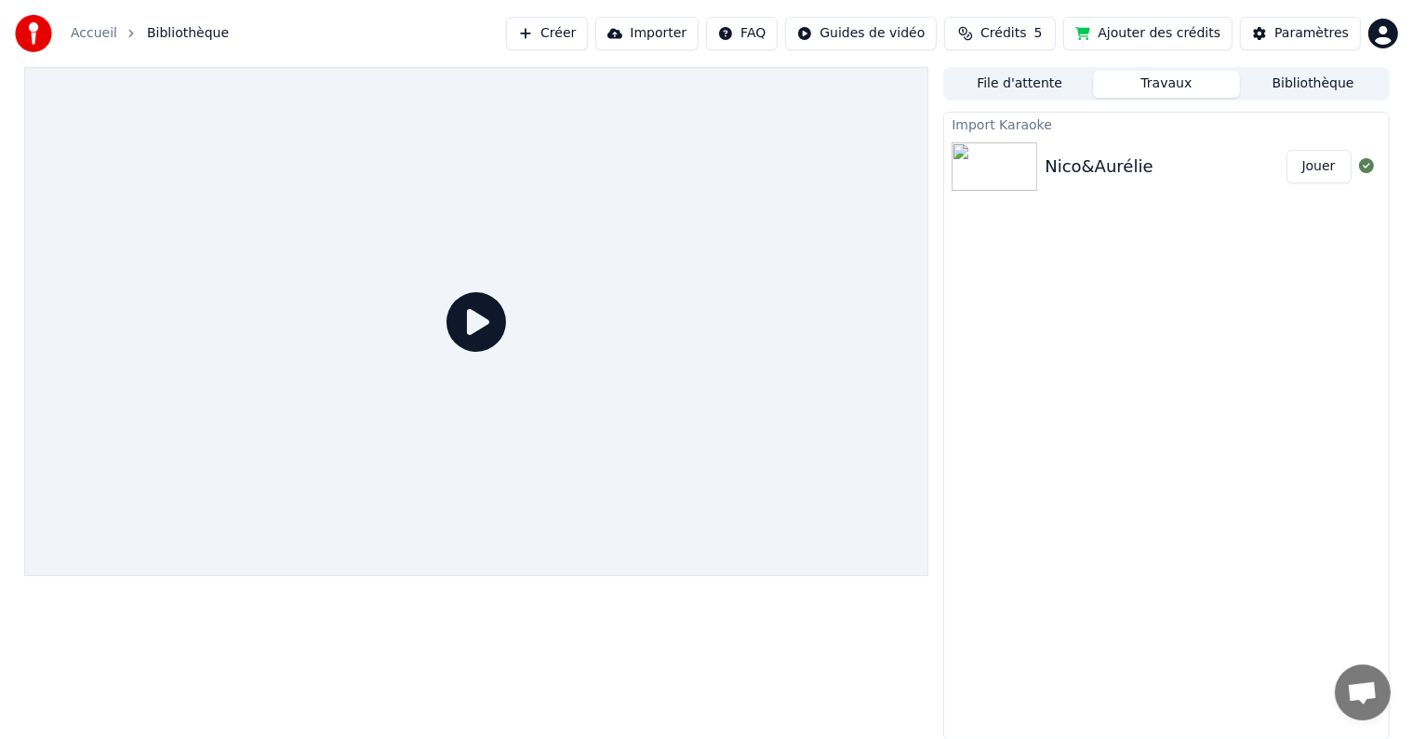
click at [1312, 171] on button "Jouer" at bounding box center [1319, 166] width 65 height 33
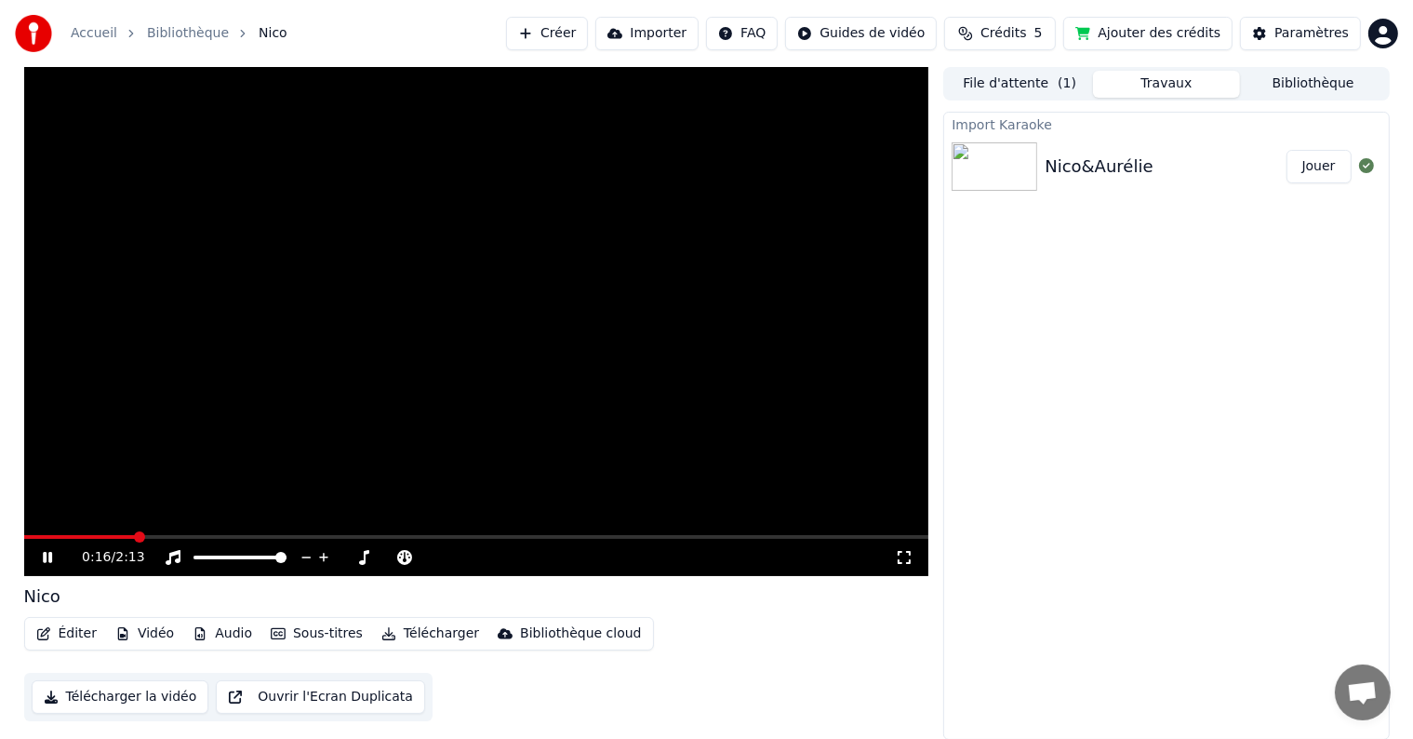
click at [42, 635] on icon "button" at bounding box center [43, 633] width 13 height 13
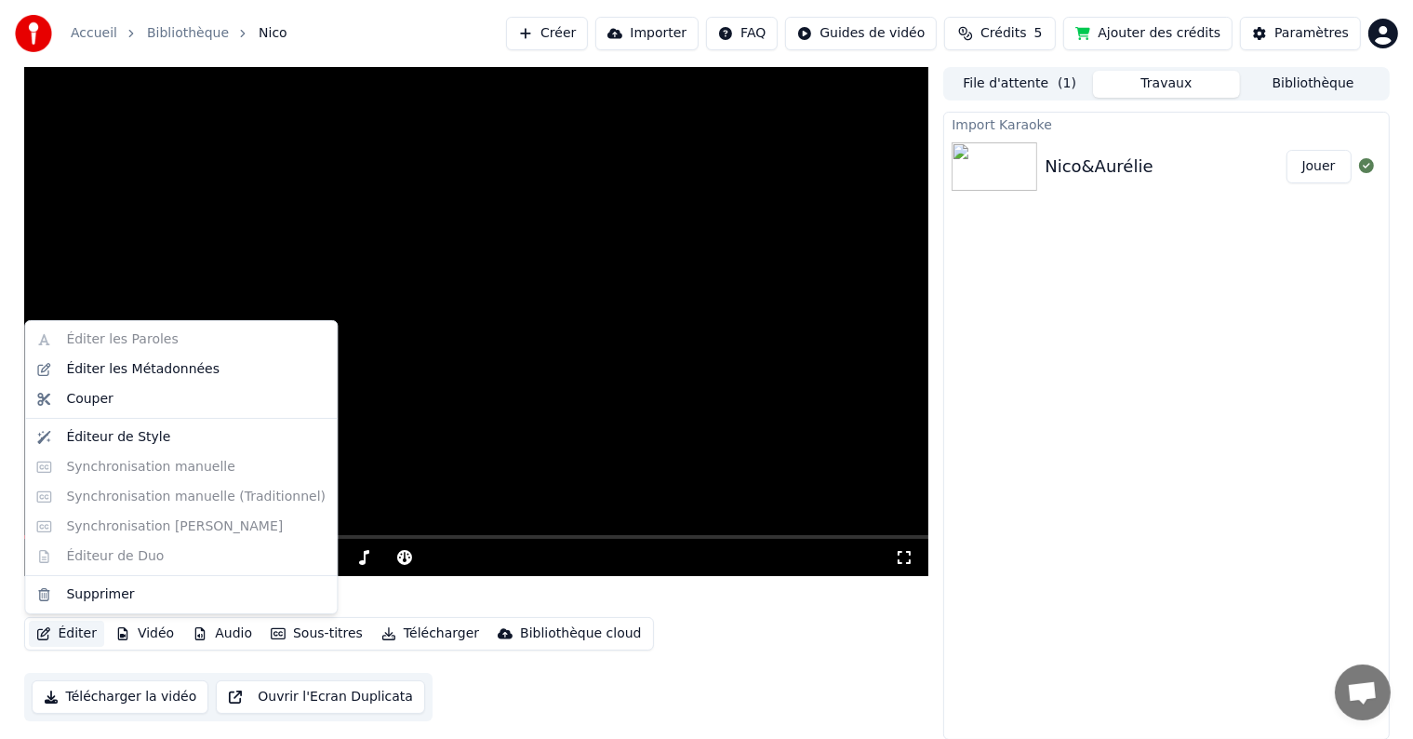
click at [83, 465] on div "Éditer les Paroles Éditer les Métadonnées Couper Éditeur de Style Synchronisati…" at bounding box center [181, 467] width 314 height 294
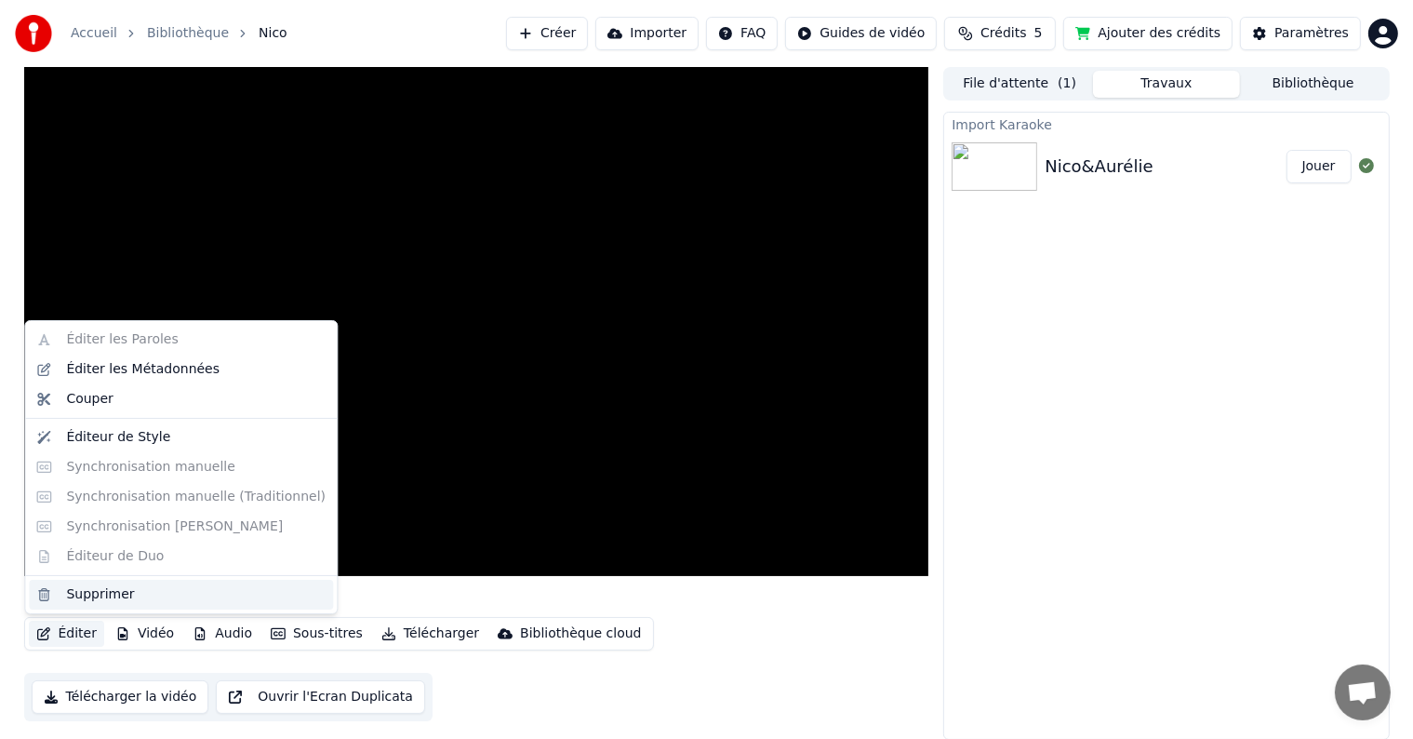
click at [116, 598] on div "Supprimer" at bounding box center [100, 594] width 68 height 19
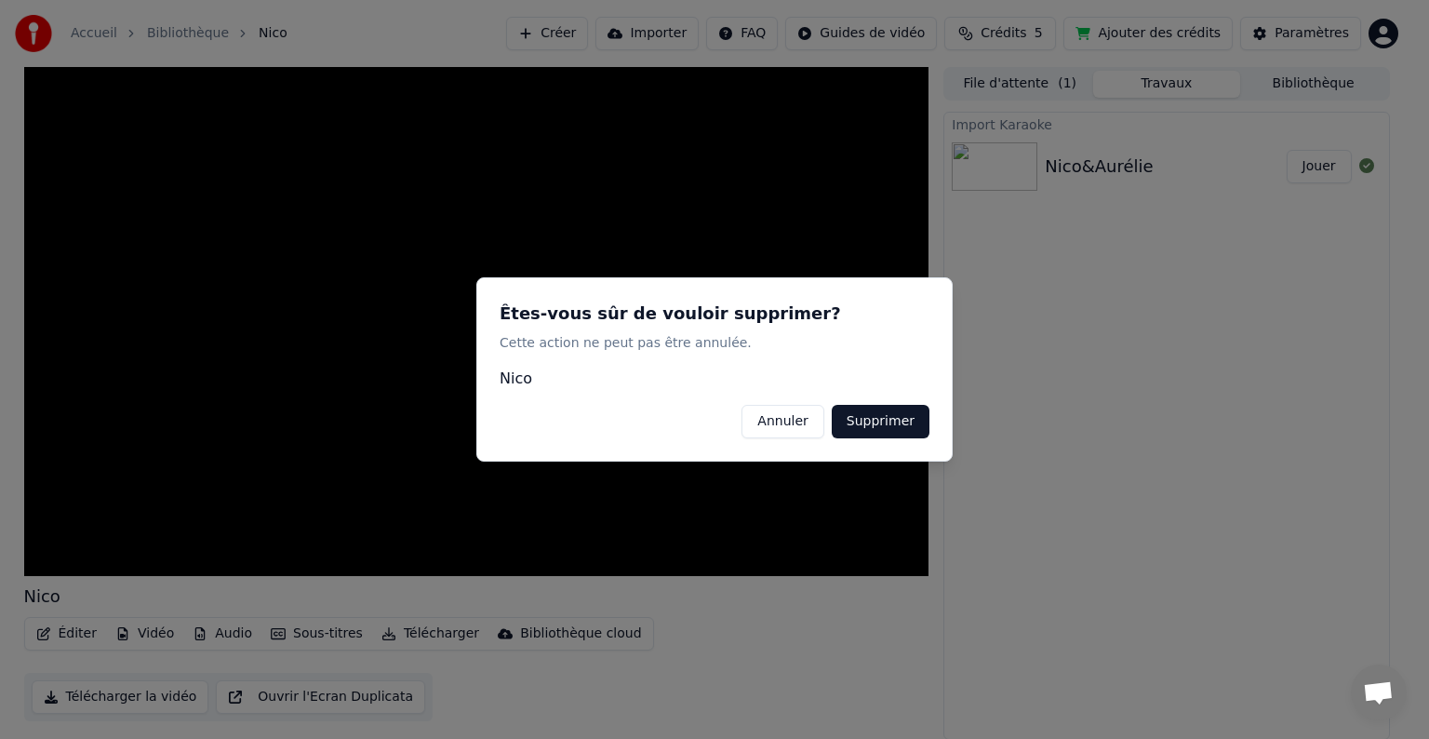
click at [878, 424] on button "Supprimer" at bounding box center [881, 421] width 98 height 33
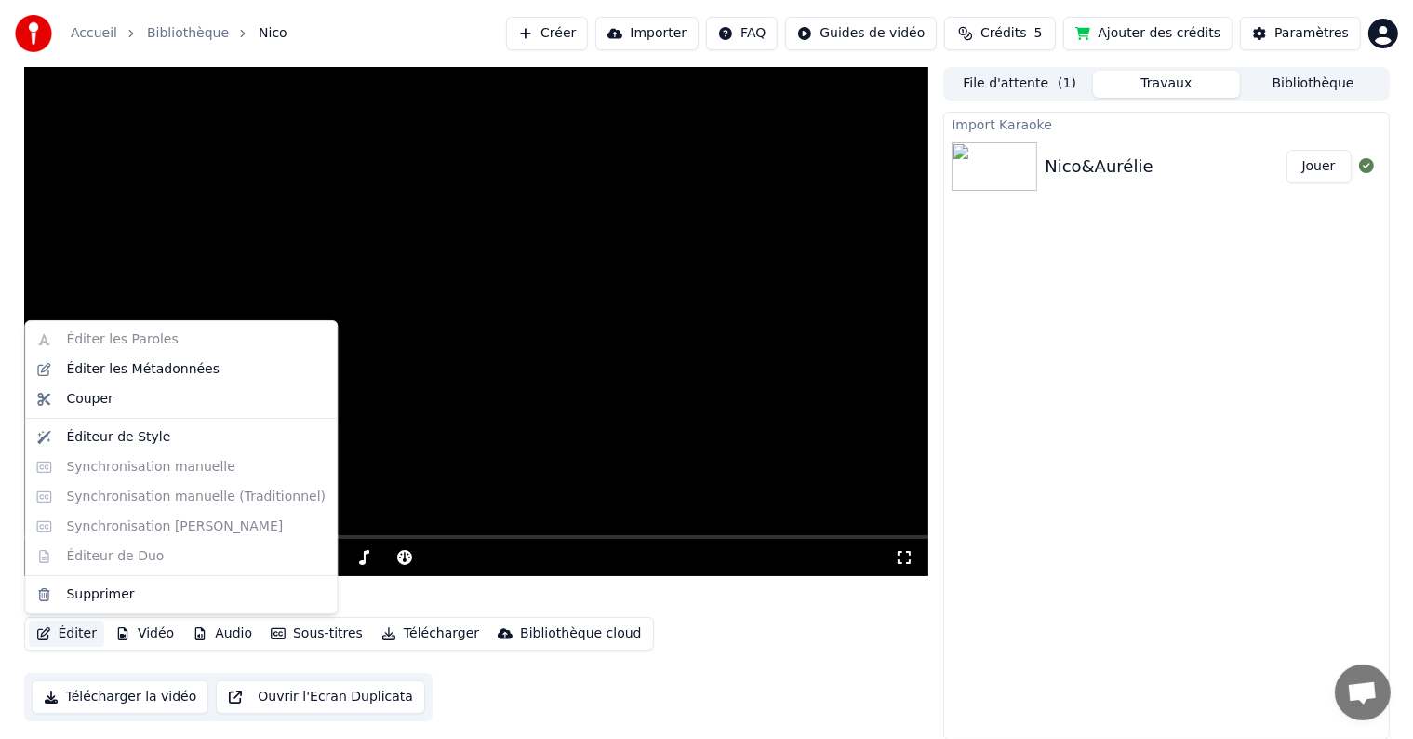
click at [55, 633] on button "Éditer" at bounding box center [66, 634] width 75 height 26
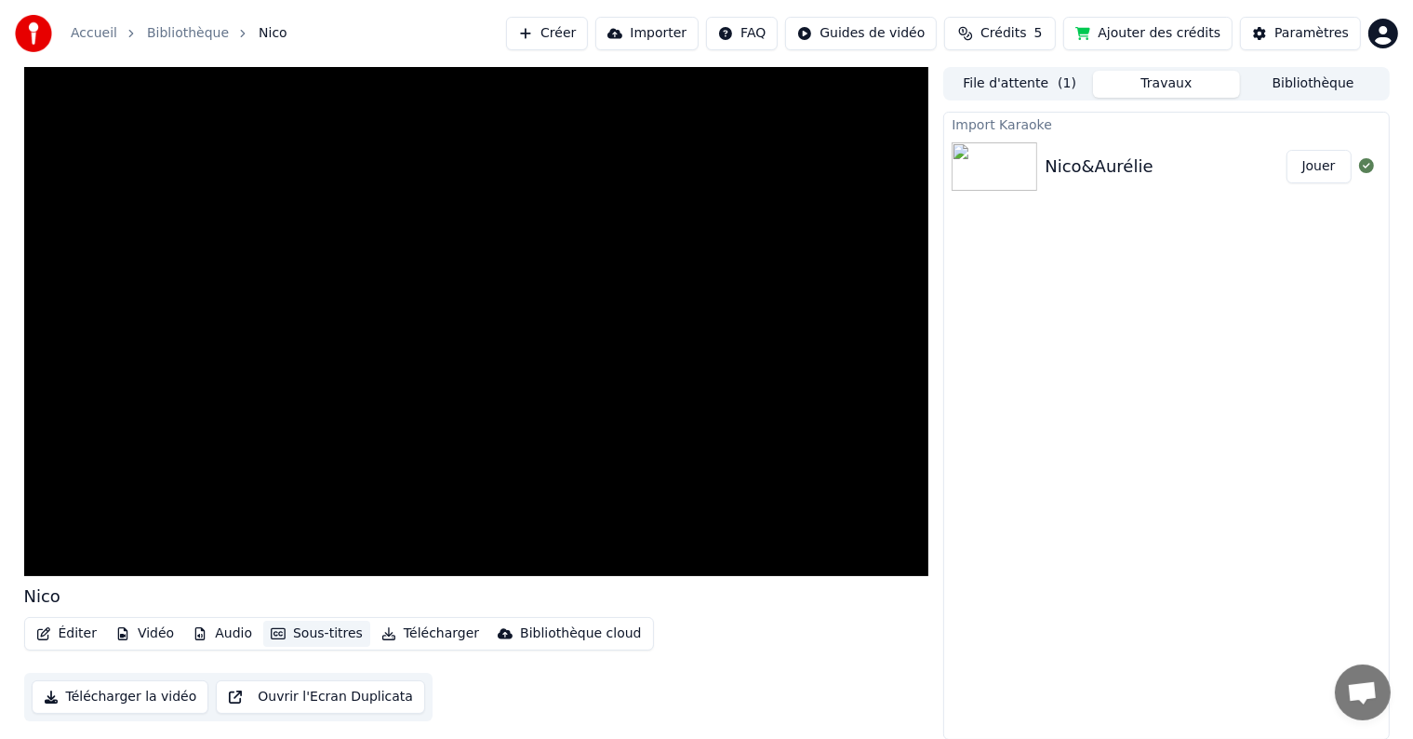
click at [320, 636] on button "Sous-titres" at bounding box center [316, 634] width 107 height 26
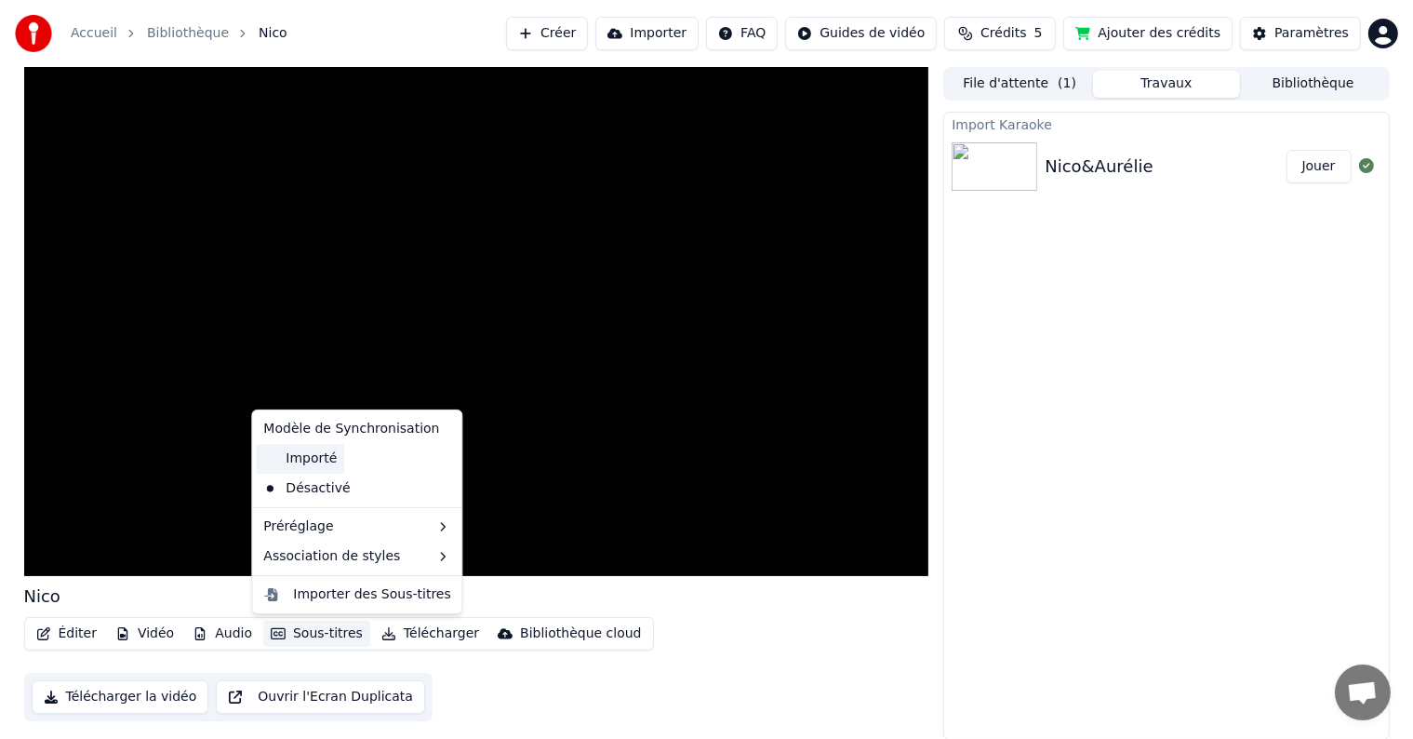
click at [308, 460] on div "Importé" at bounding box center [300, 459] width 88 height 30
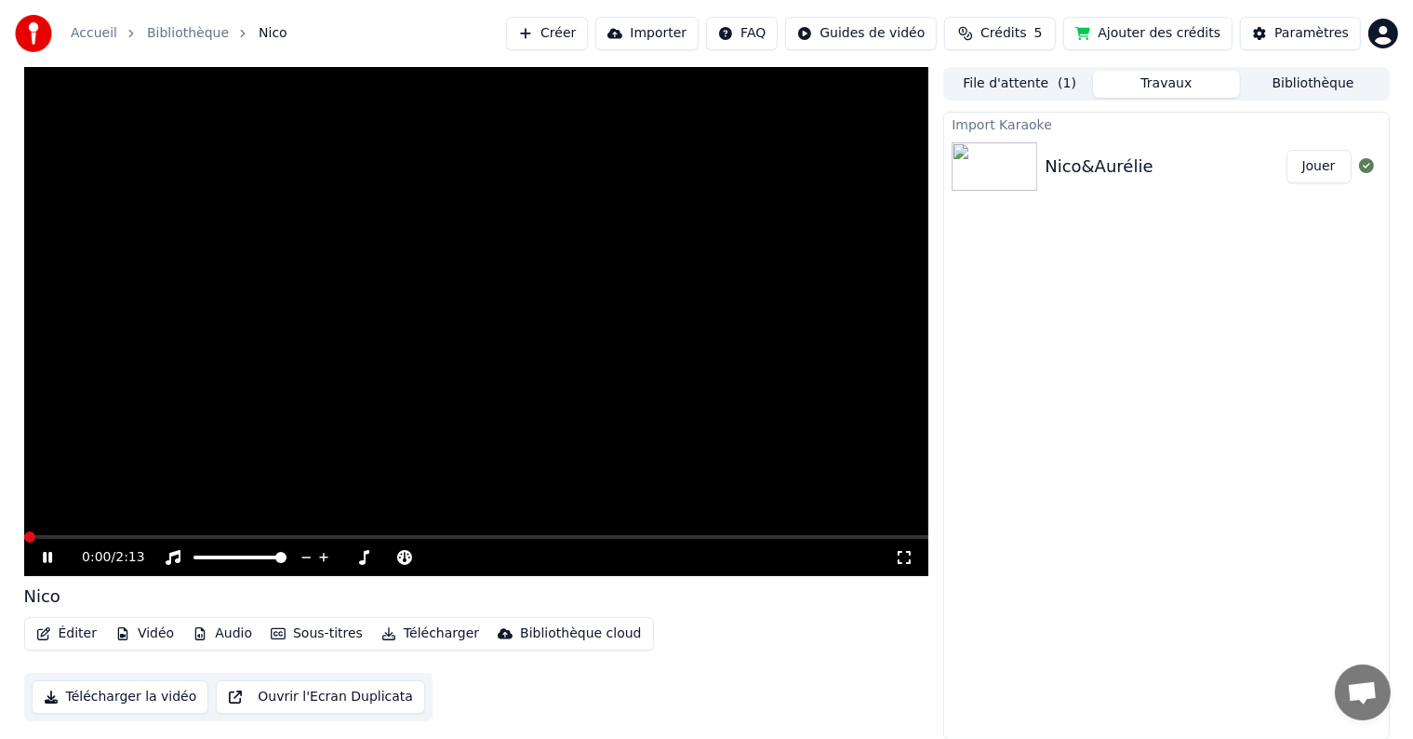
click at [24, 542] on span at bounding box center [29, 536] width 11 height 11
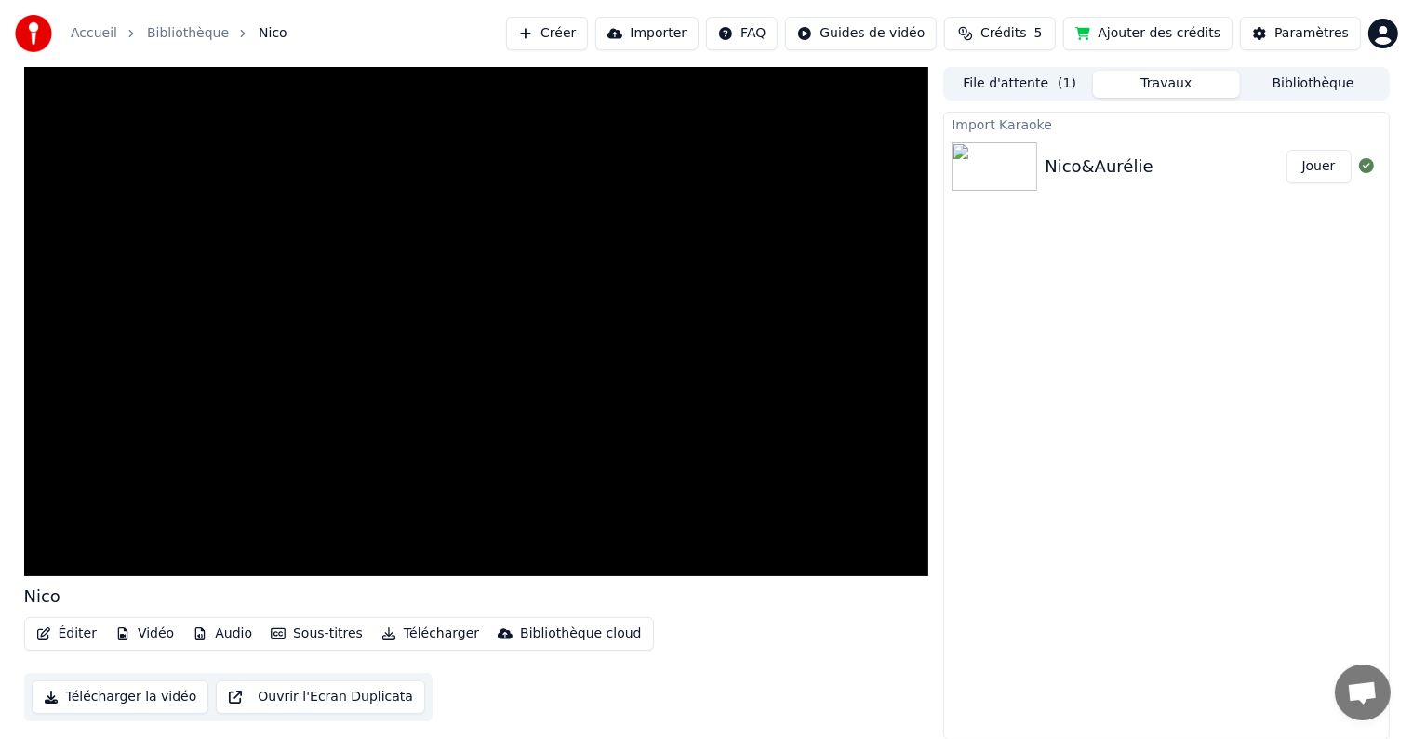
click at [318, 634] on button "Sous-titres" at bounding box center [316, 634] width 107 height 26
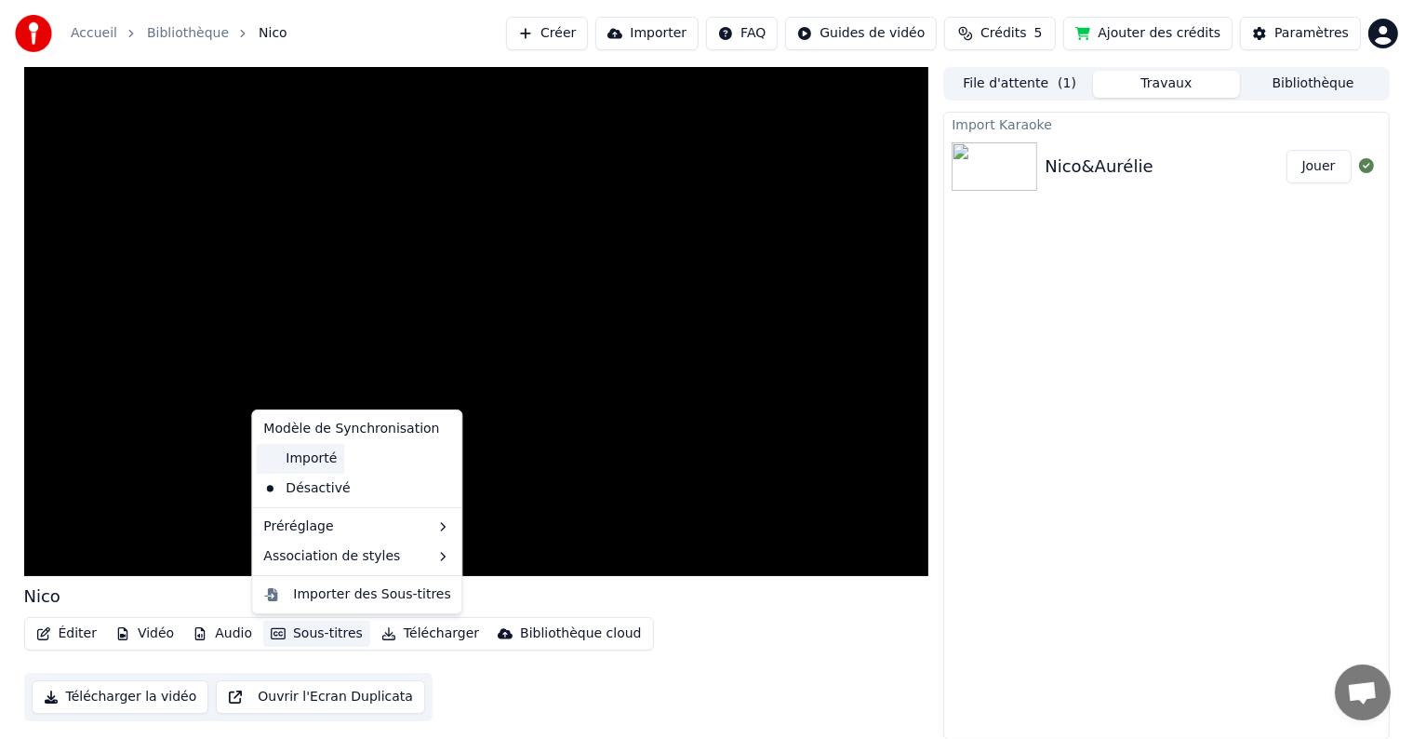
click at [297, 458] on div "Importé" at bounding box center [300, 459] width 88 height 30
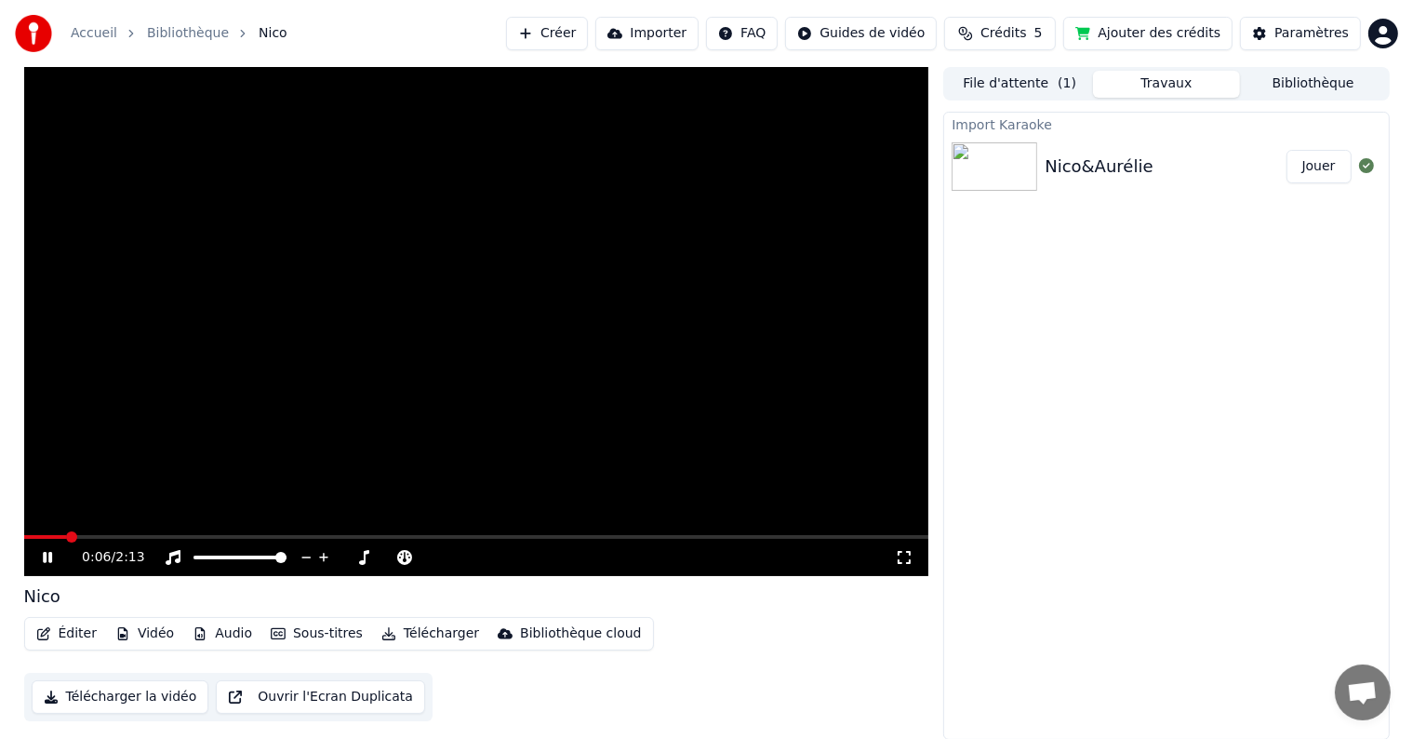
click at [48, 556] on icon at bounding box center [47, 557] width 9 height 11
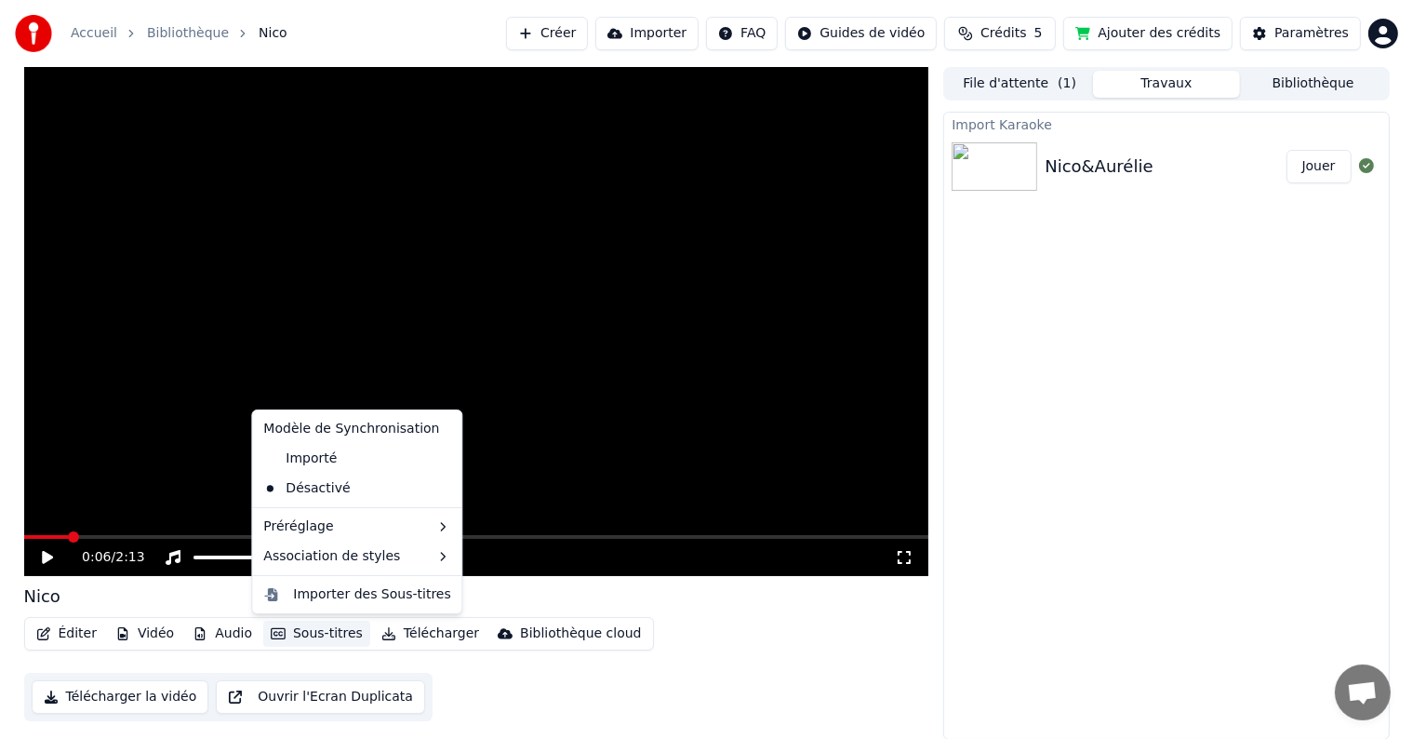
click at [282, 636] on button "Sous-titres" at bounding box center [316, 634] width 107 height 26
click at [317, 460] on div "Importé" at bounding box center [300, 459] width 88 height 30
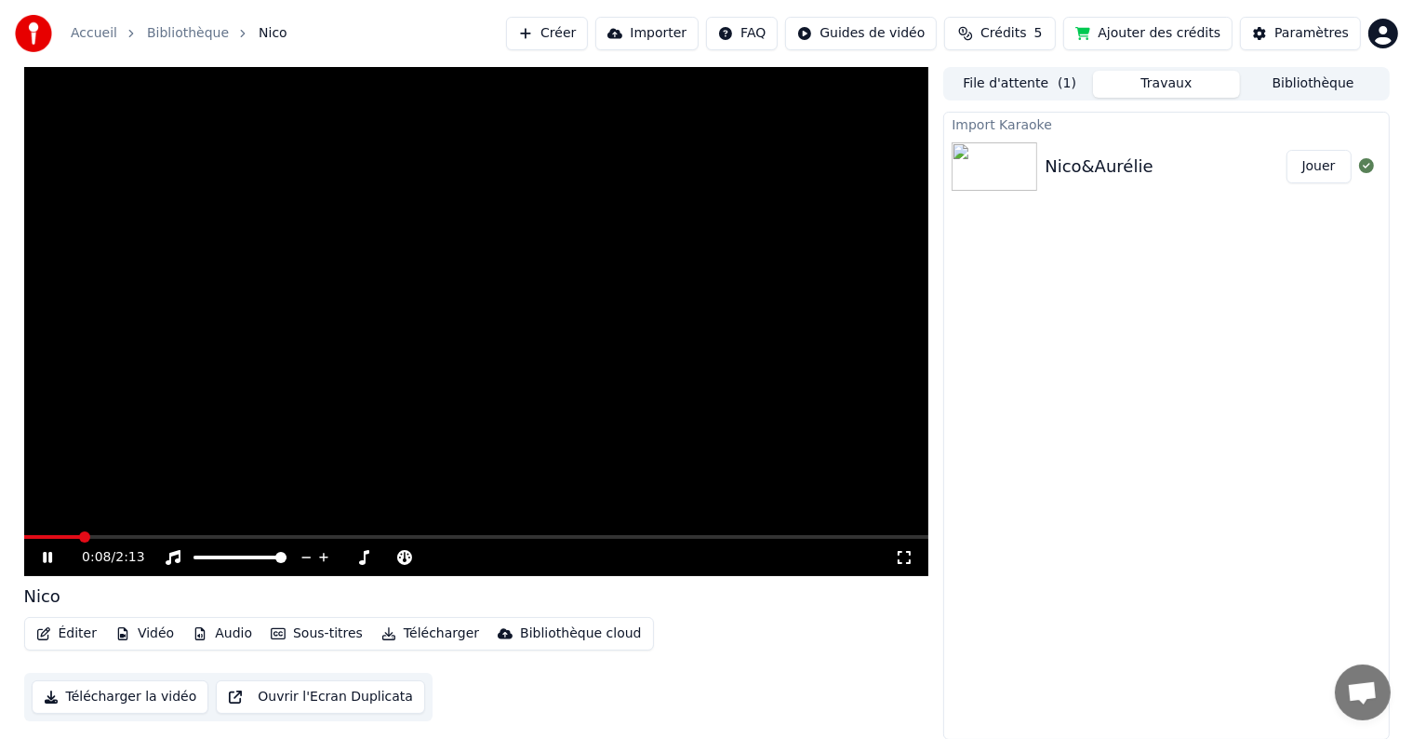
click at [42, 564] on icon at bounding box center [61, 557] width 44 height 15
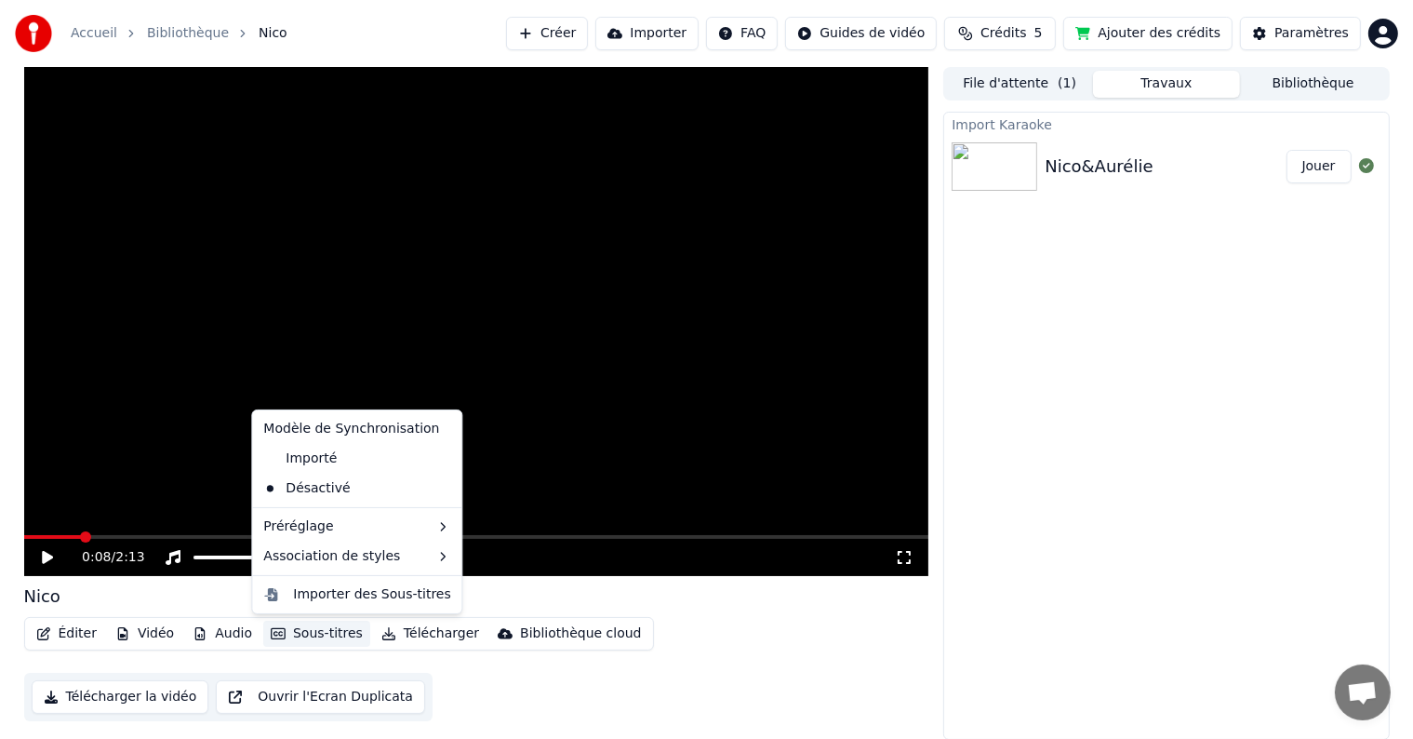
click at [297, 633] on button "Sous-titres" at bounding box center [316, 634] width 107 height 26
click at [322, 594] on div "Importer des Sous-titres" at bounding box center [371, 594] width 157 height 19
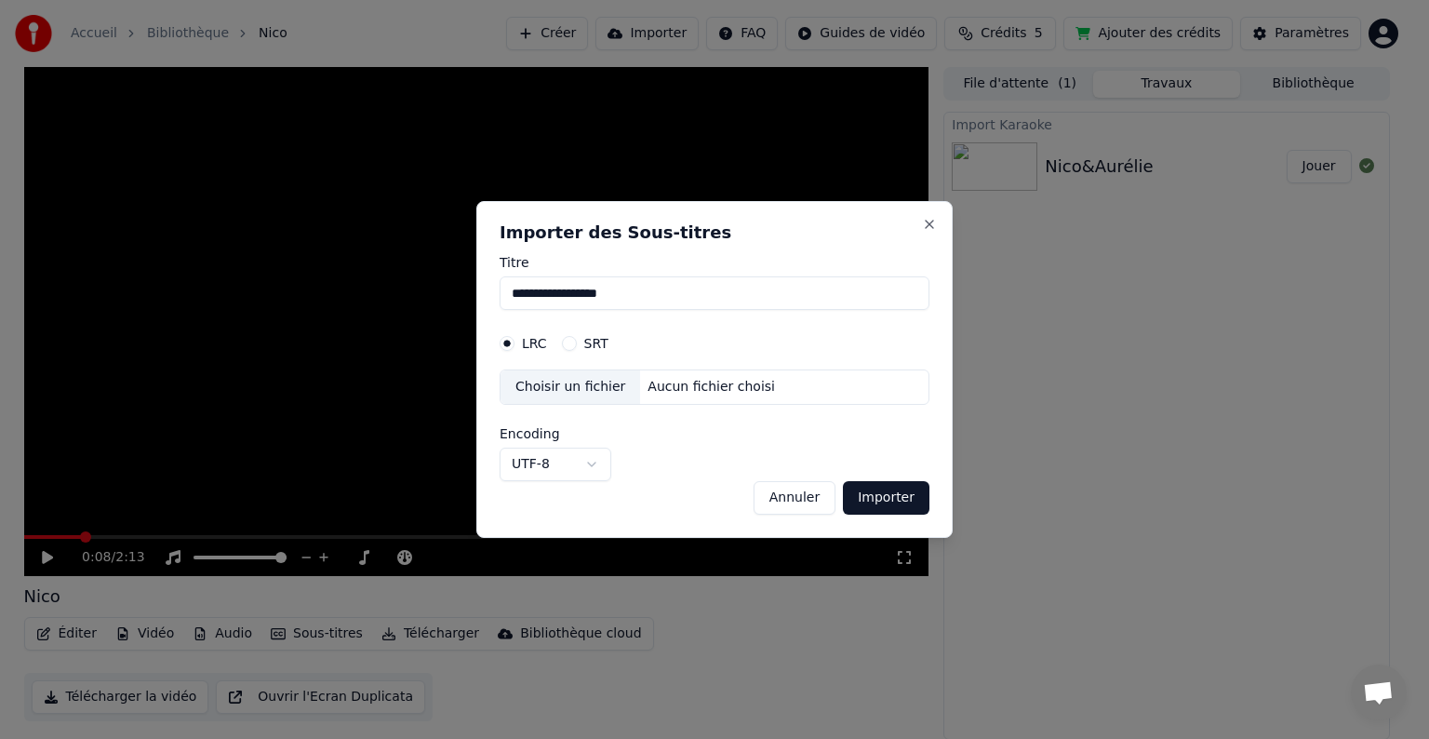
click at [561, 386] on div "Choisir un fichier" at bounding box center [570, 386] width 140 height 33
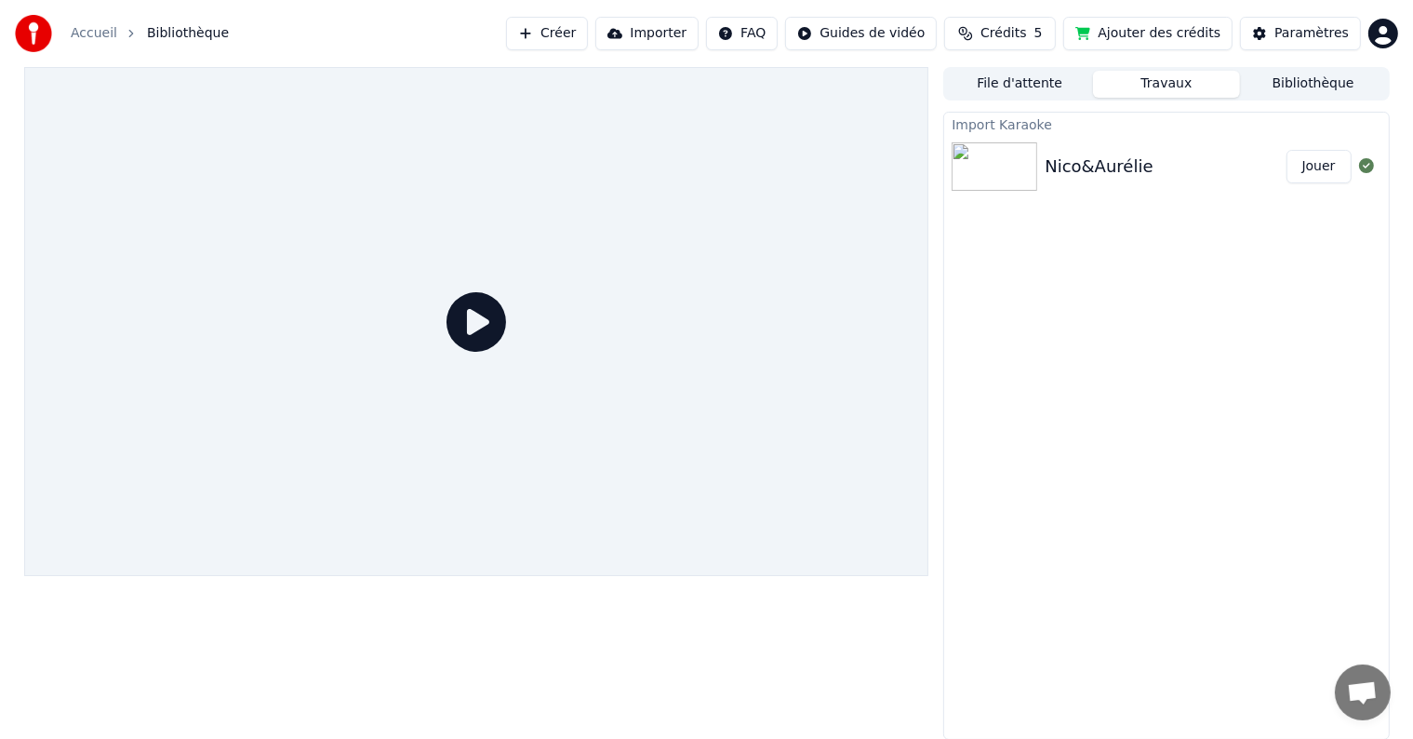
click at [591, 624] on div at bounding box center [476, 403] width 905 height 673
click at [1083, 155] on div "Nico&Aurélie" at bounding box center [1099, 166] width 108 height 26
click at [1321, 167] on button "Jouer" at bounding box center [1319, 166] width 65 height 33
click at [1321, 162] on button "Jouer" at bounding box center [1319, 166] width 65 height 33
click at [1169, 393] on div "Import Karaoke Nico&Aurélie Jouer" at bounding box center [1166, 426] width 446 height 628
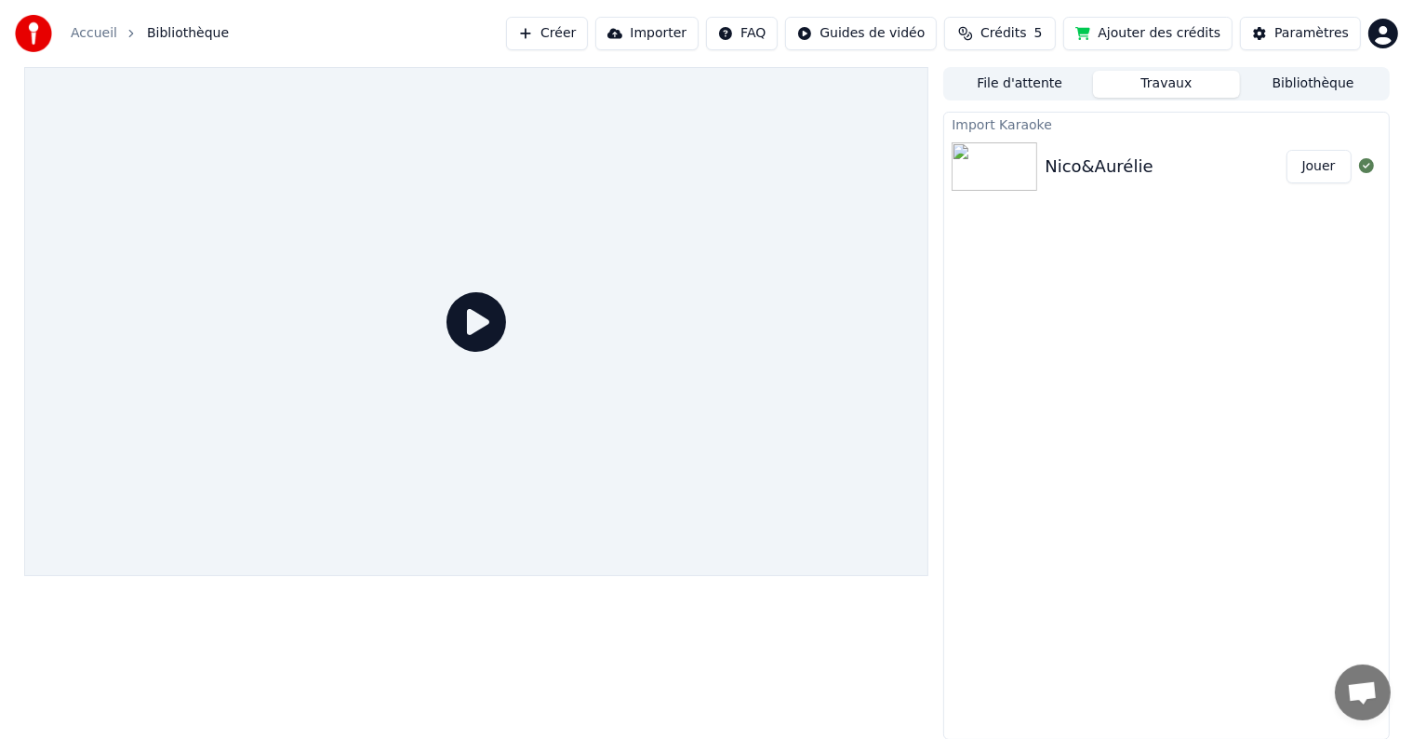
click at [480, 320] on icon at bounding box center [477, 322] width 60 height 60
click at [1177, 200] on div "Import Karaoke Nico&Aurélie Jouer" at bounding box center [1166, 426] width 446 height 628
click at [414, 617] on div at bounding box center [476, 403] width 905 height 673
click at [1217, 362] on div "Import Karaoke Nico&Aurélie Jouer" at bounding box center [1166, 426] width 446 height 628
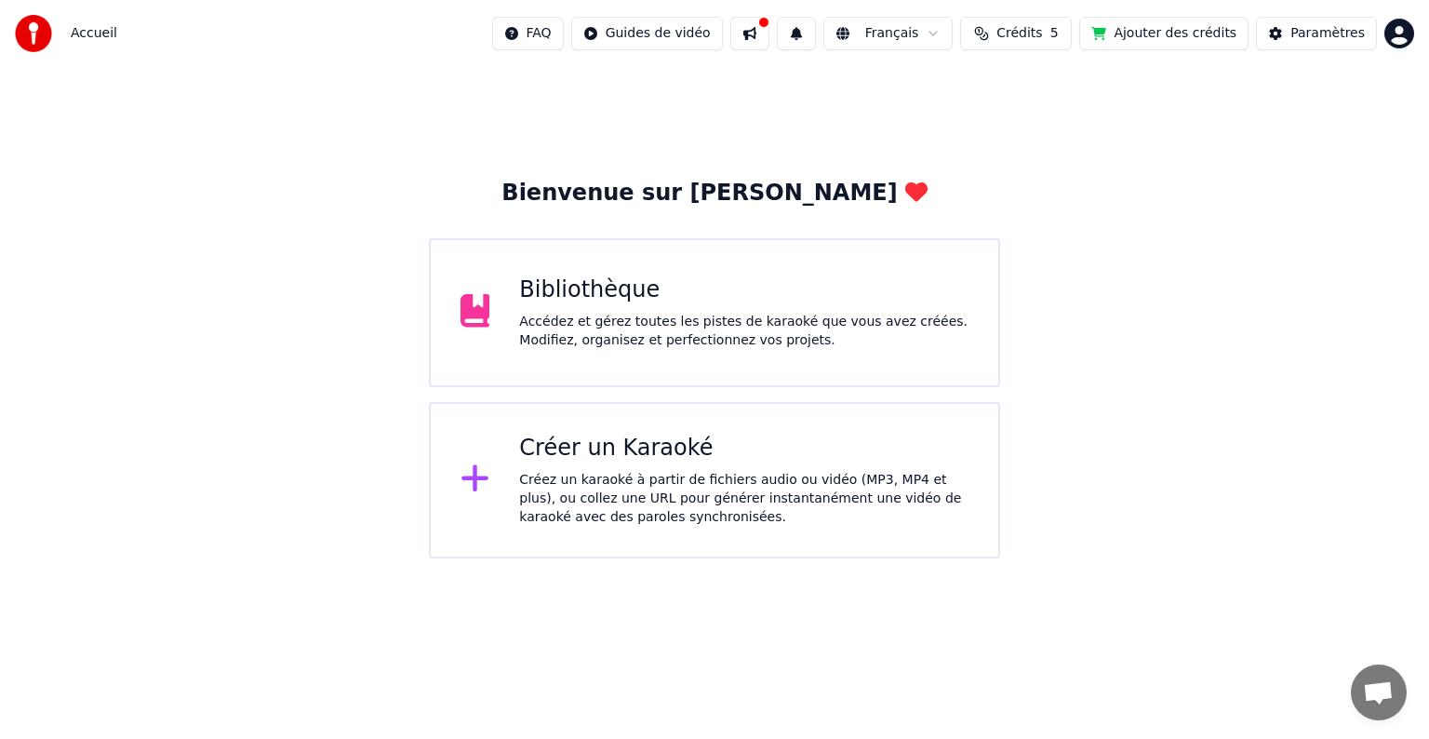
click at [566, 332] on div "Accédez et gérez toutes les pistes de karaoké que vous avez créées. Modifiez, o…" at bounding box center [743, 331] width 449 height 37
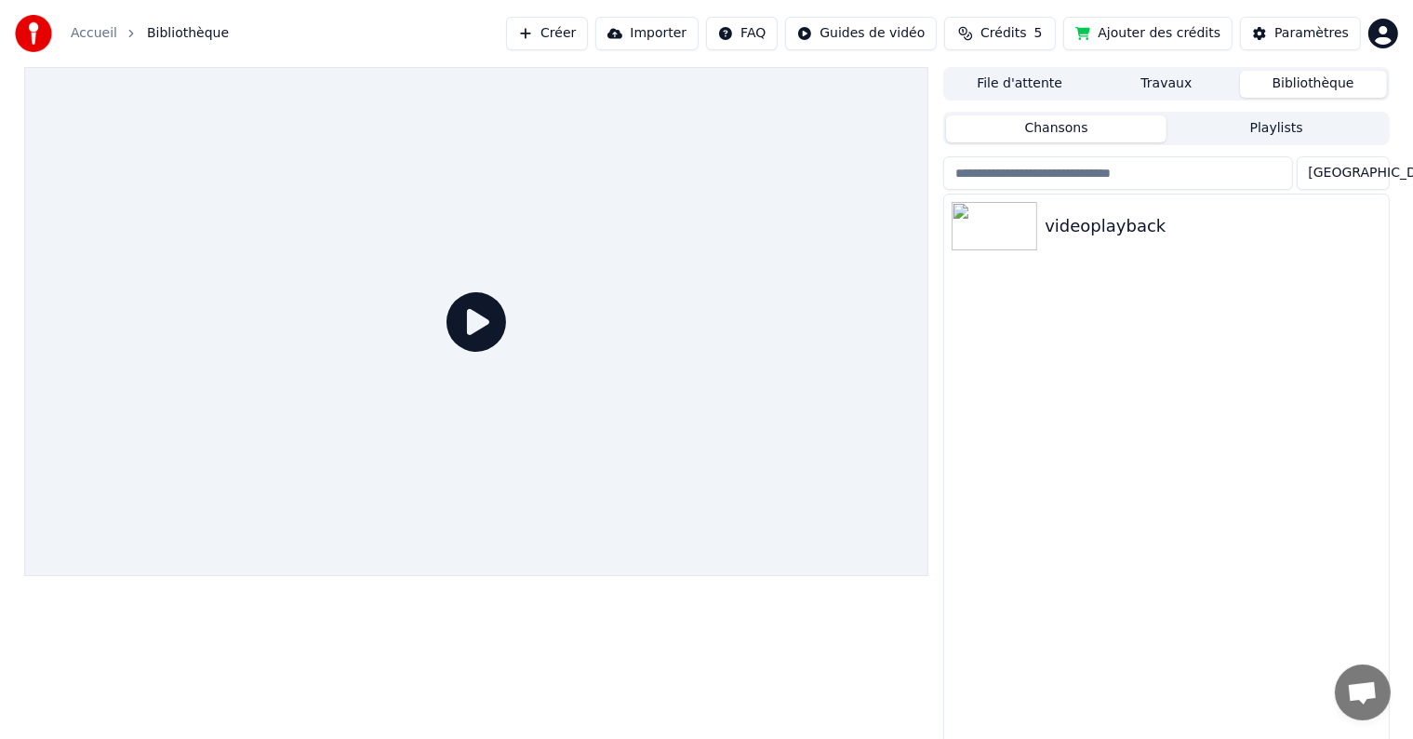
click at [1182, 85] on button "Travaux" at bounding box center [1166, 84] width 147 height 27
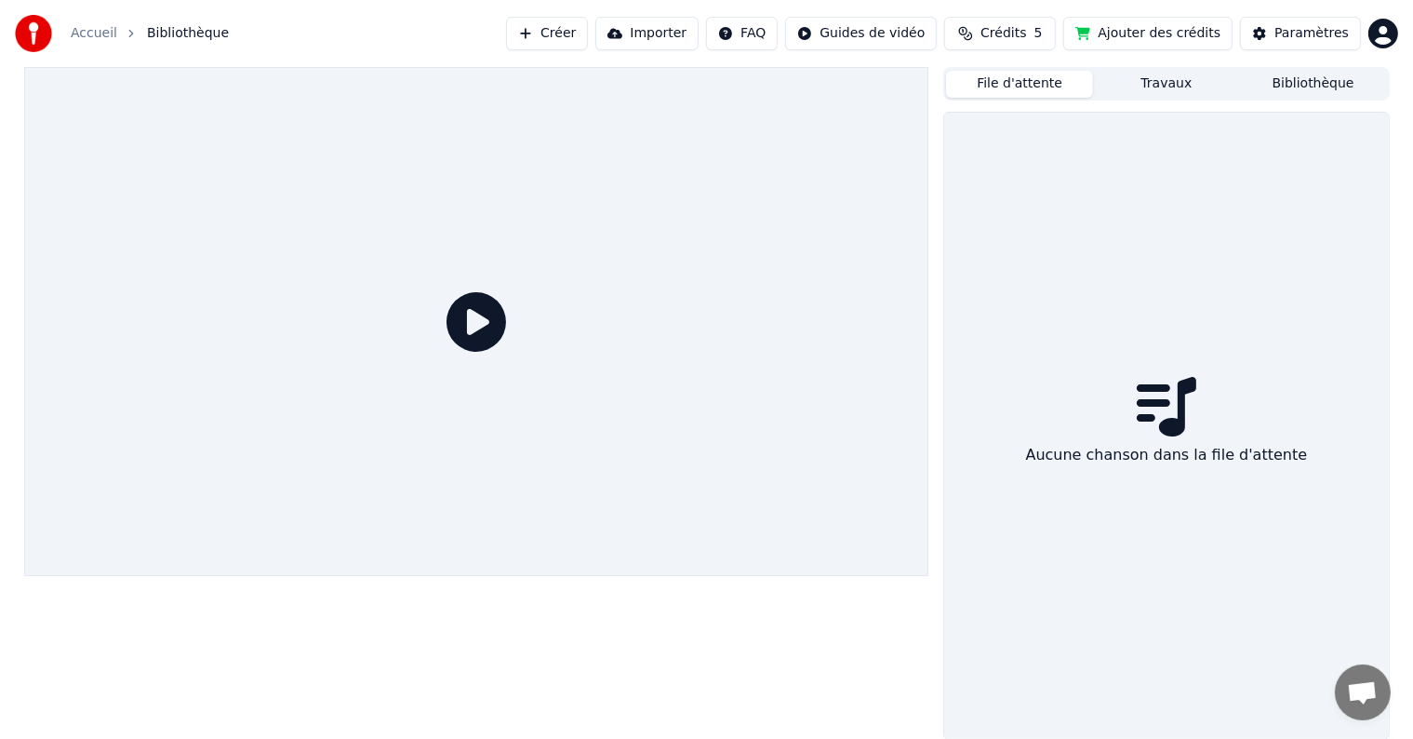
click at [1018, 83] on button "File d'attente" at bounding box center [1019, 84] width 147 height 27
click at [1295, 82] on button "Bibliothèque" at bounding box center [1313, 84] width 147 height 27
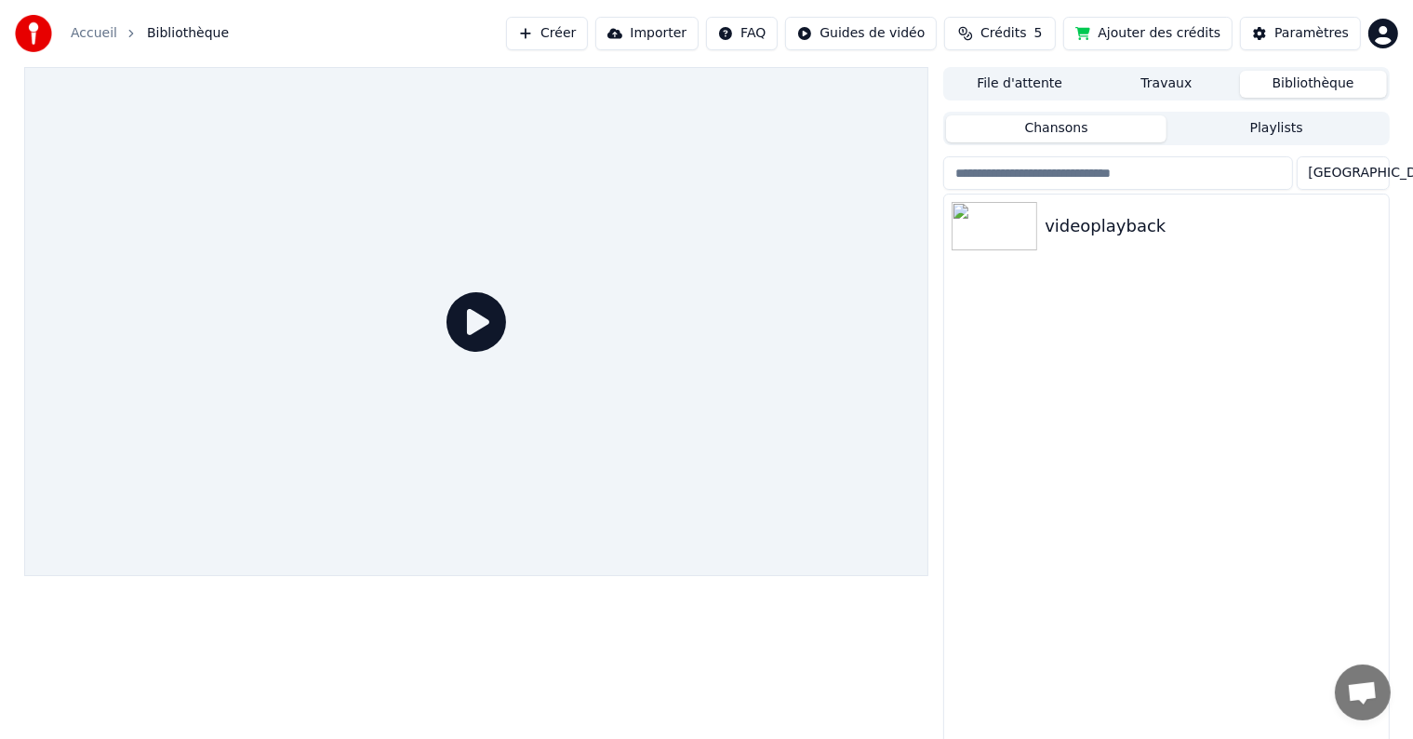
click at [1201, 135] on button "Playlists" at bounding box center [1277, 128] width 220 height 27
click at [1078, 131] on button "Chansons" at bounding box center [1056, 128] width 220 height 27
click at [1237, 130] on button "Playlists" at bounding box center [1277, 128] width 220 height 27
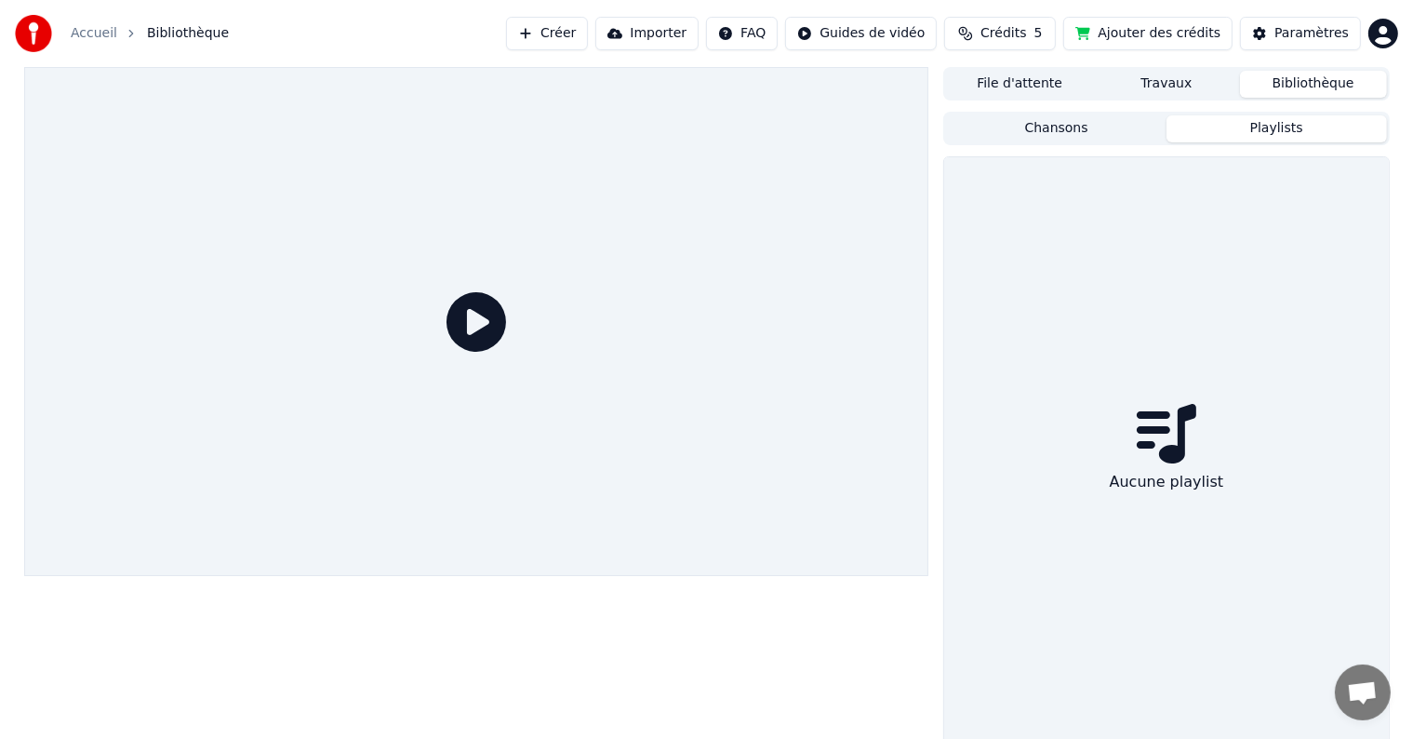
click at [1164, 472] on div "Aucune playlist" at bounding box center [1166, 481] width 128 height 37
click at [1028, 130] on button "Chansons" at bounding box center [1056, 128] width 220 height 27
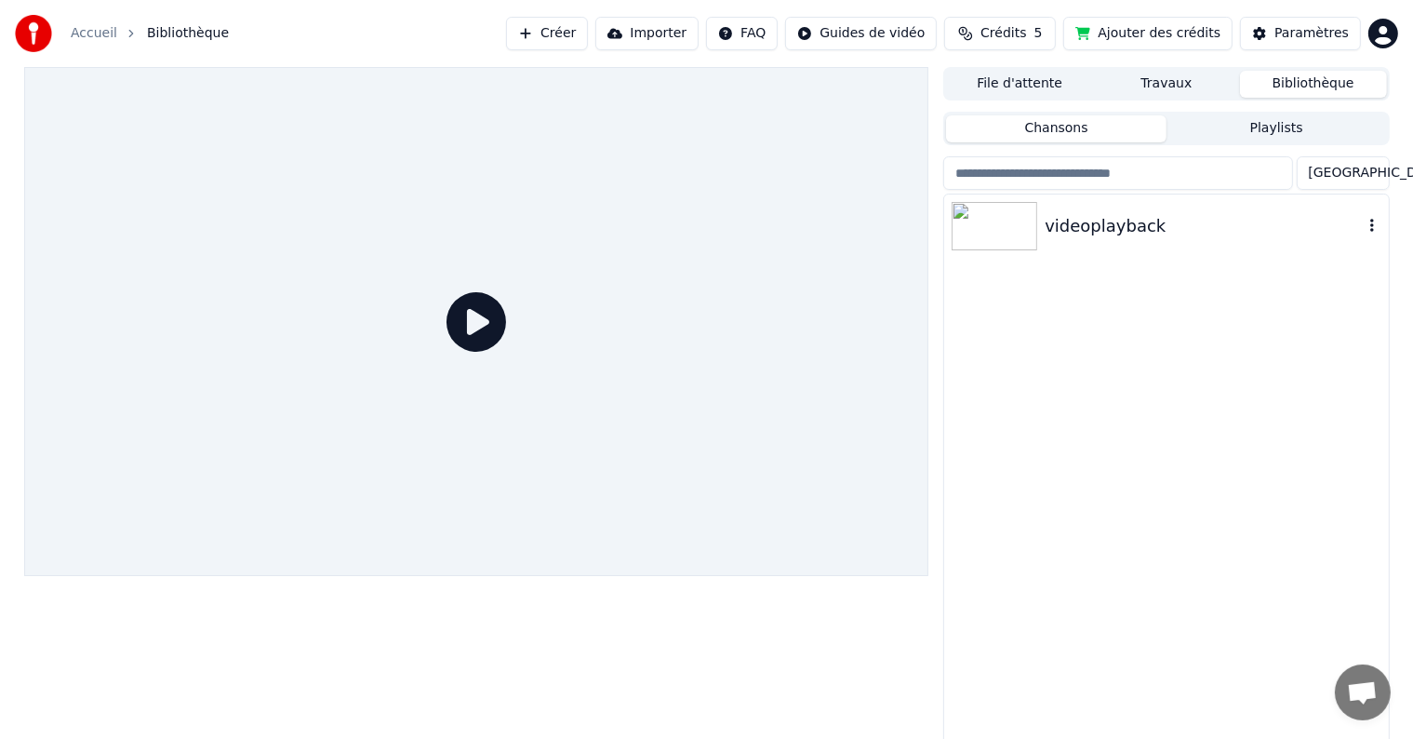
click at [1372, 225] on icon "button" at bounding box center [1372, 225] width 4 height 13
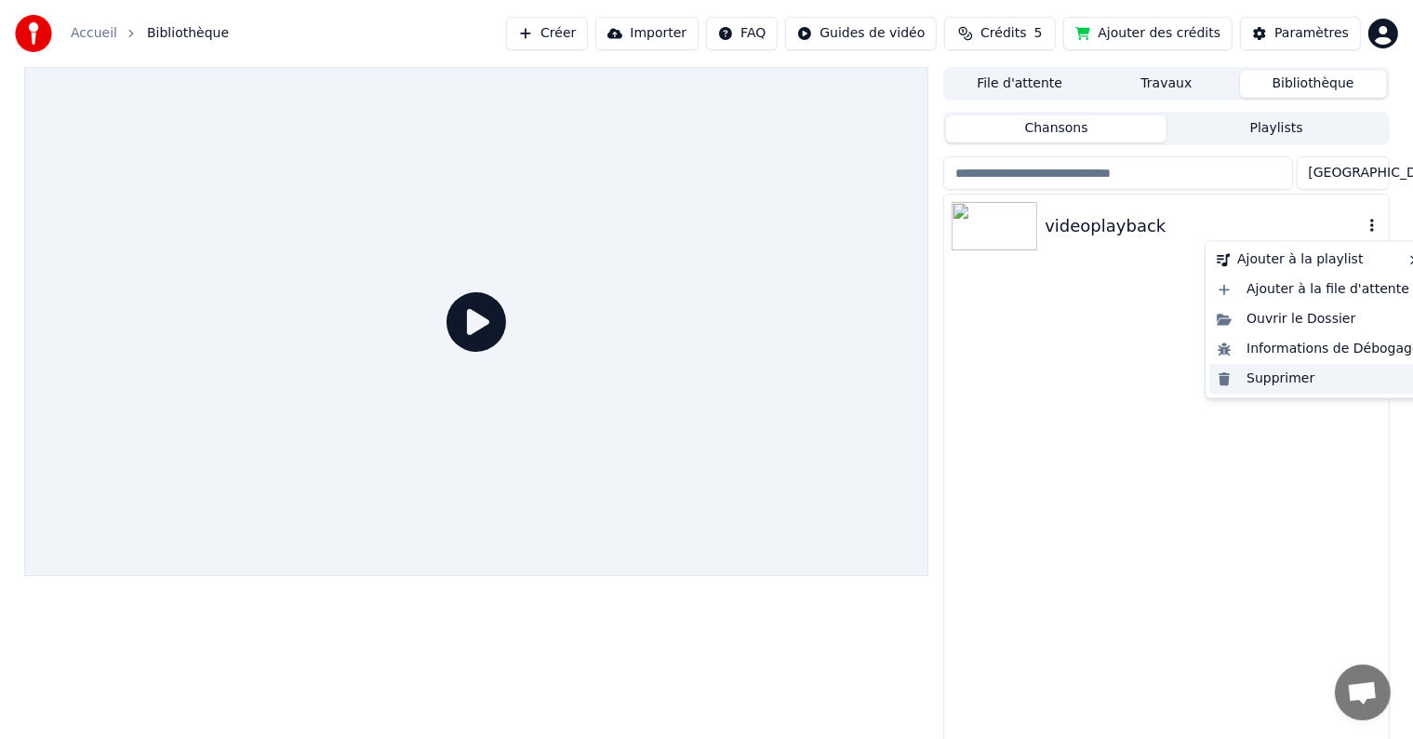
click at [1299, 382] on div "Supprimer" at bounding box center [1318, 379] width 219 height 30
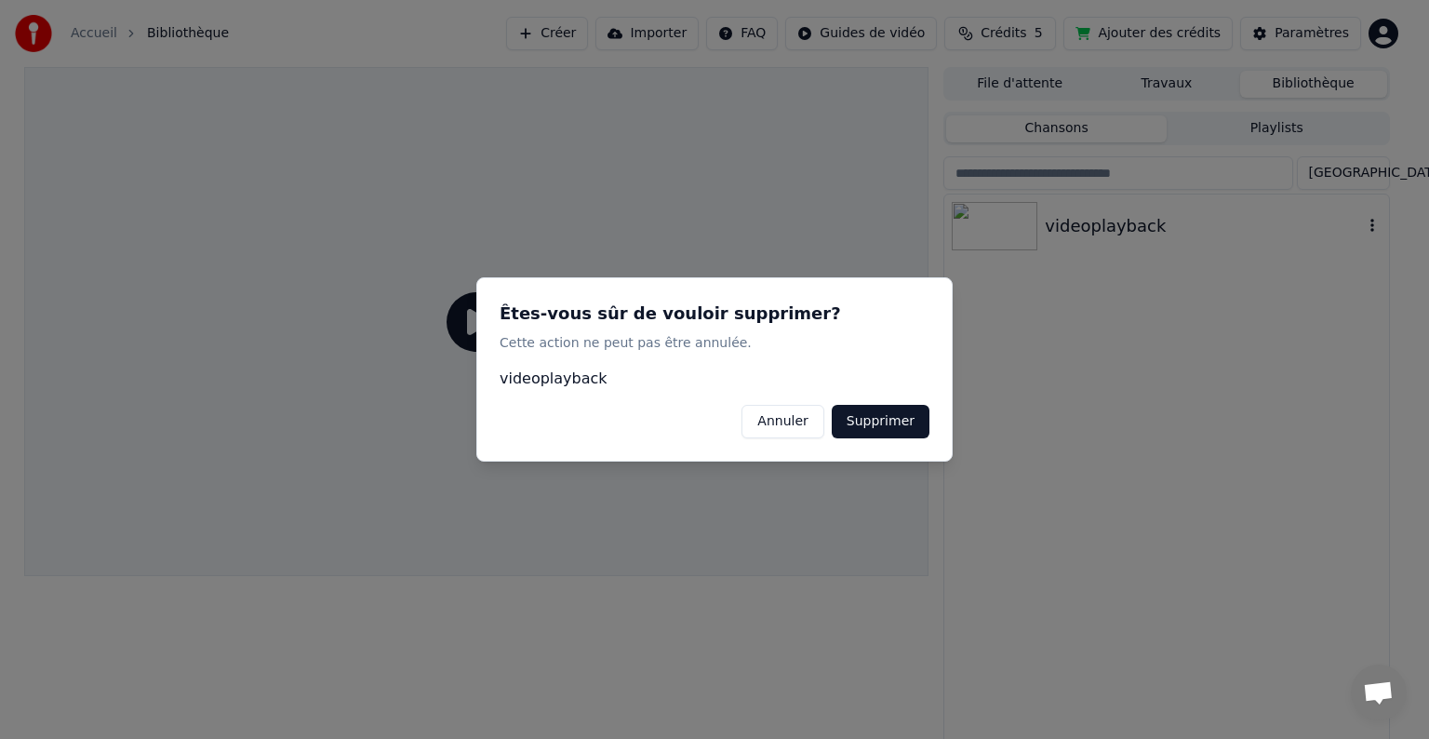
click at [867, 417] on button "Supprimer" at bounding box center [881, 421] width 98 height 33
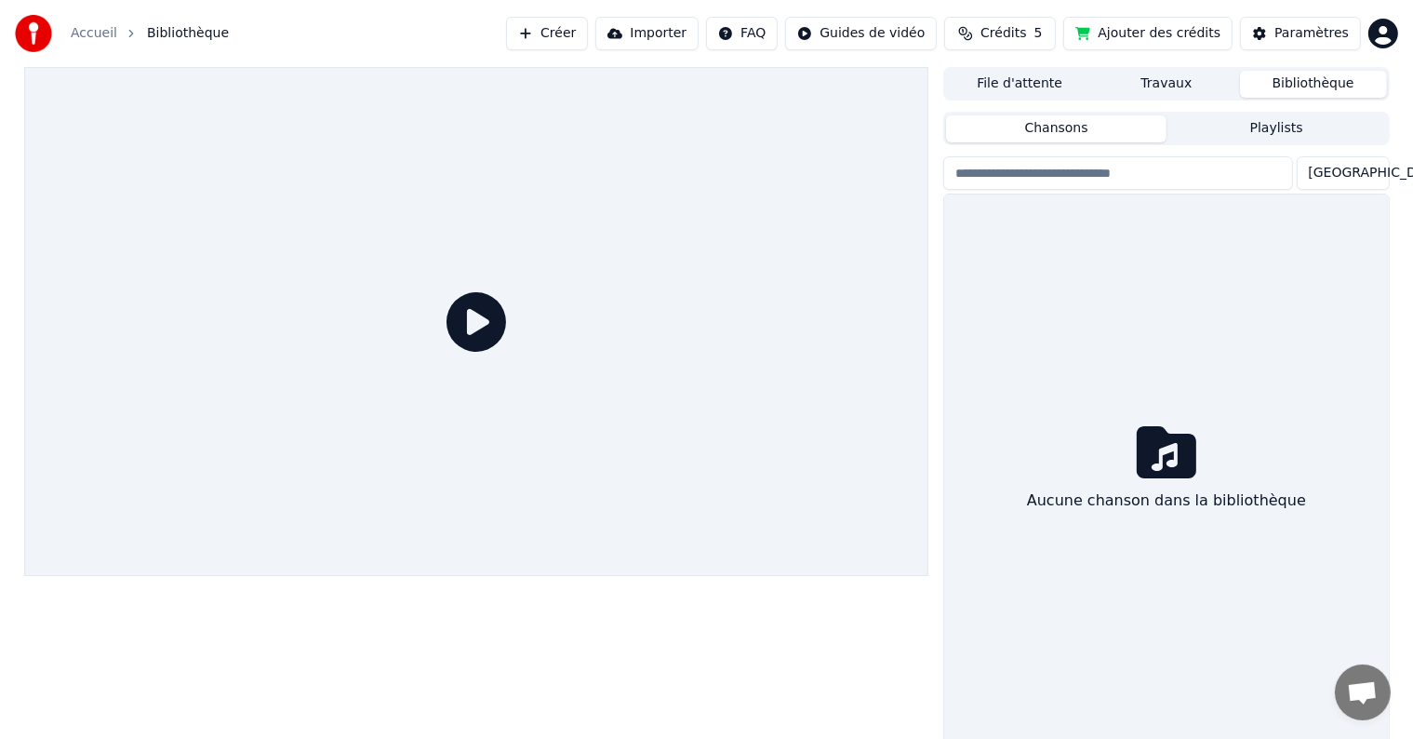
click at [659, 36] on button "Importer" at bounding box center [646, 33] width 103 height 33
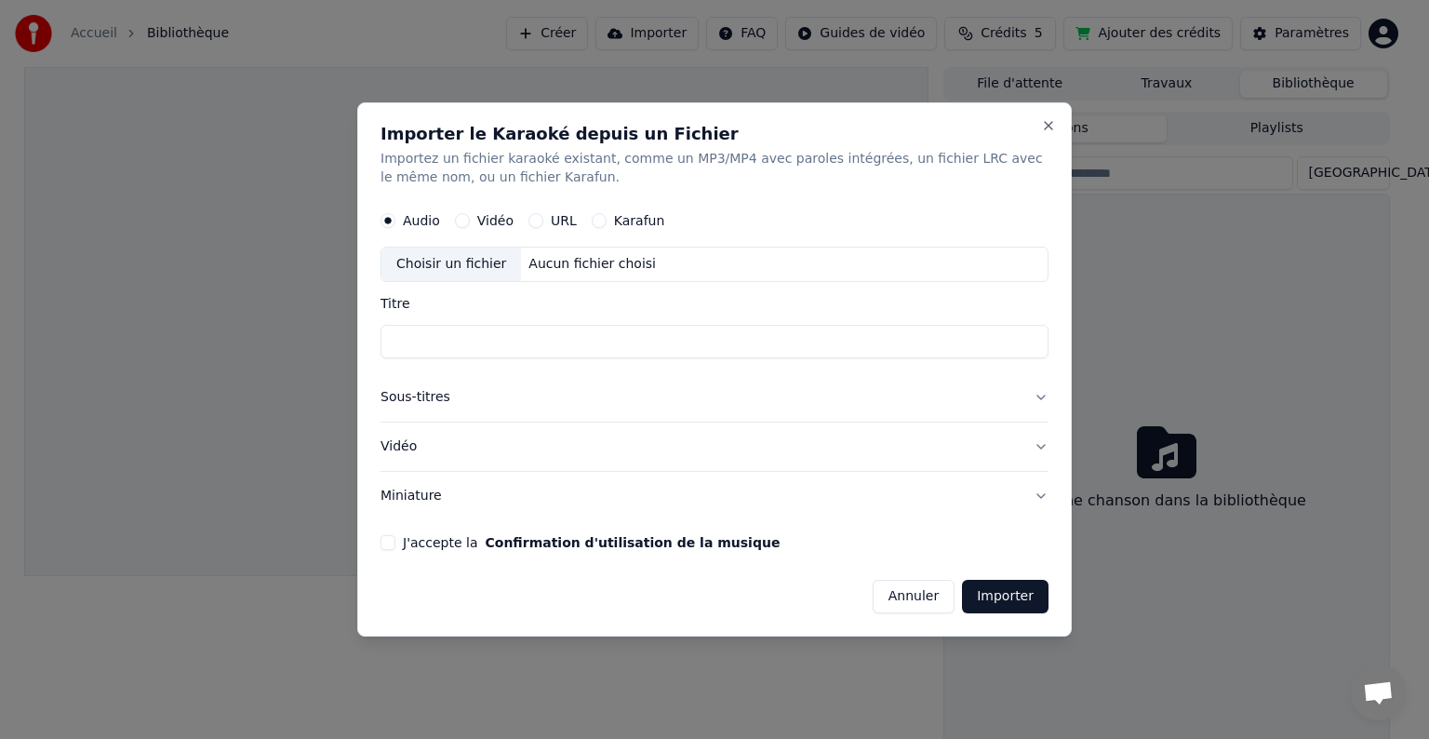
click at [468, 265] on div "Choisir un fichier" at bounding box center [451, 263] width 140 height 33
type input "**********"
click at [437, 395] on button "Sous-titres" at bounding box center [714, 397] width 668 height 48
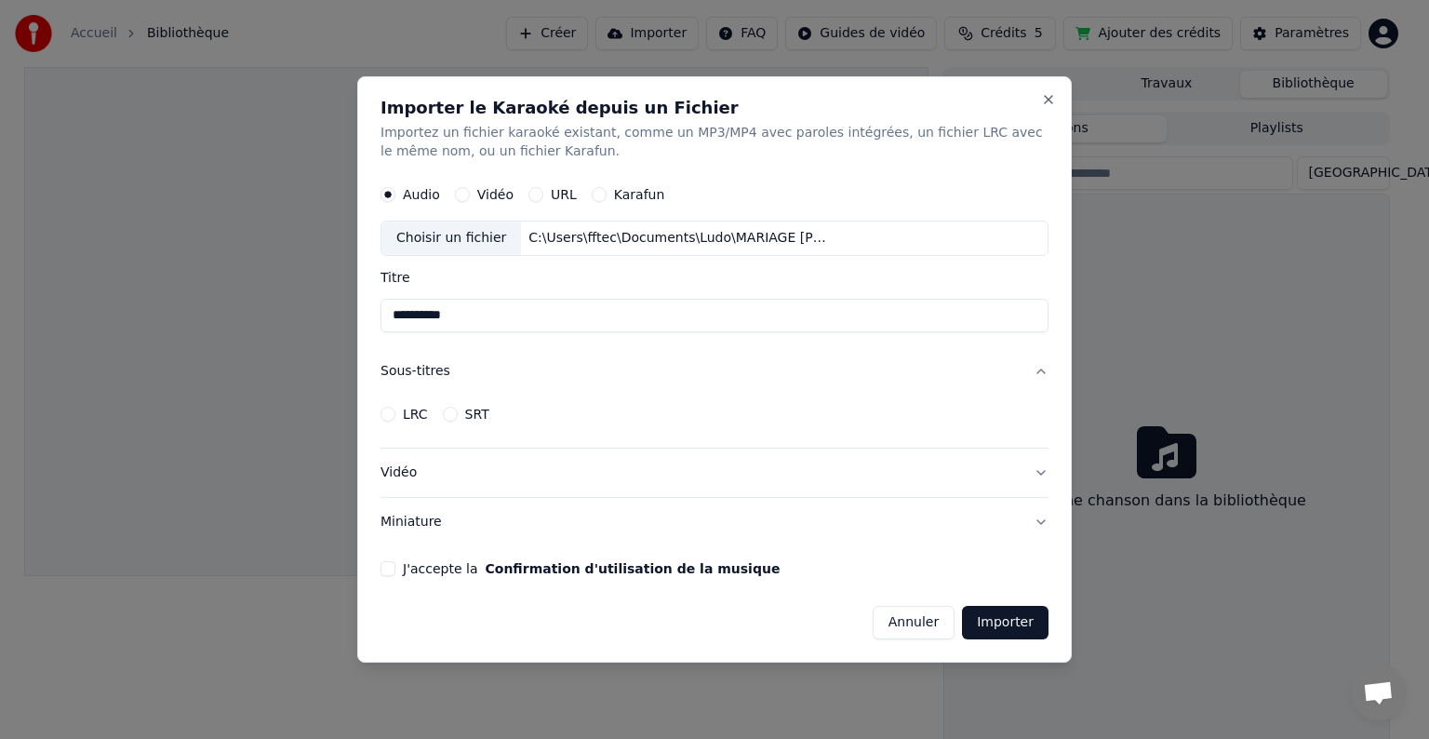
click at [389, 412] on button "LRC" at bounding box center [387, 414] width 15 height 15
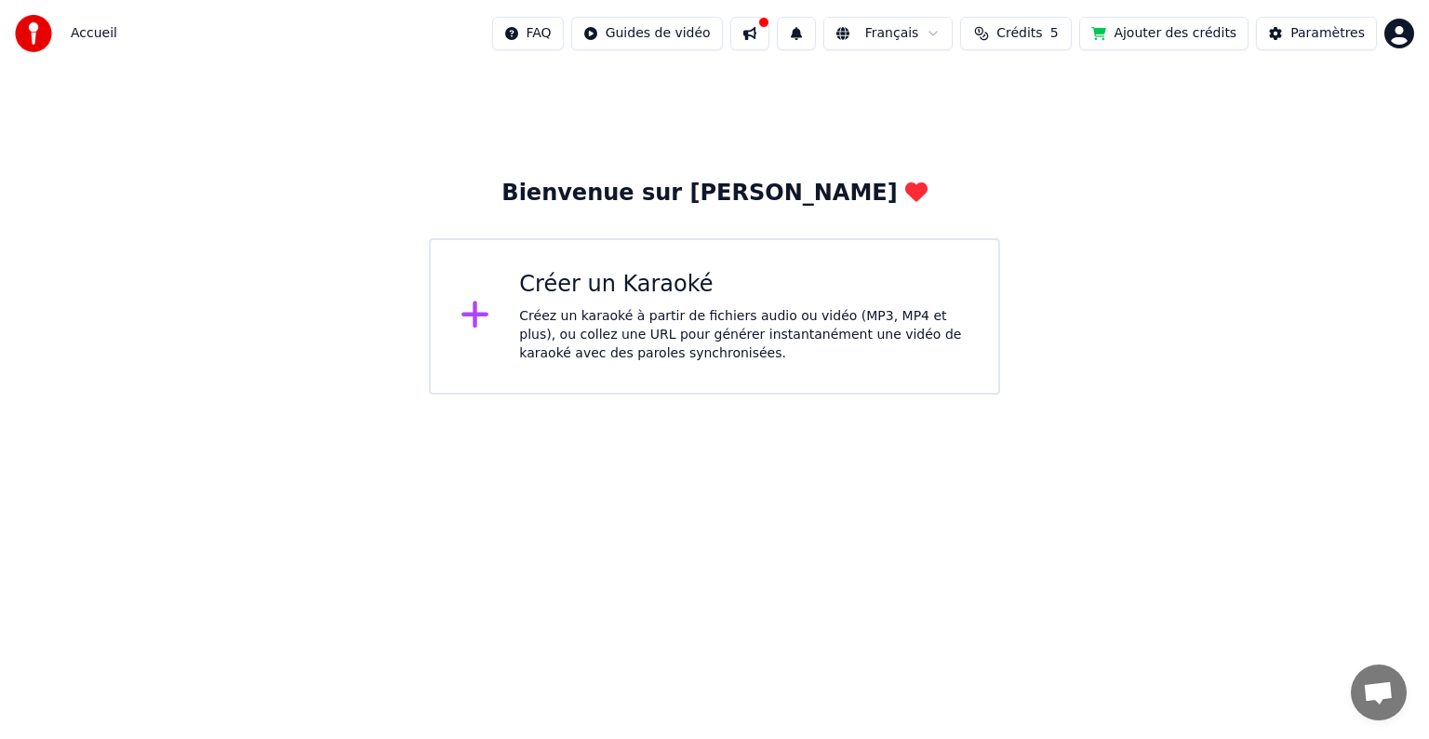
click at [769, 39] on button at bounding box center [749, 33] width 39 height 33
click at [664, 111] on div "Bienvenue sur [PERSON_NAME] un Karaoké Créez un karaoké à partir de fichiers au…" at bounding box center [714, 230] width 1429 height 327
click at [259, 143] on div "Bienvenue sur [PERSON_NAME] un Karaoké Créez un karaoké à partir de fichiers au…" at bounding box center [714, 230] width 1429 height 327
click at [1042, 156] on div "Bienvenue sur [PERSON_NAME] un Karaoké Créez un karaoké à partir de fichiers au…" at bounding box center [714, 230] width 1429 height 327
click at [648, 298] on div "Créer un Karaoké" at bounding box center [743, 285] width 449 height 30
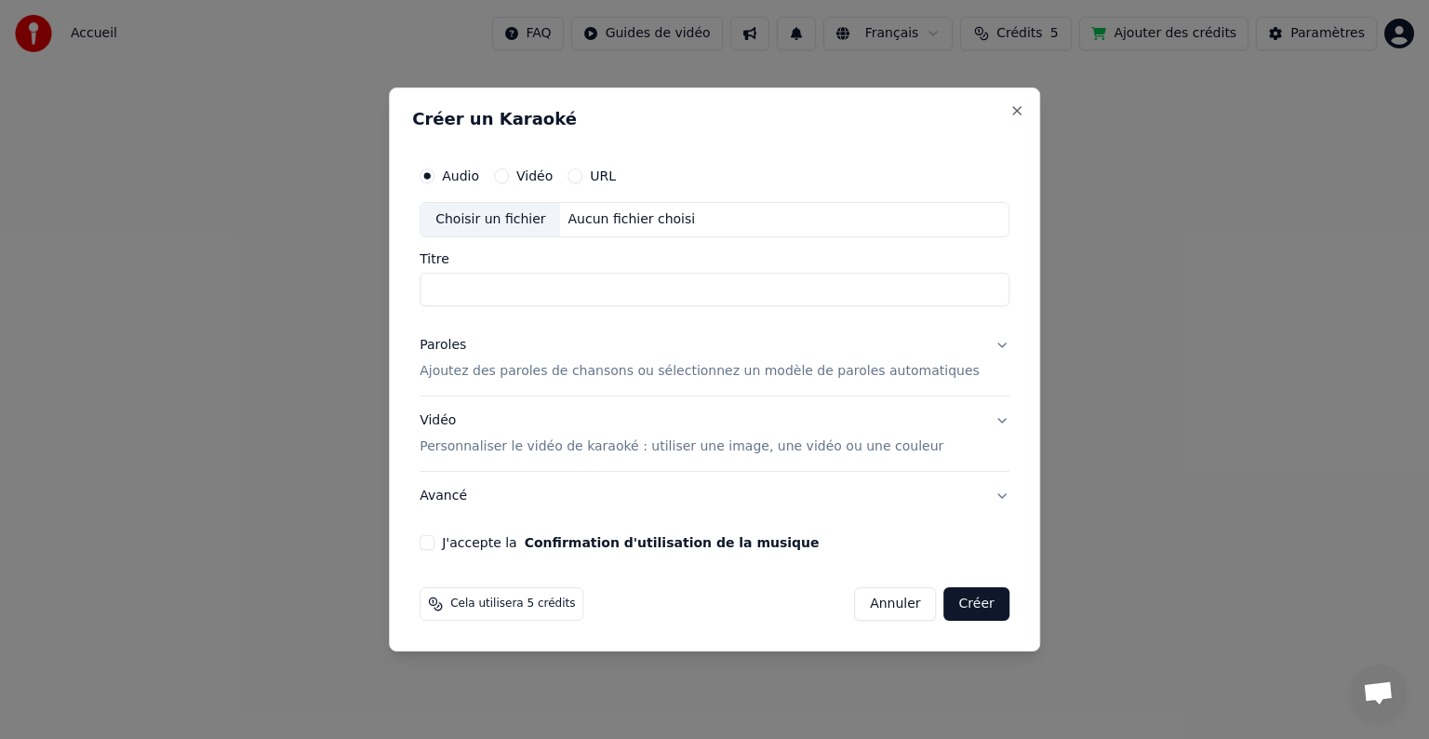
click at [509, 176] on button "Vidéo" at bounding box center [501, 175] width 15 height 15
click at [530, 220] on div "Choisir un fichier" at bounding box center [490, 219] width 140 height 33
type input "**********"
click at [556, 371] on p "Ajoutez des paroles de chansons ou sélectionnez un modèle de paroles automatiqu…" at bounding box center [700, 371] width 560 height 19
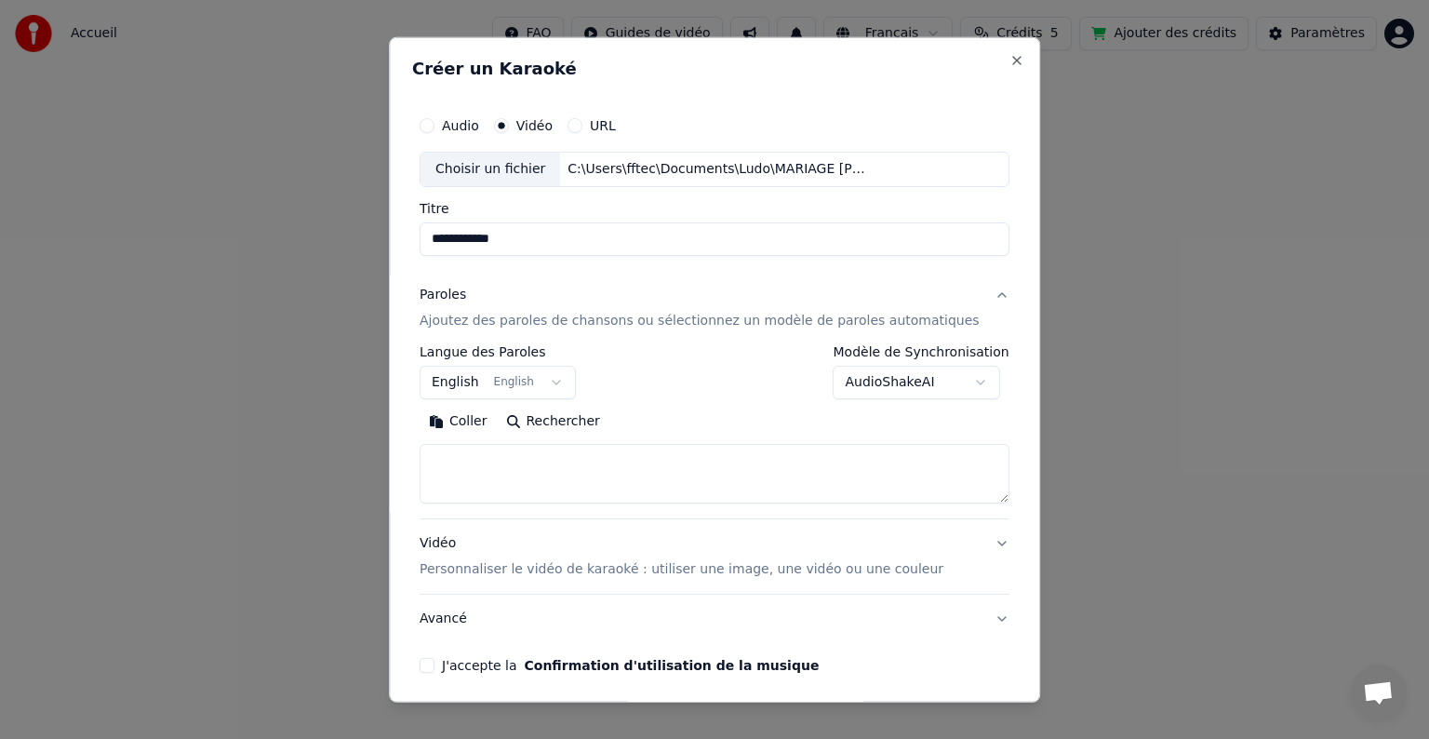
click at [540, 383] on button "English English" at bounding box center [498, 382] width 156 height 33
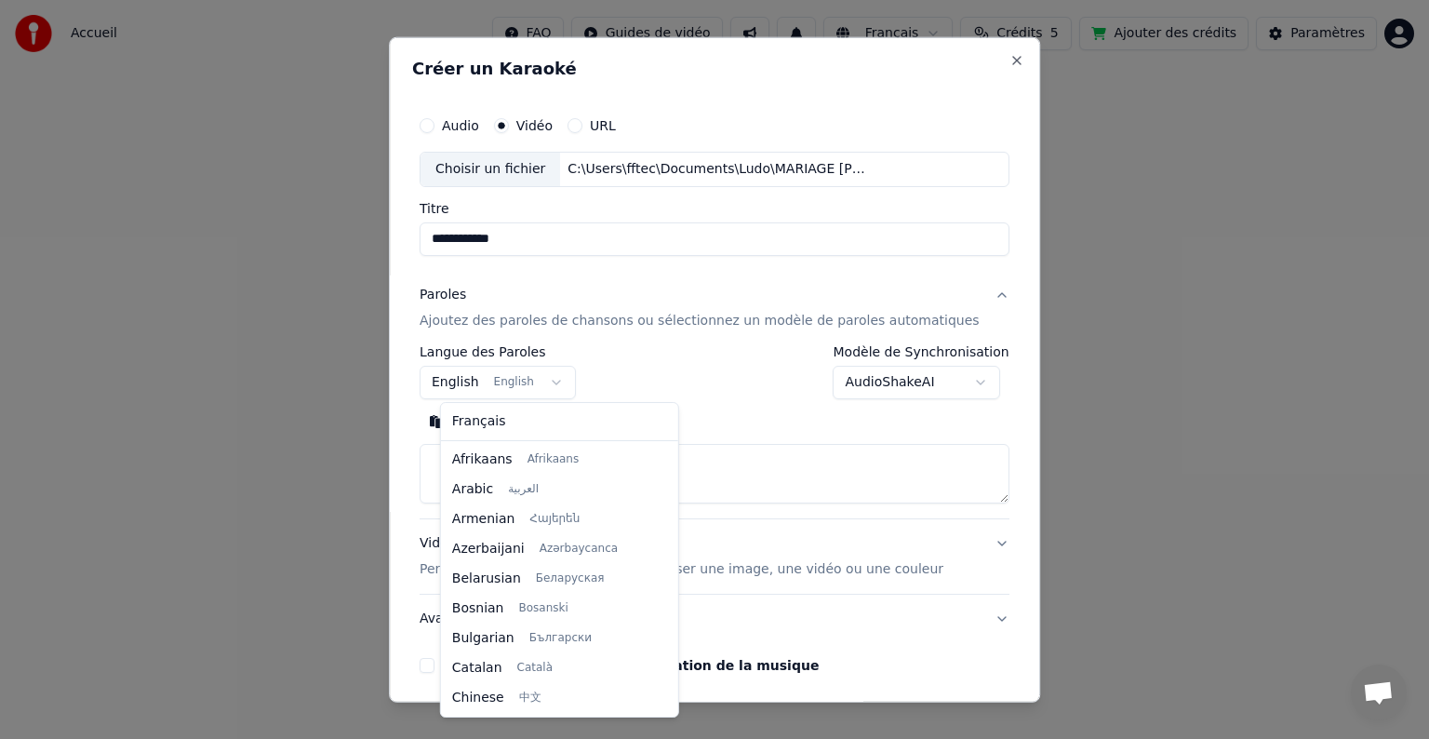
scroll to position [149, 0]
select select "**"
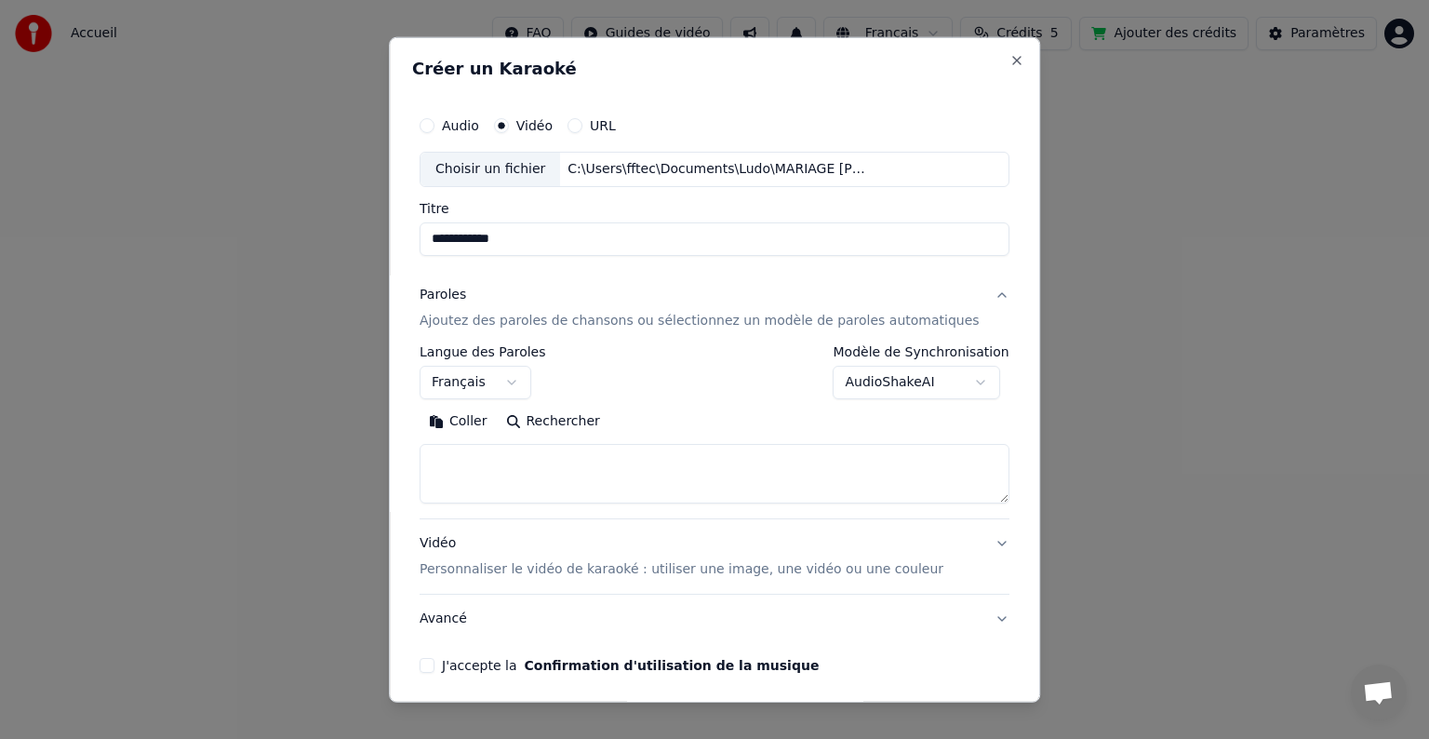
click at [863, 387] on body "**********" at bounding box center [714, 197] width 1429 height 394
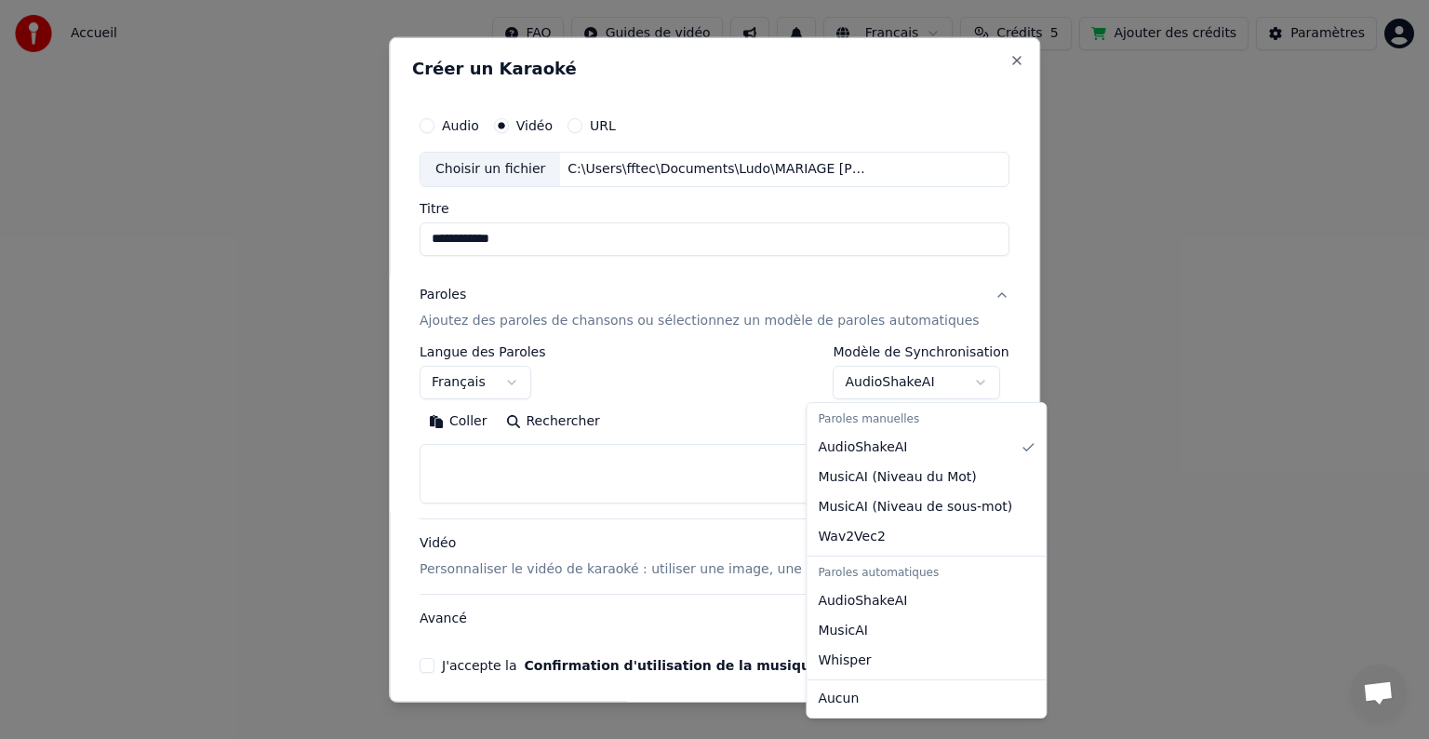
select select "**********"
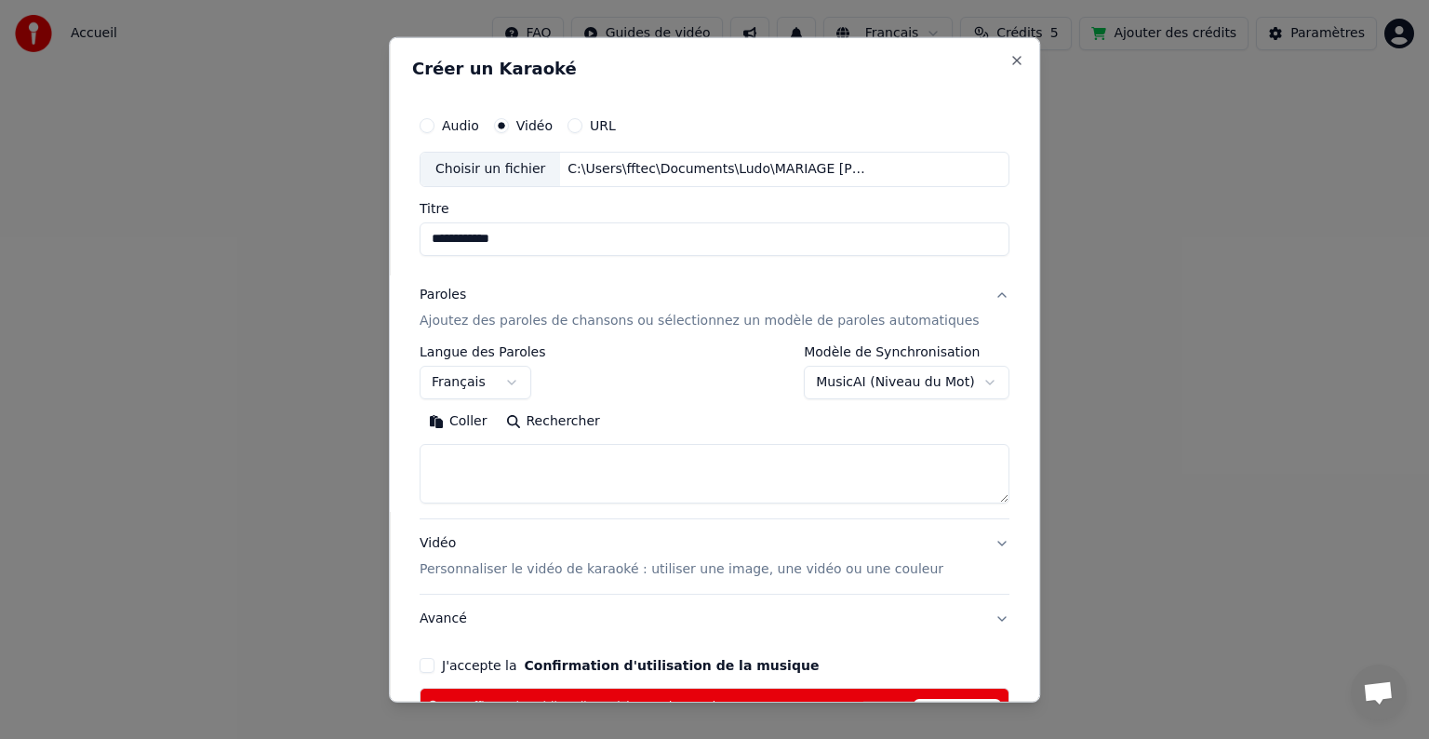
click at [857, 476] on textarea at bounding box center [715, 474] width 590 height 60
click at [533, 453] on textarea at bounding box center [715, 474] width 590 height 60
paste textarea "**********"
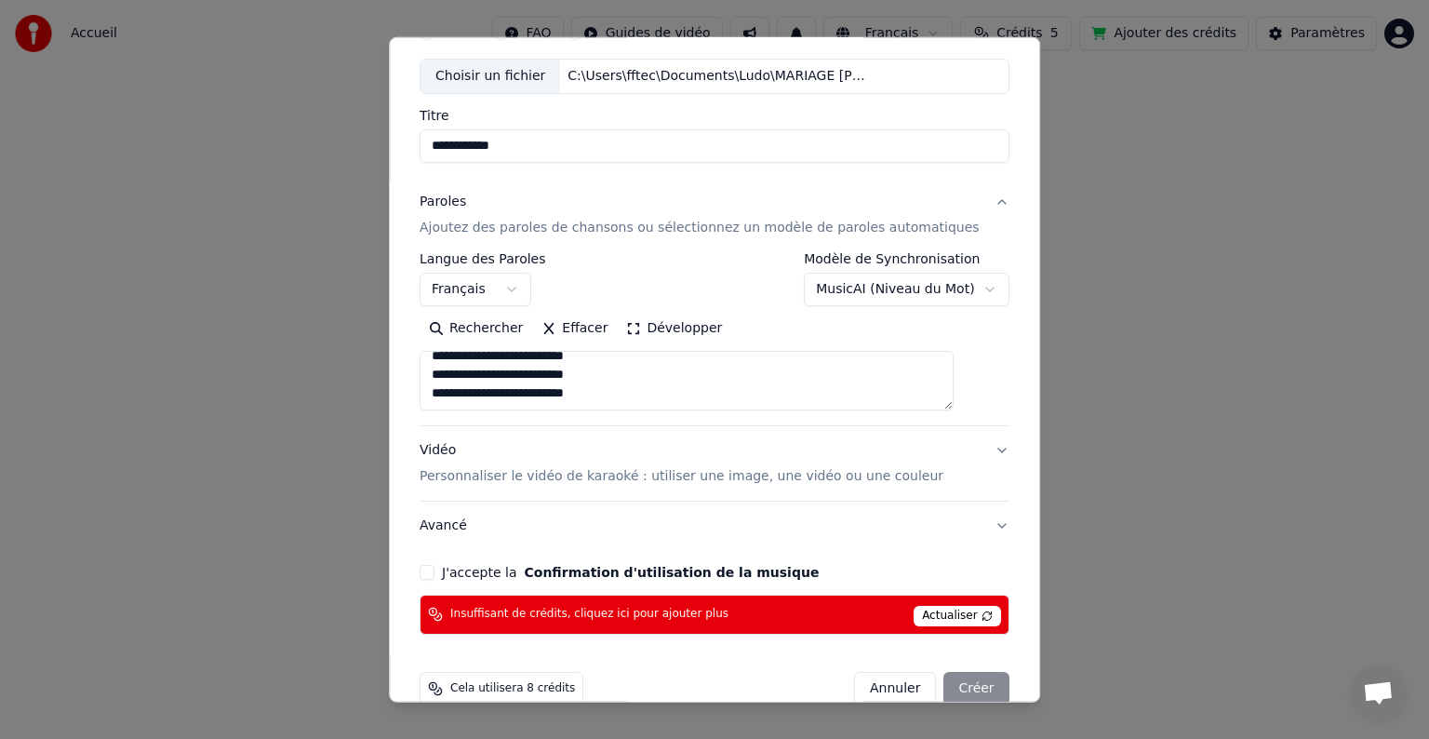
type textarea "**********"
click at [434, 569] on button "J'accepte la Confirmation d'utilisation de la musique" at bounding box center [427, 572] width 15 height 15
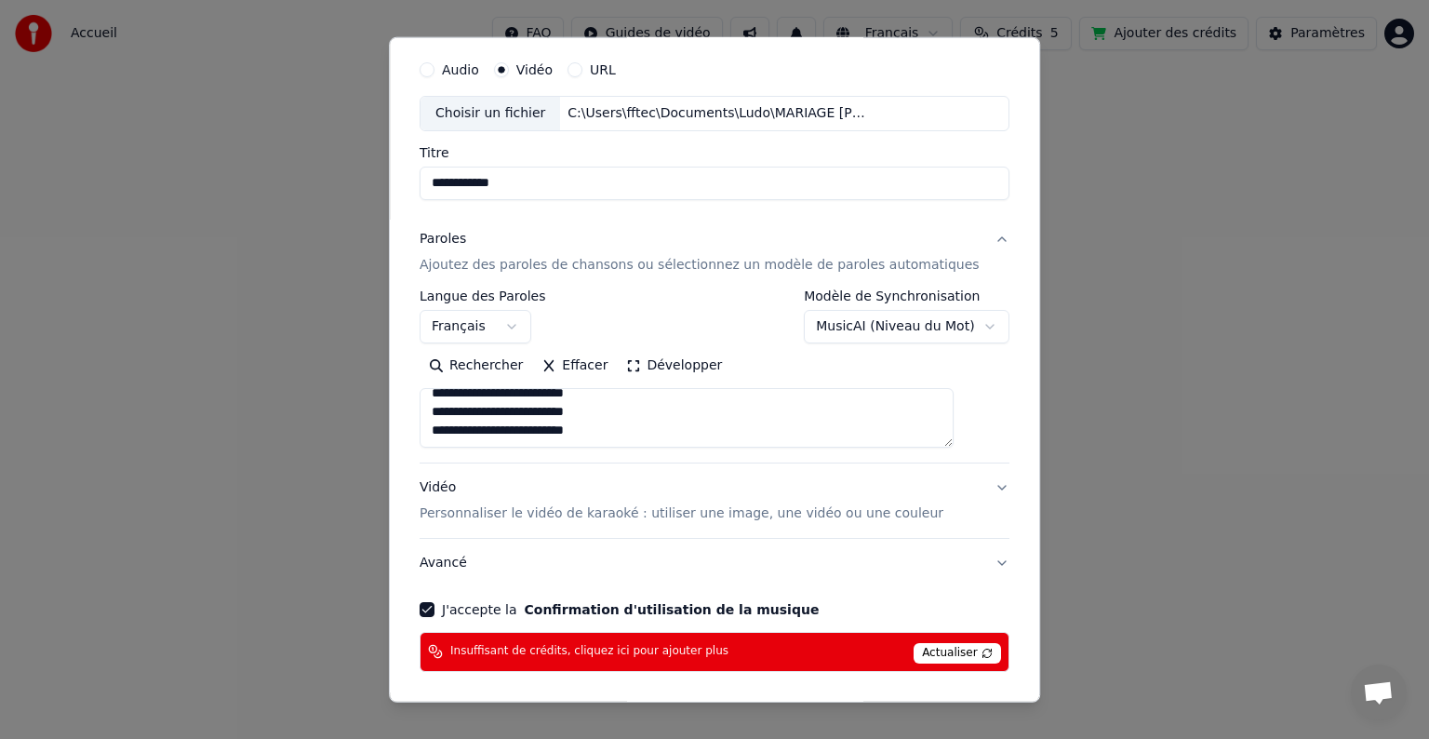
select select "**********"
select select
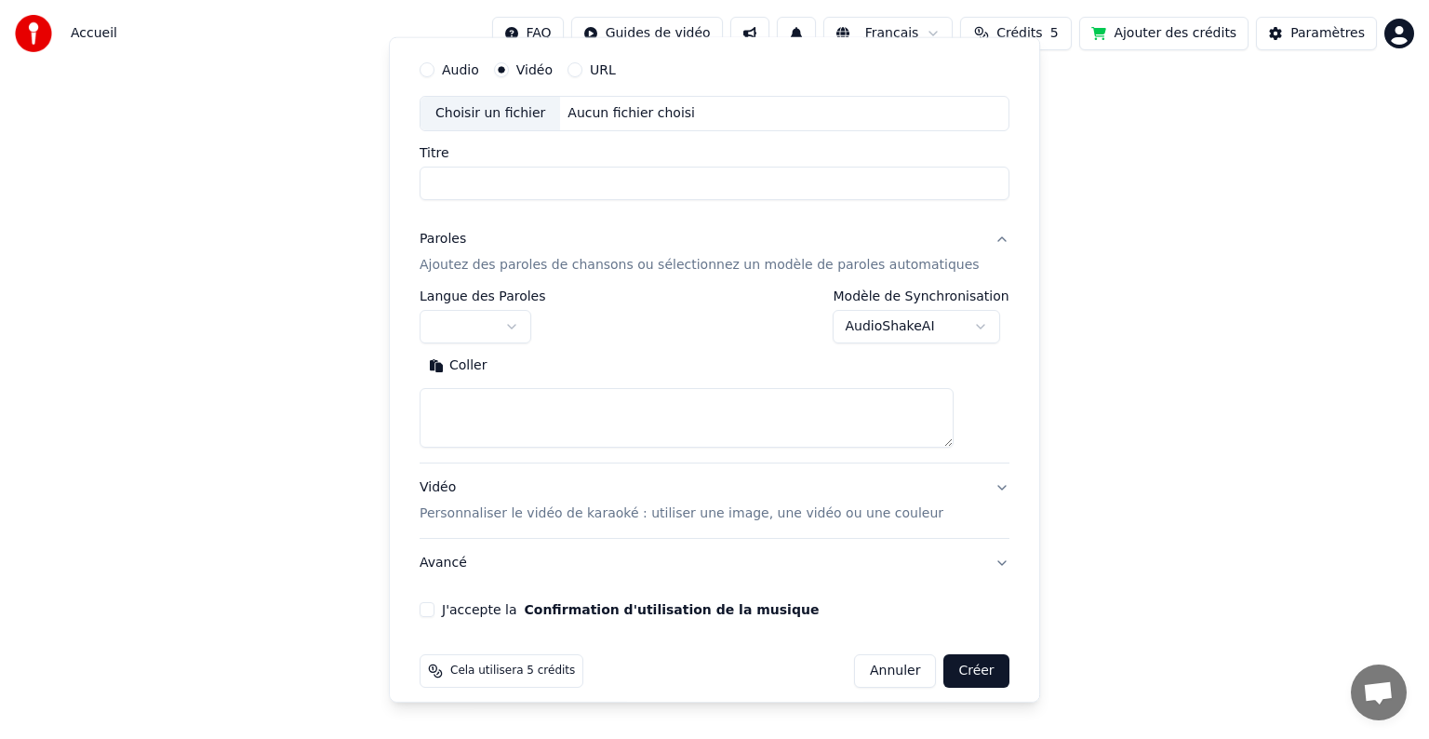
scroll to position [0, 0]
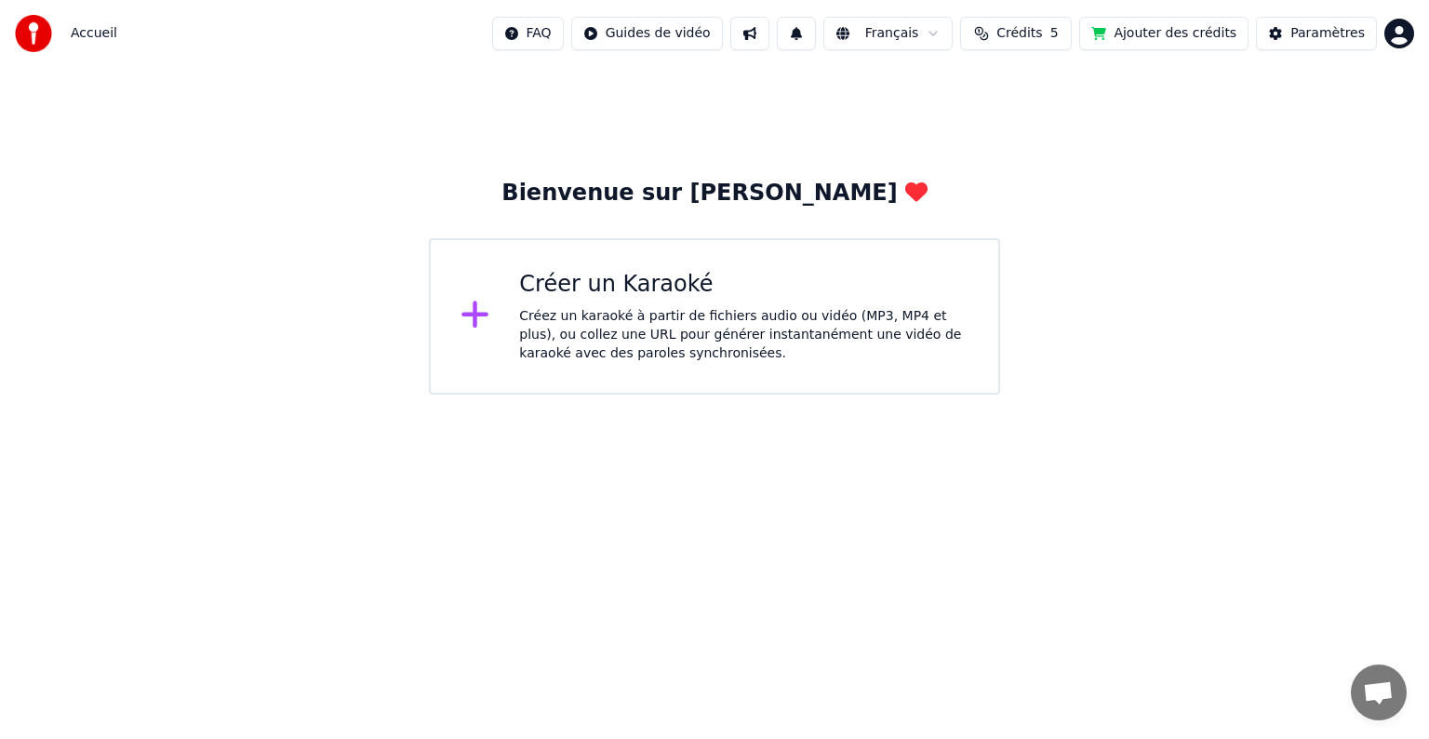
click at [905, 191] on icon at bounding box center [916, 192] width 22 height 20
click at [1165, 394] on html "Accueil FAQ Guides de vidéo Français Crédits 5 Ajouter des crédits Paramètres B…" at bounding box center [714, 197] width 1429 height 394
click at [1359, 692] on span "Ouvrir le chat" at bounding box center [1379, 692] width 56 height 56
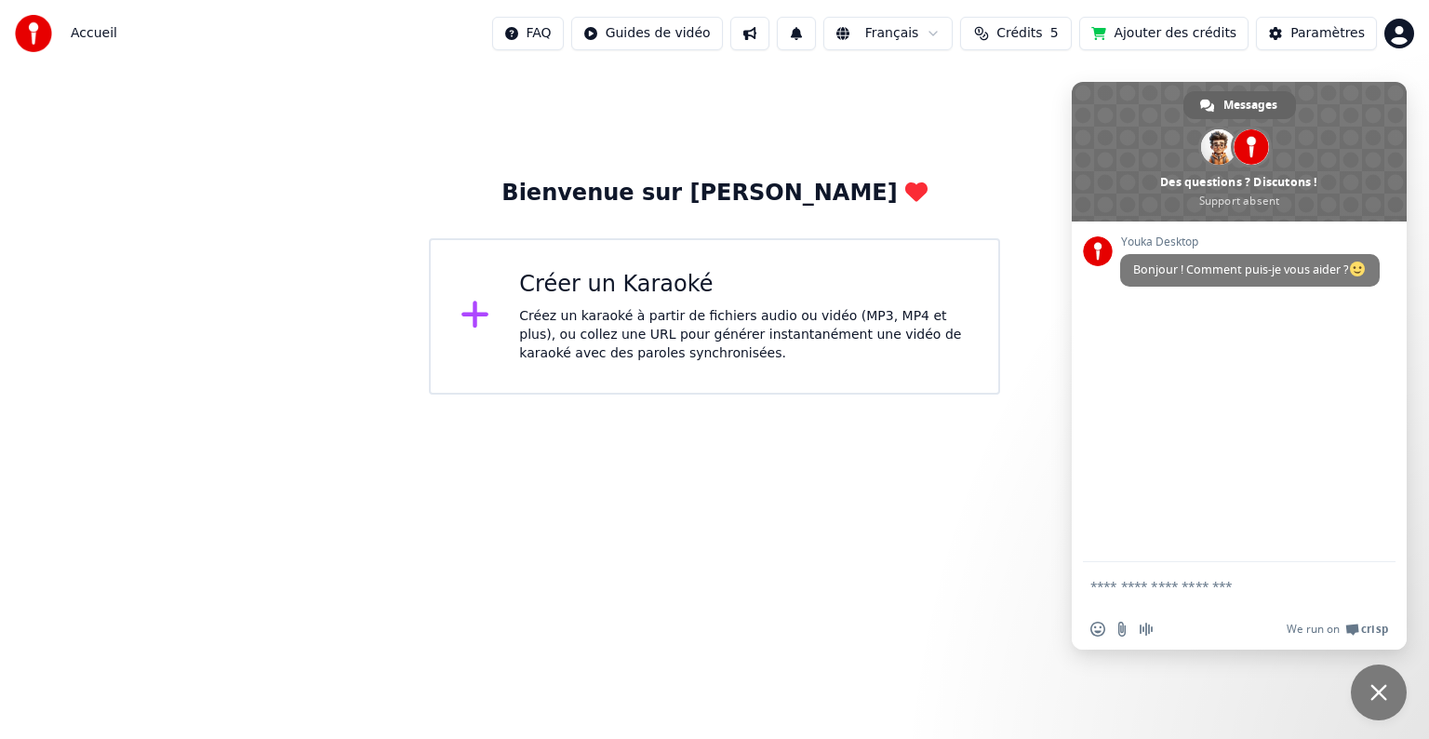
click at [1301, 394] on html "Accueil FAQ Guides de vidéo Français Crédits 5 Ajouter des crédits Paramètres B…" at bounding box center [714, 197] width 1429 height 394
click at [1381, 689] on span "Fermer le chat" at bounding box center [1378, 692] width 17 height 17
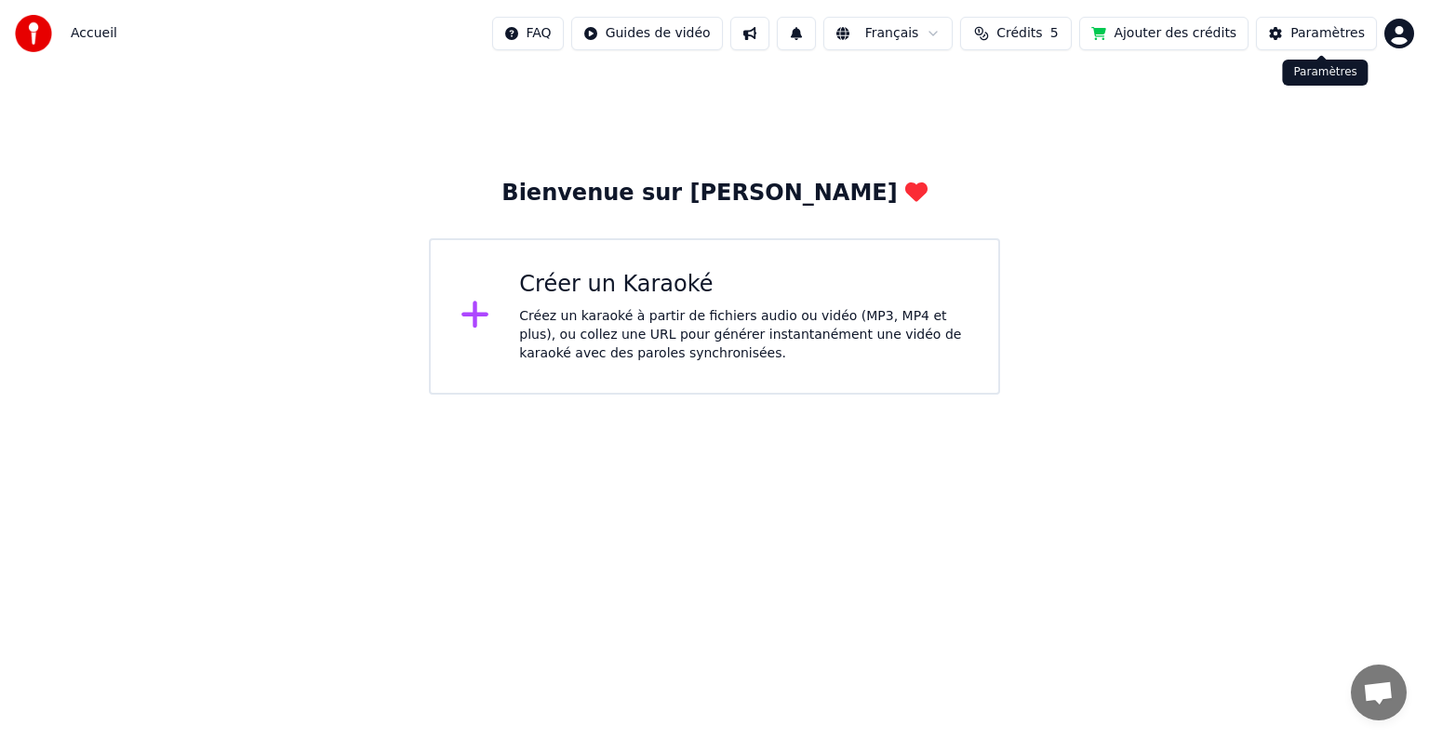
click at [1313, 32] on div "Paramètres" at bounding box center [1327, 33] width 74 height 19
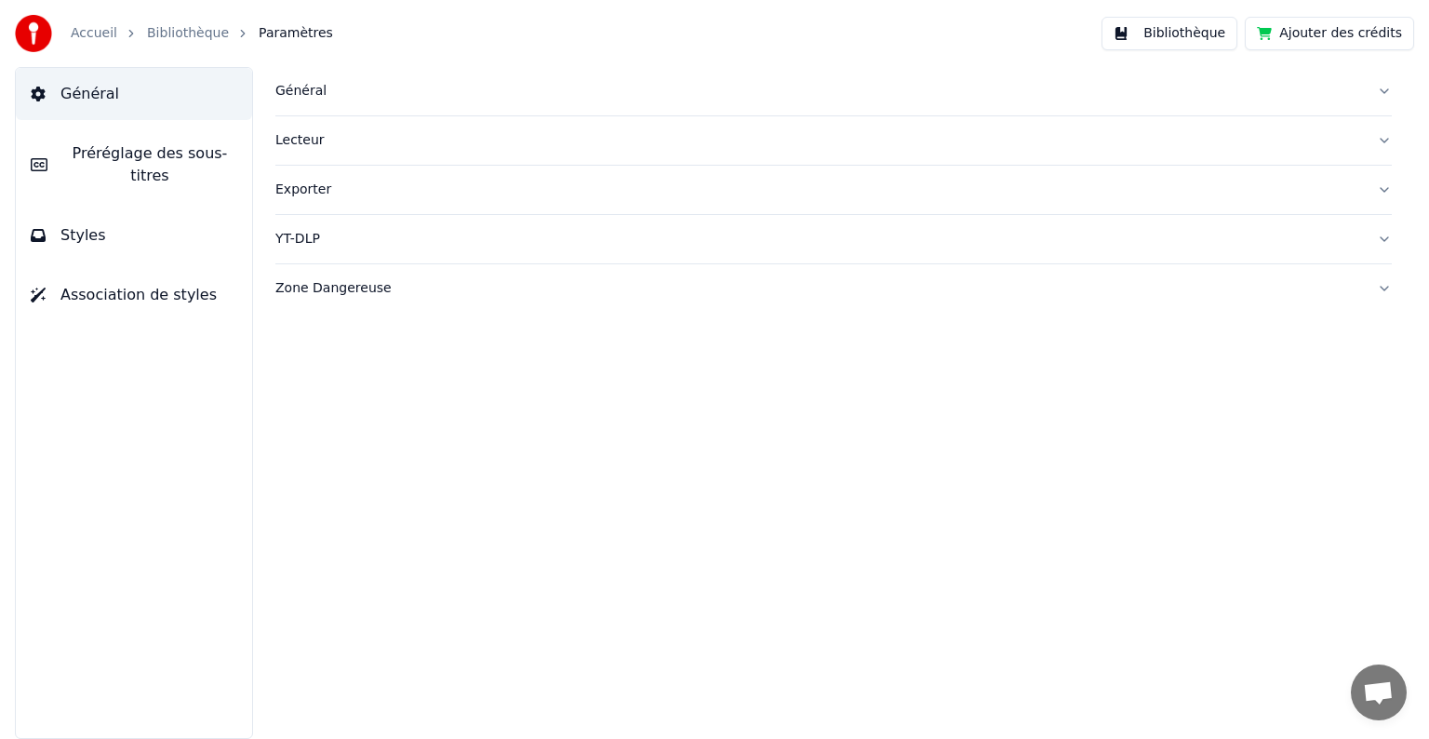
click at [283, 89] on div "Général" at bounding box center [818, 91] width 1087 height 19
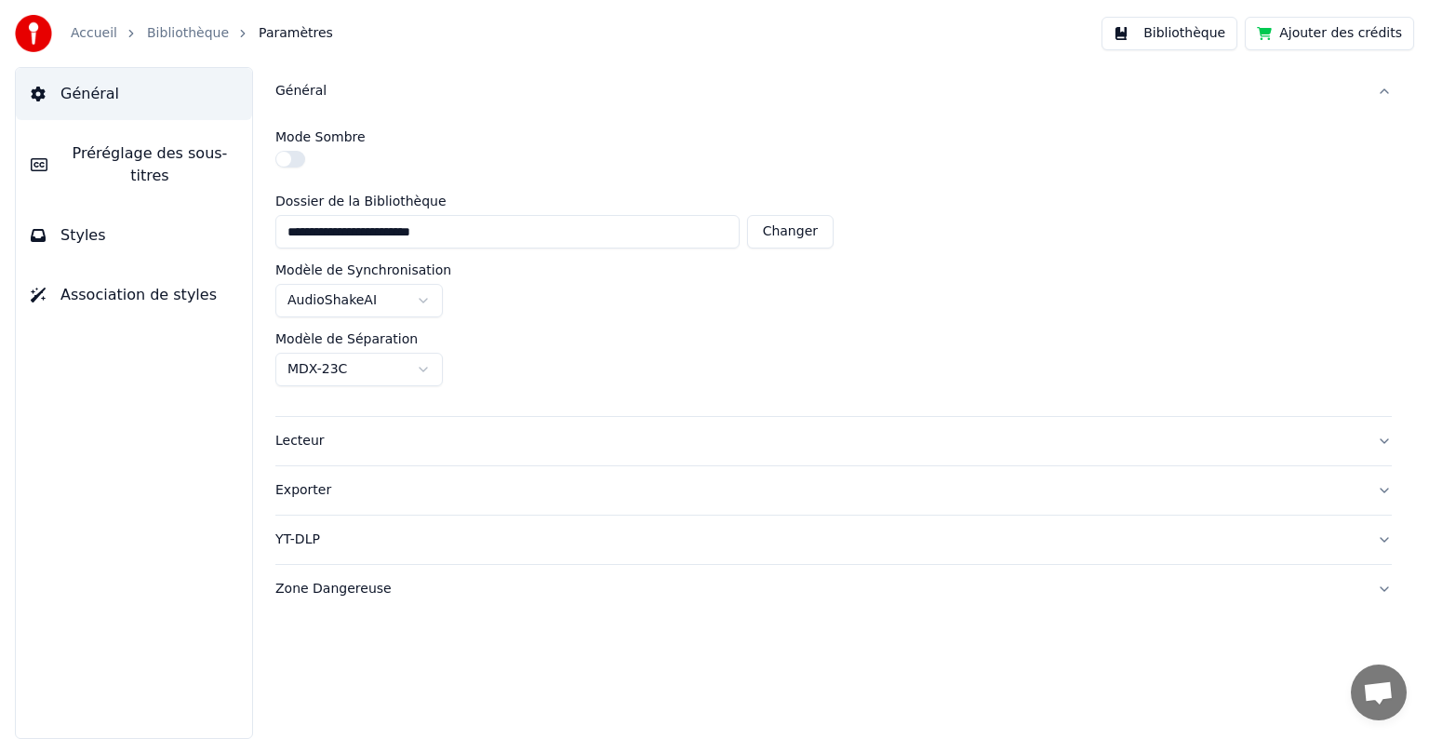
click at [421, 297] on html "**********" at bounding box center [714, 369] width 1429 height 739
click at [357, 372] on html "**********" at bounding box center [714, 369] width 1429 height 739
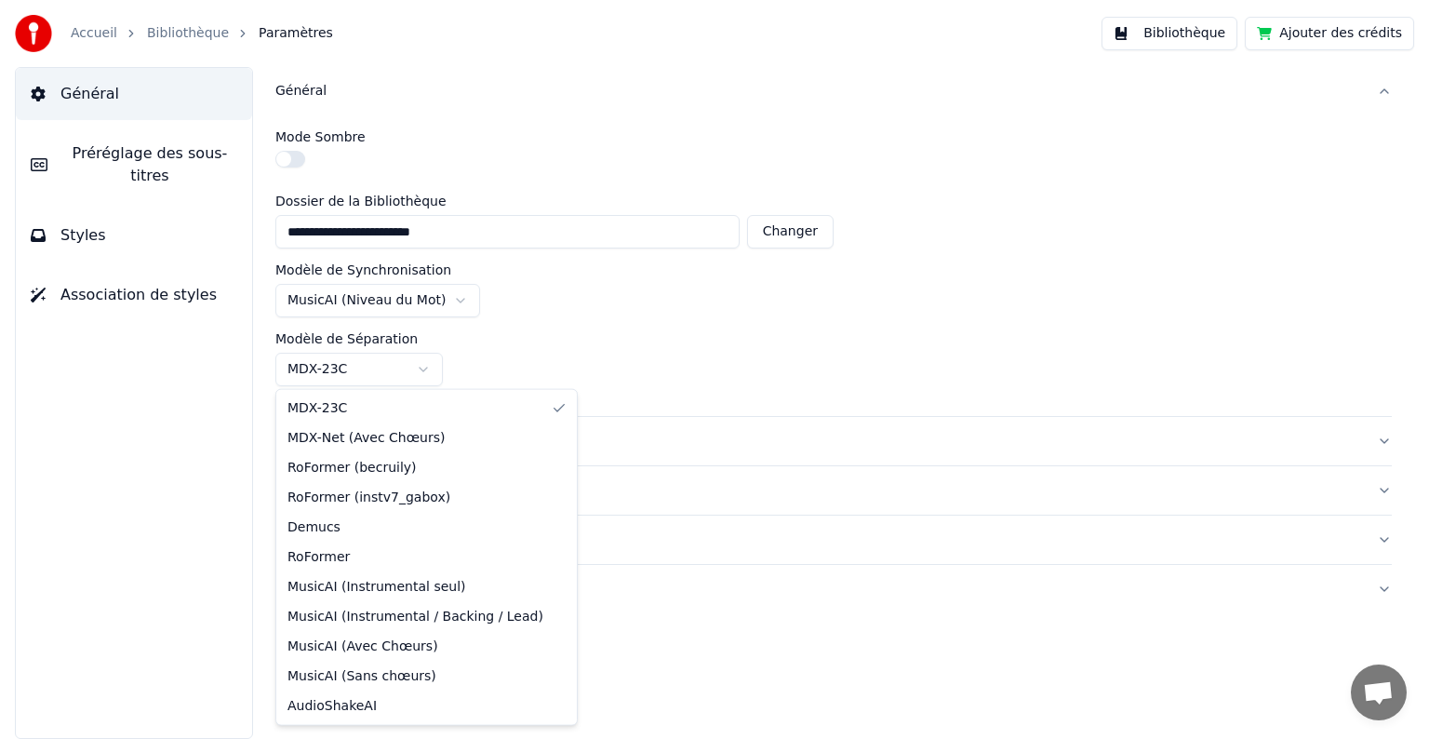
click at [378, 378] on html "**********" at bounding box center [714, 369] width 1429 height 739
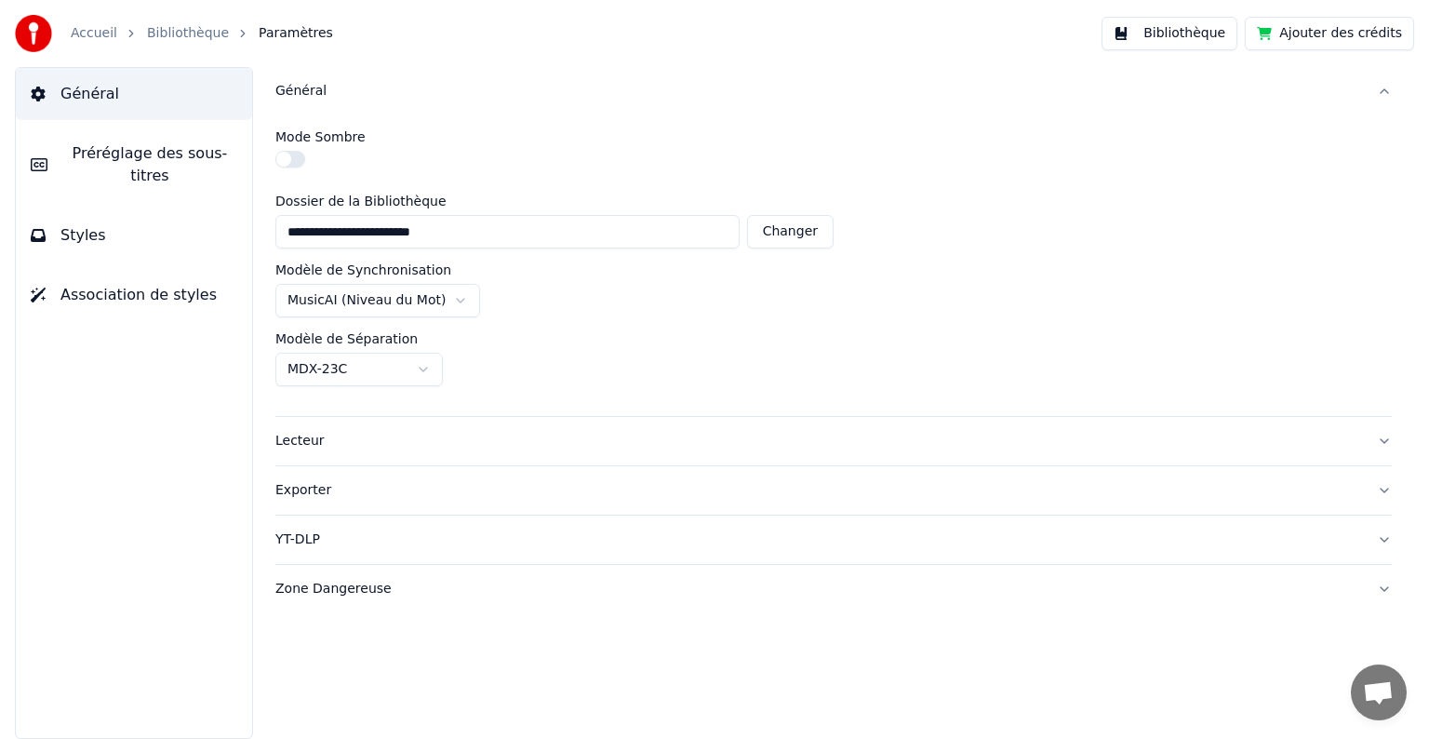
click at [315, 491] on div "Exporter" at bounding box center [818, 490] width 1087 height 19
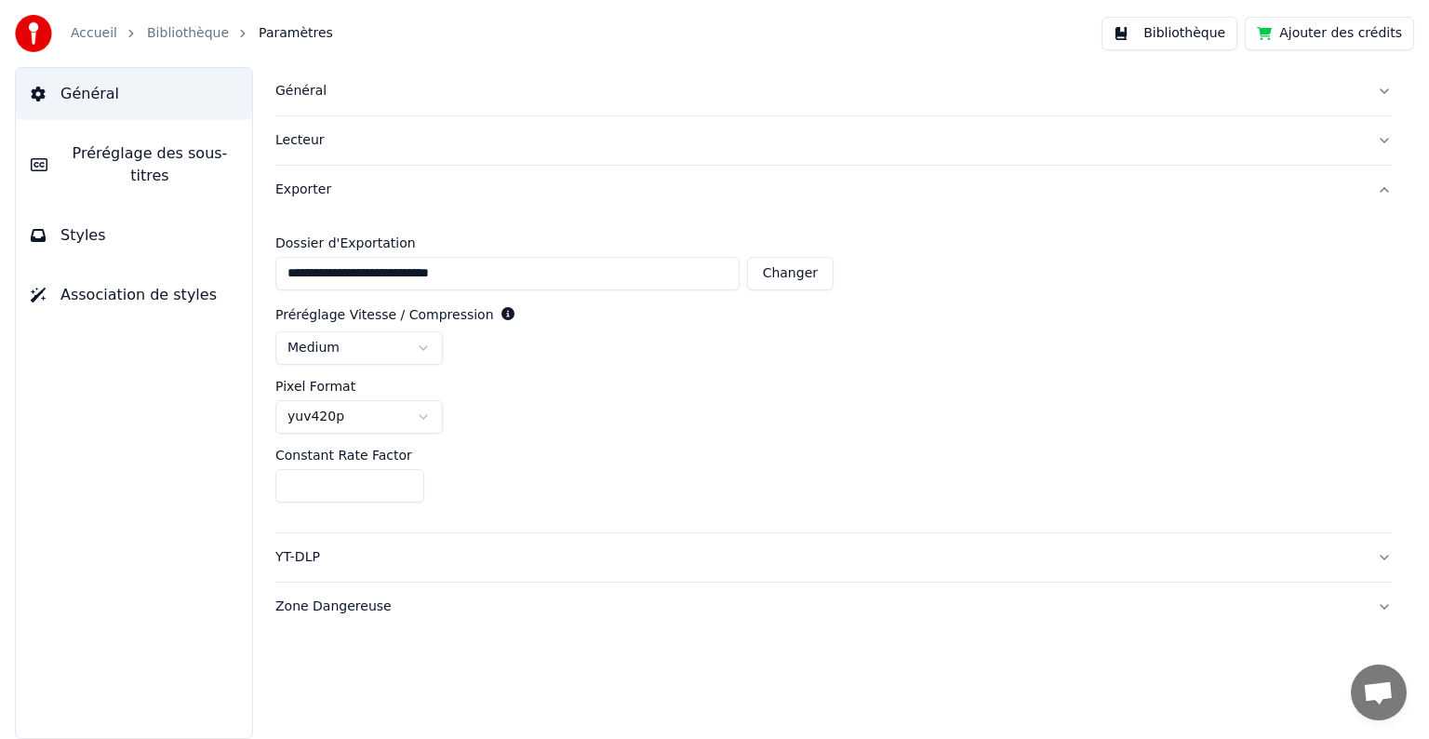
click at [123, 148] on span "Préréglage des sous-titres" at bounding box center [149, 164] width 175 height 45
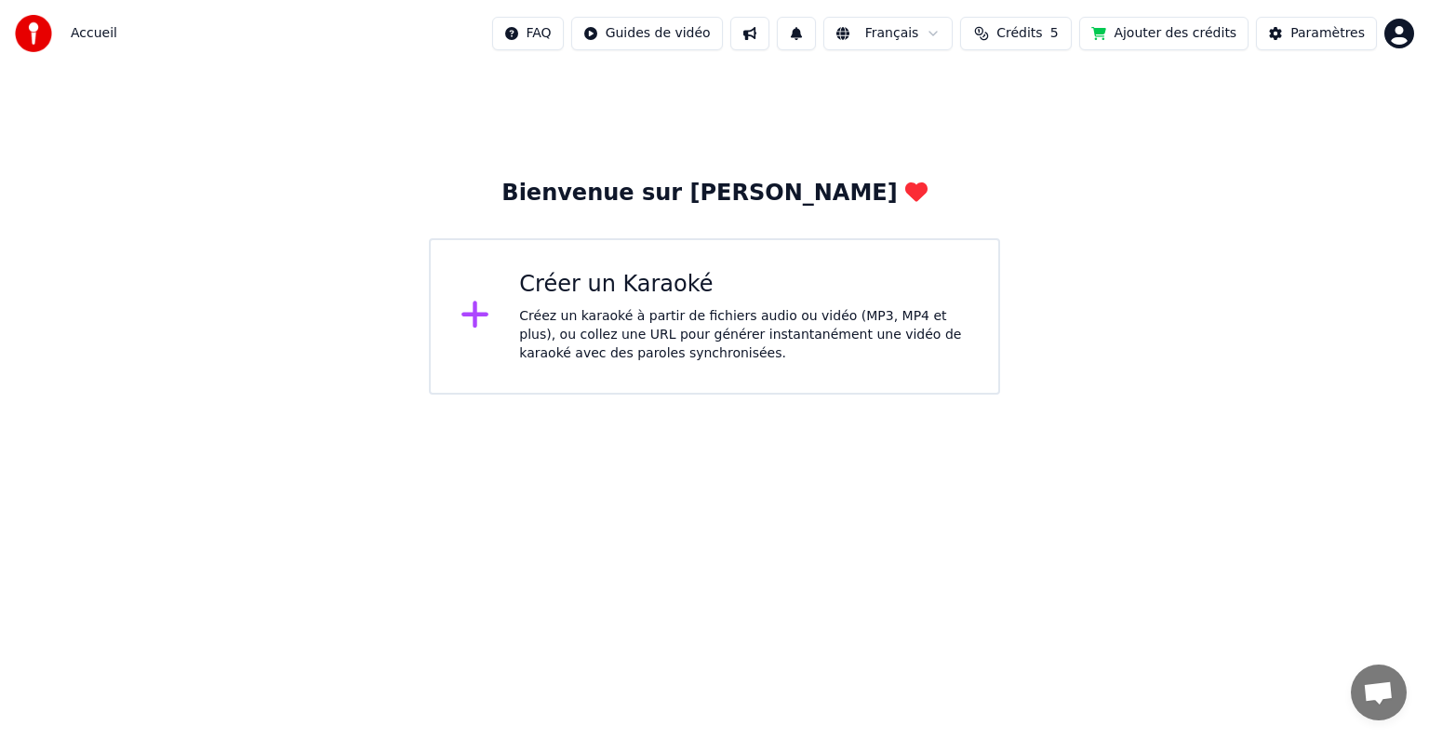
click at [692, 394] on html "Accueil FAQ Guides de vidéo Français Crédits 5 Ajouter des crédits Paramètres B…" at bounding box center [714, 197] width 1429 height 394
click at [688, 394] on html "Accueil FAQ Guides de vidéo Français Crédits 5 Ajouter des crédits Paramètres B…" at bounding box center [714, 197] width 1429 height 394
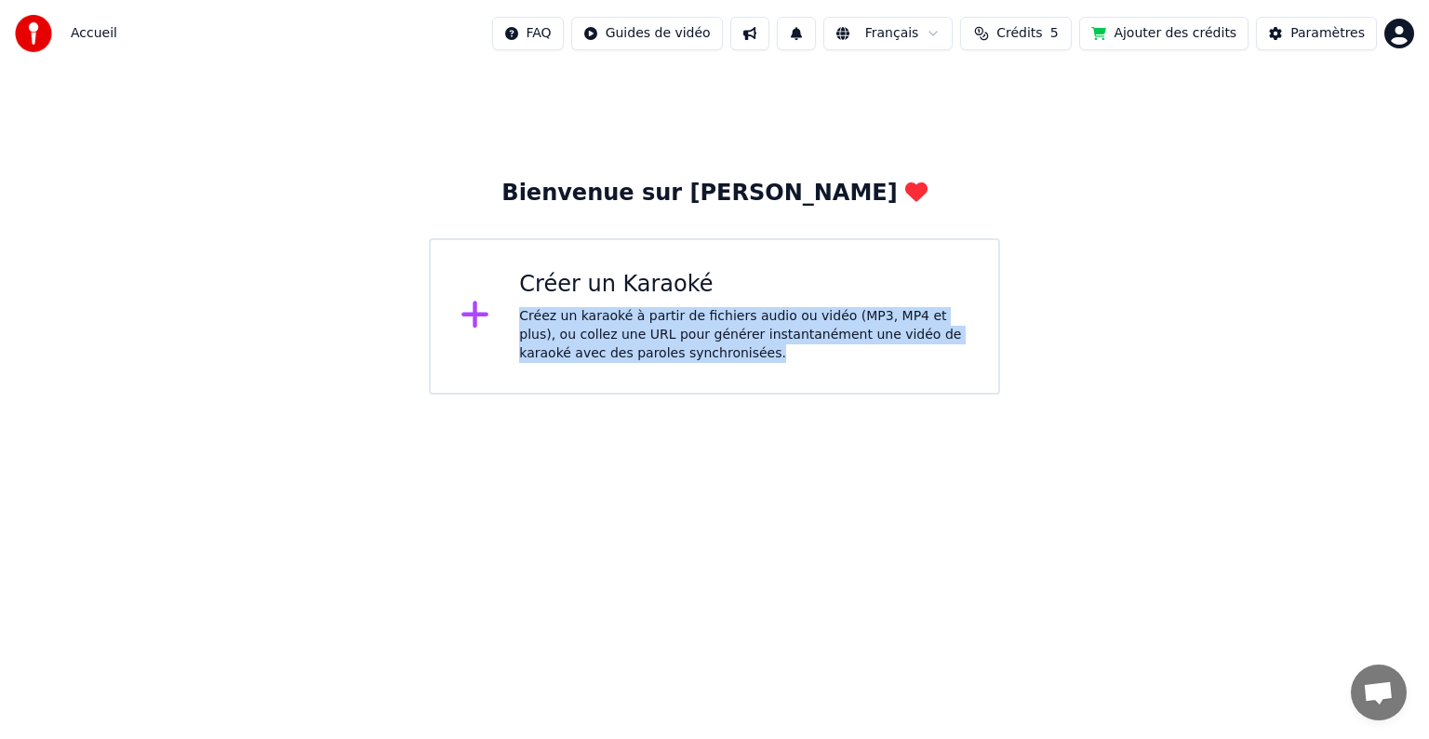
click at [688, 394] on html "Accueil FAQ Guides de vidéo Français Crédits 5 Ajouter des crédits Paramètres B…" at bounding box center [714, 197] width 1429 height 394
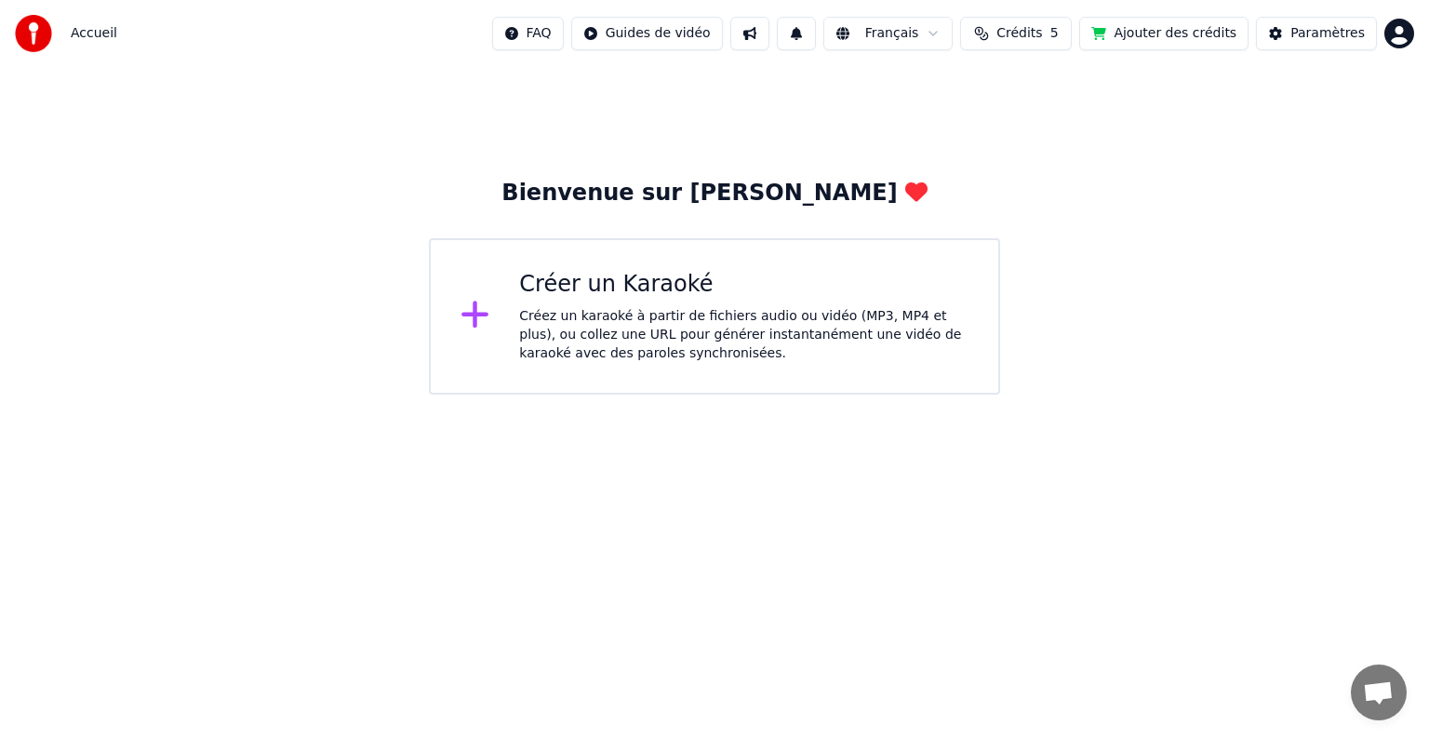
click at [1397, 31] on html "Accueil FAQ Guides de vidéo Français Crédits 5 Ajouter des crédits Paramètres B…" at bounding box center [714, 197] width 1429 height 394
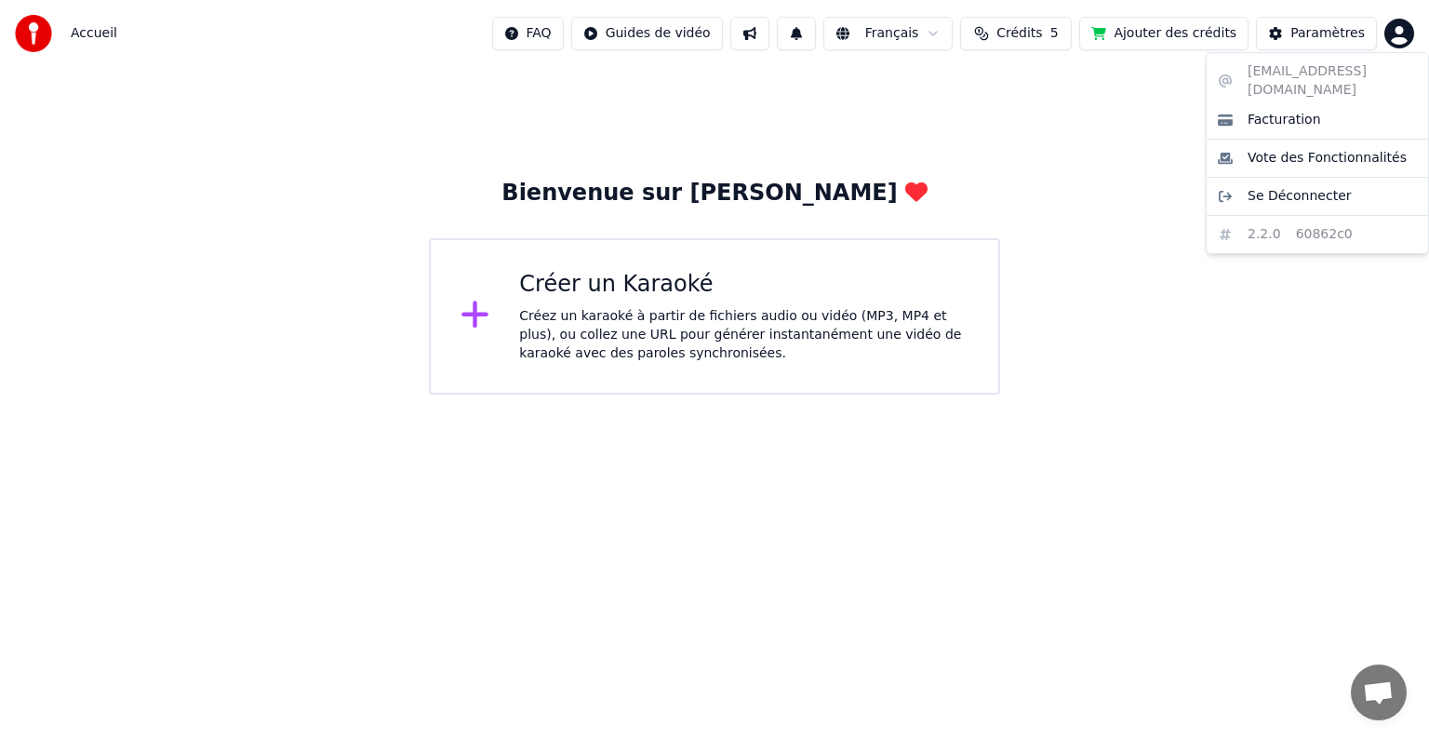
click at [1294, 216] on div "fftech.dcz@gmail.com Facturation Vote des Fonctionnalités Se Déconnecter 2.2.0 …" at bounding box center [1317, 153] width 223 height 202
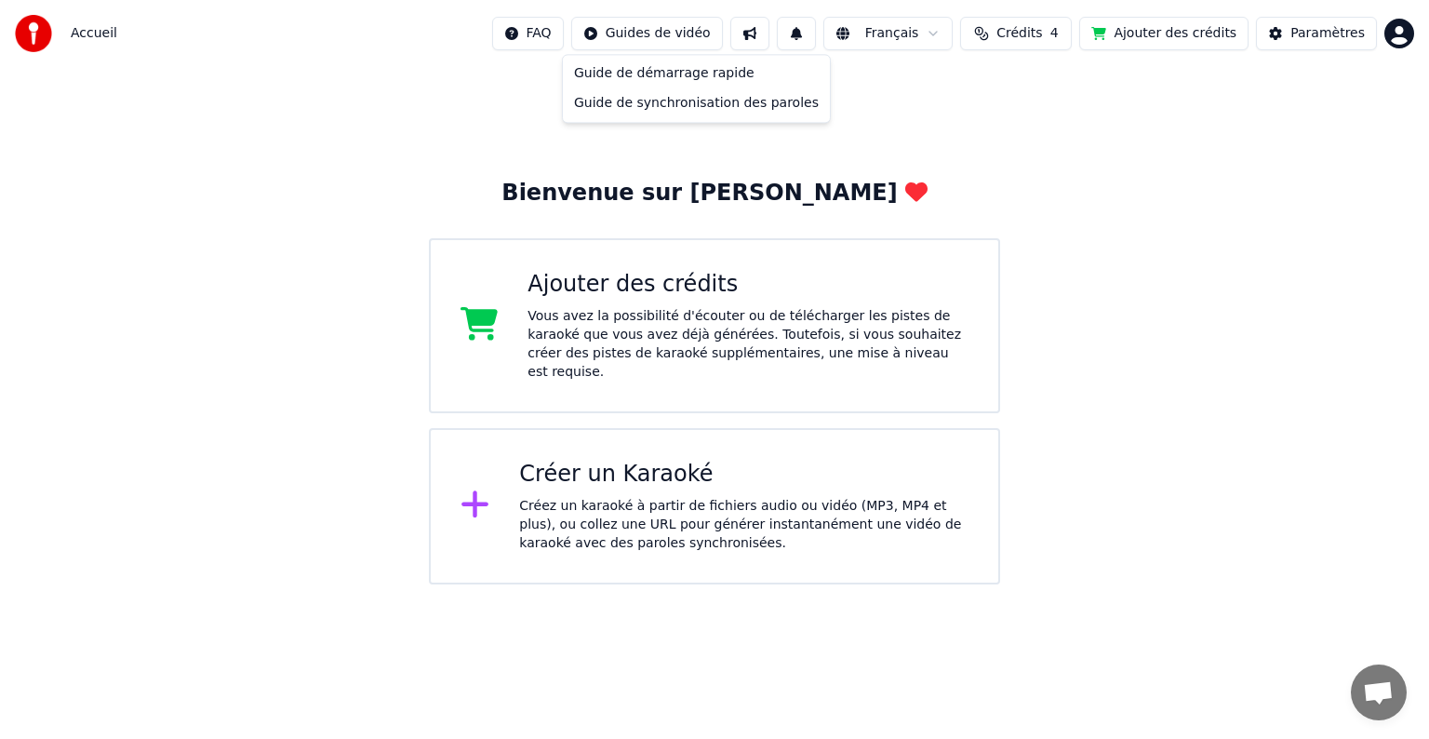
click at [708, 30] on html "Accueil FAQ Guides de vidéo Français Crédits 4 Ajouter des crédits Paramètres B…" at bounding box center [714, 292] width 1429 height 584
click at [691, 106] on div "Guide de synchronisation des paroles" at bounding box center [697, 103] width 260 height 30
